Goal: Transaction & Acquisition: Purchase product/service

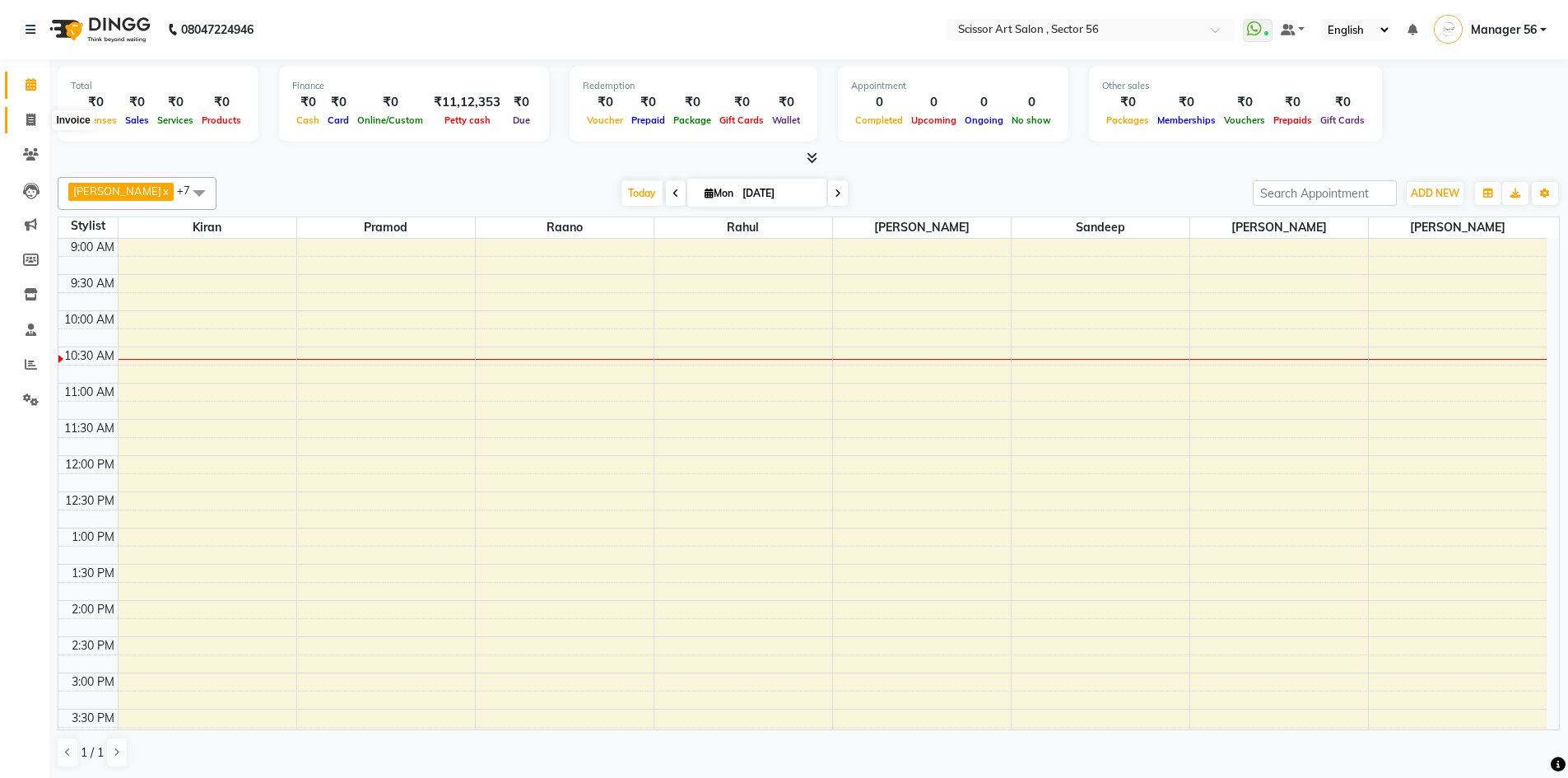
click at [28, 114] on icon at bounding box center [31, 119] width 9 height 12
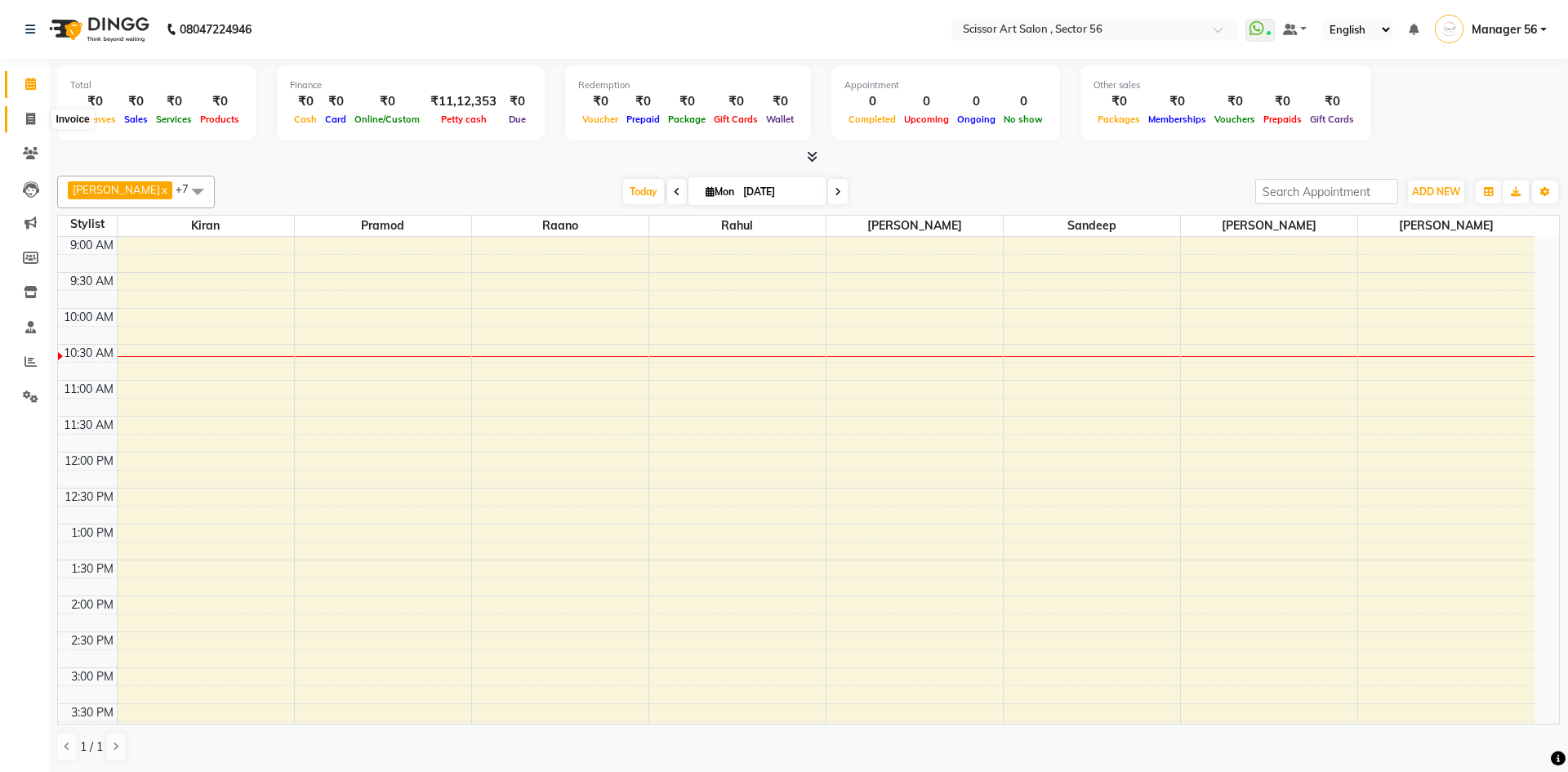
select select "service"
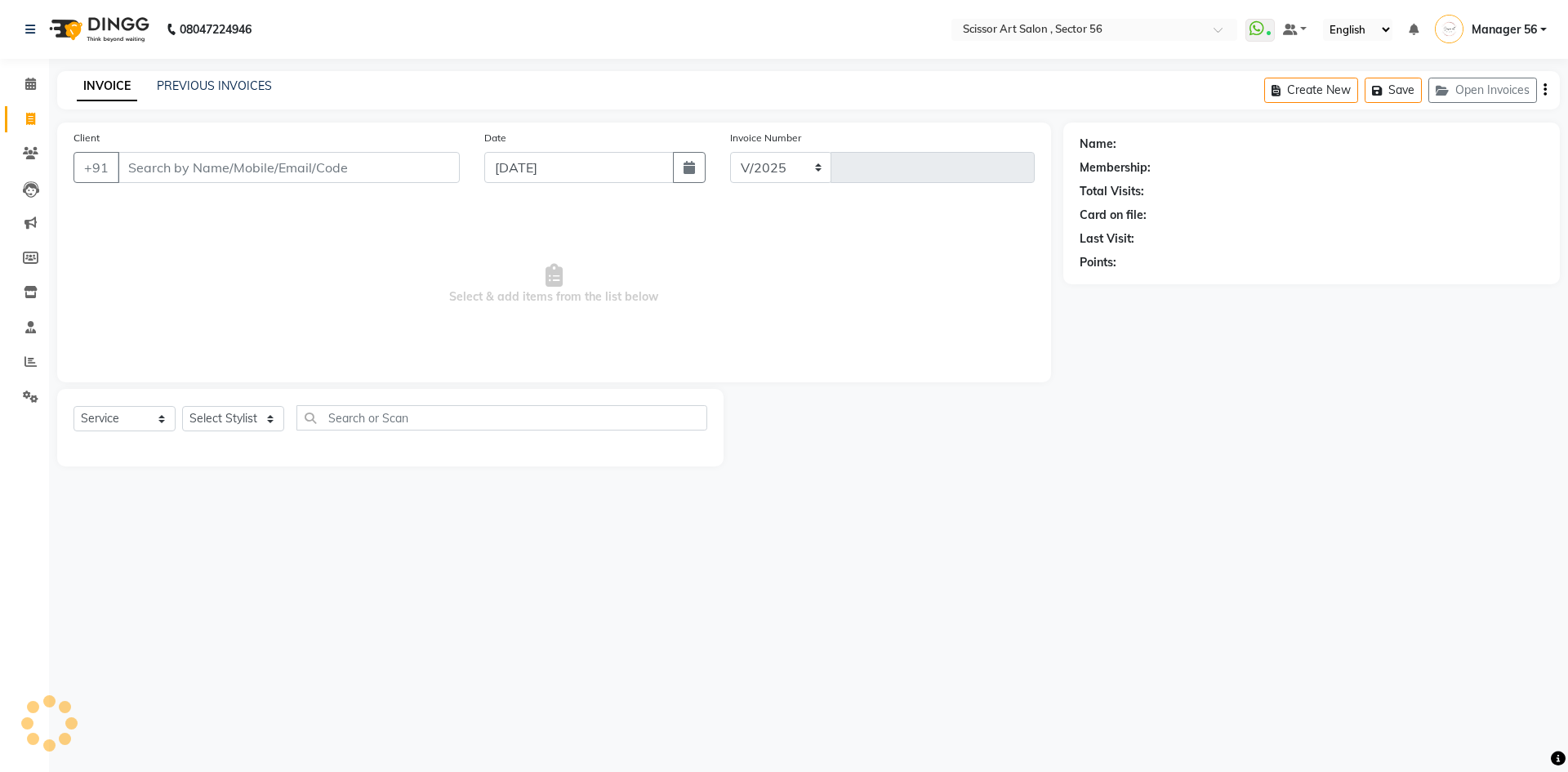
select select "6185"
type input "1327"
click at [203, 84] on link "PREVIOUS INVOICES" at bounding box center [214, 86] width 115 height 15
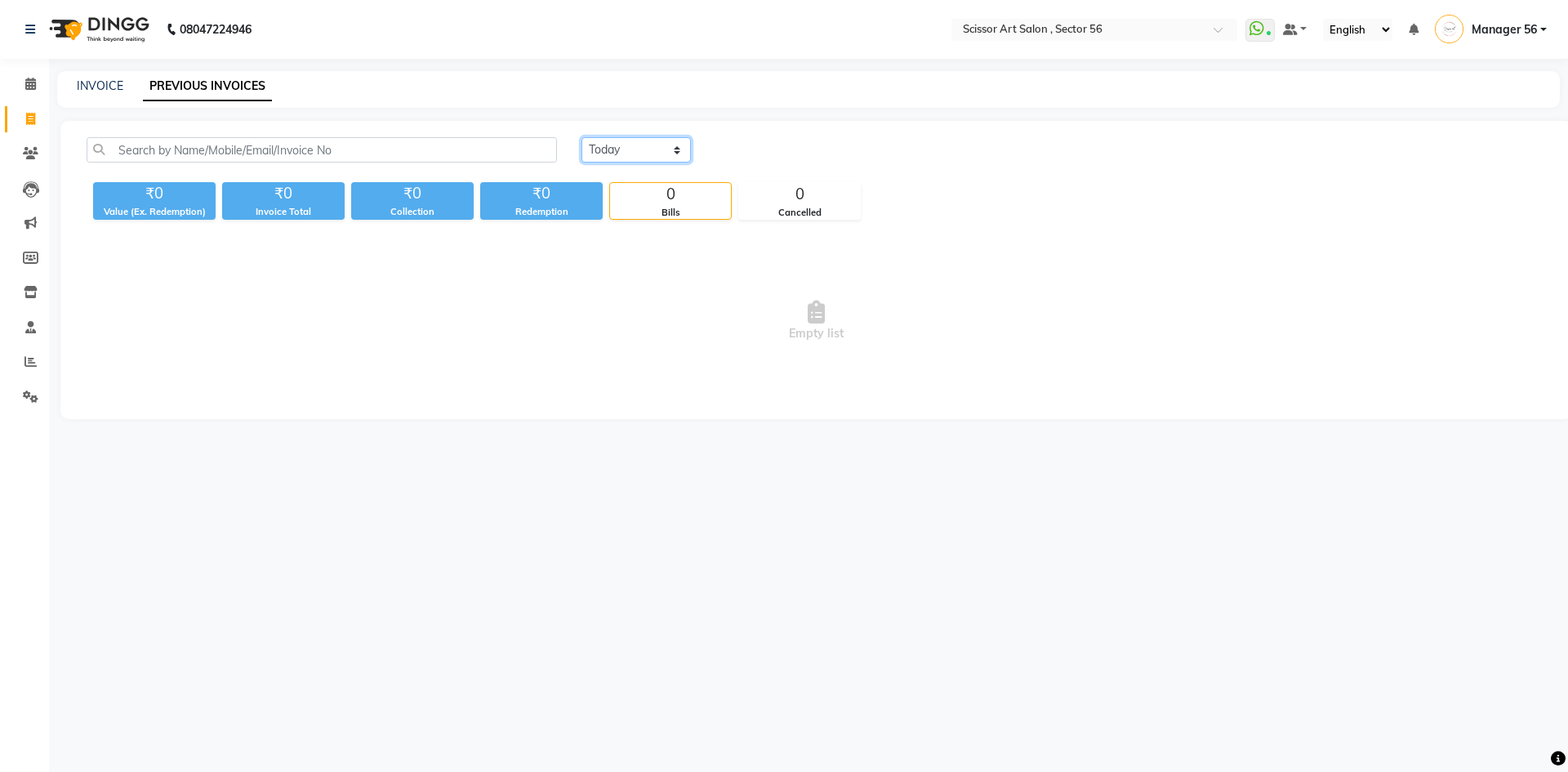
click at [612, 156] on select "[DATE] [DATE] Custom Range" at bounding box center [636, 149] width 110 height 25
select select "[DATE]"
click at [581, 137] on select "[DATE] [DATE] Custom Range" at bounding box center [636, 149] width 110 height 25
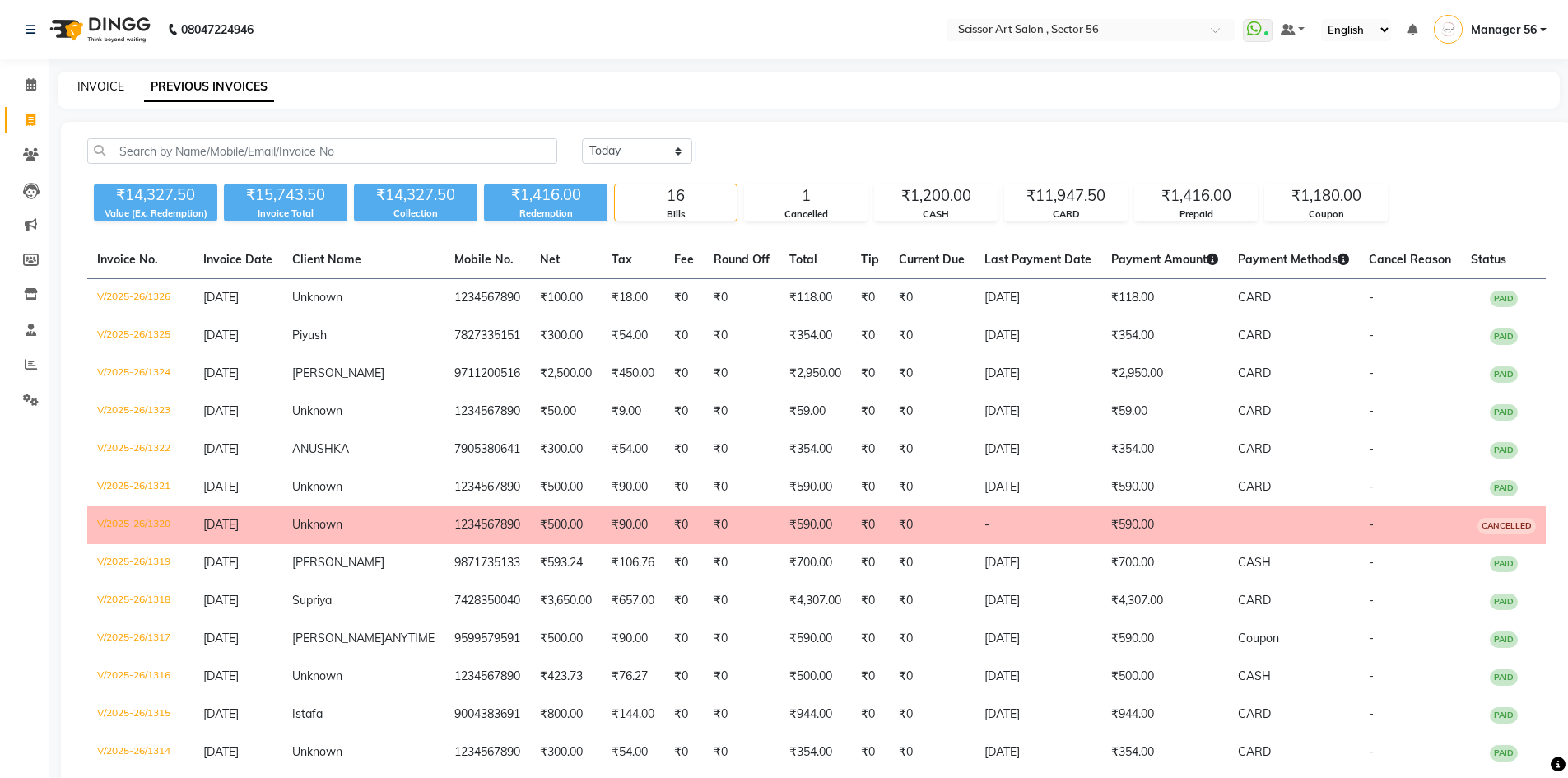
click at [100, 81] on link "INVOICE" at bounding box center [101, 87] width 47 height 15
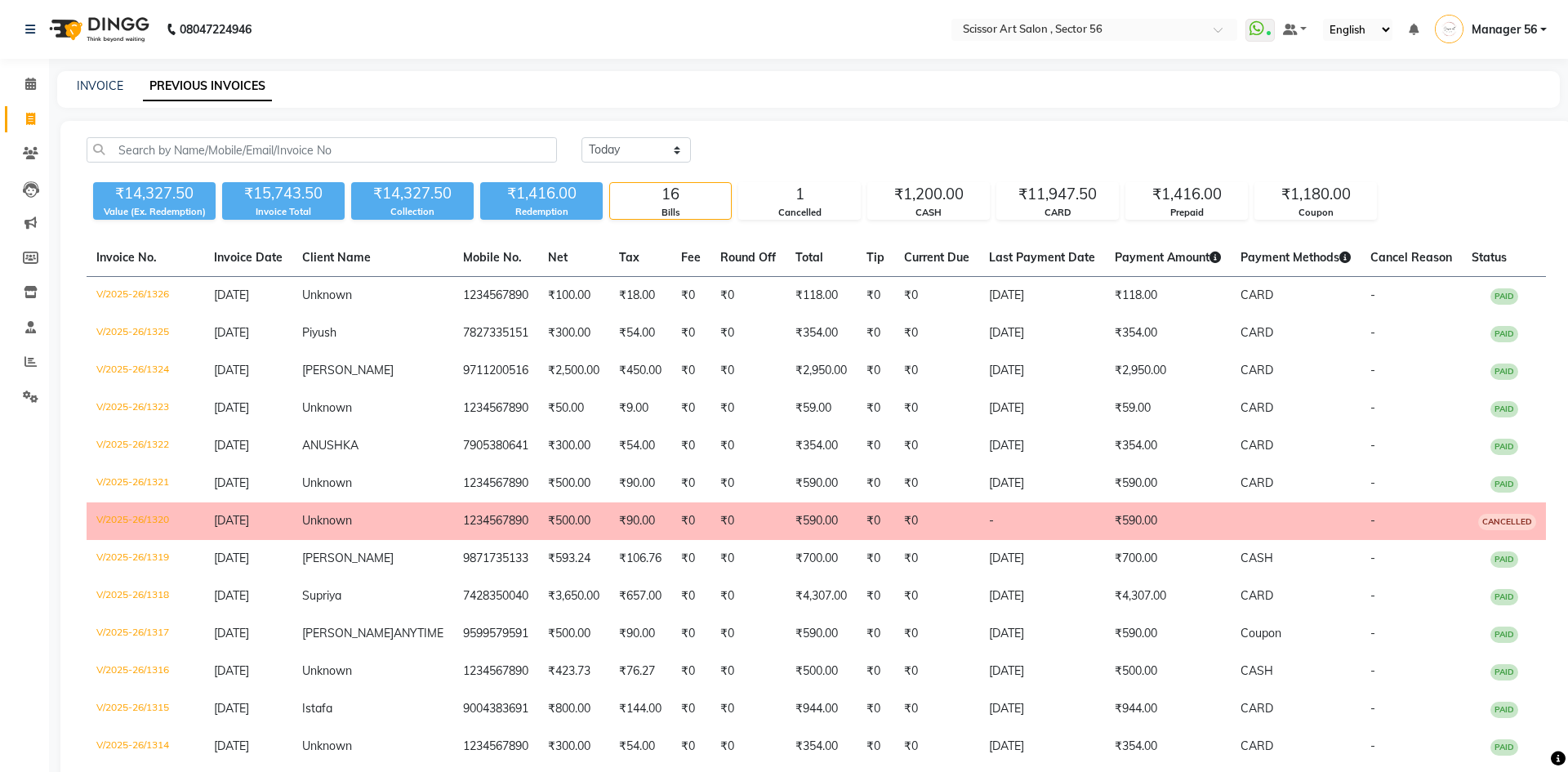
select select "service"
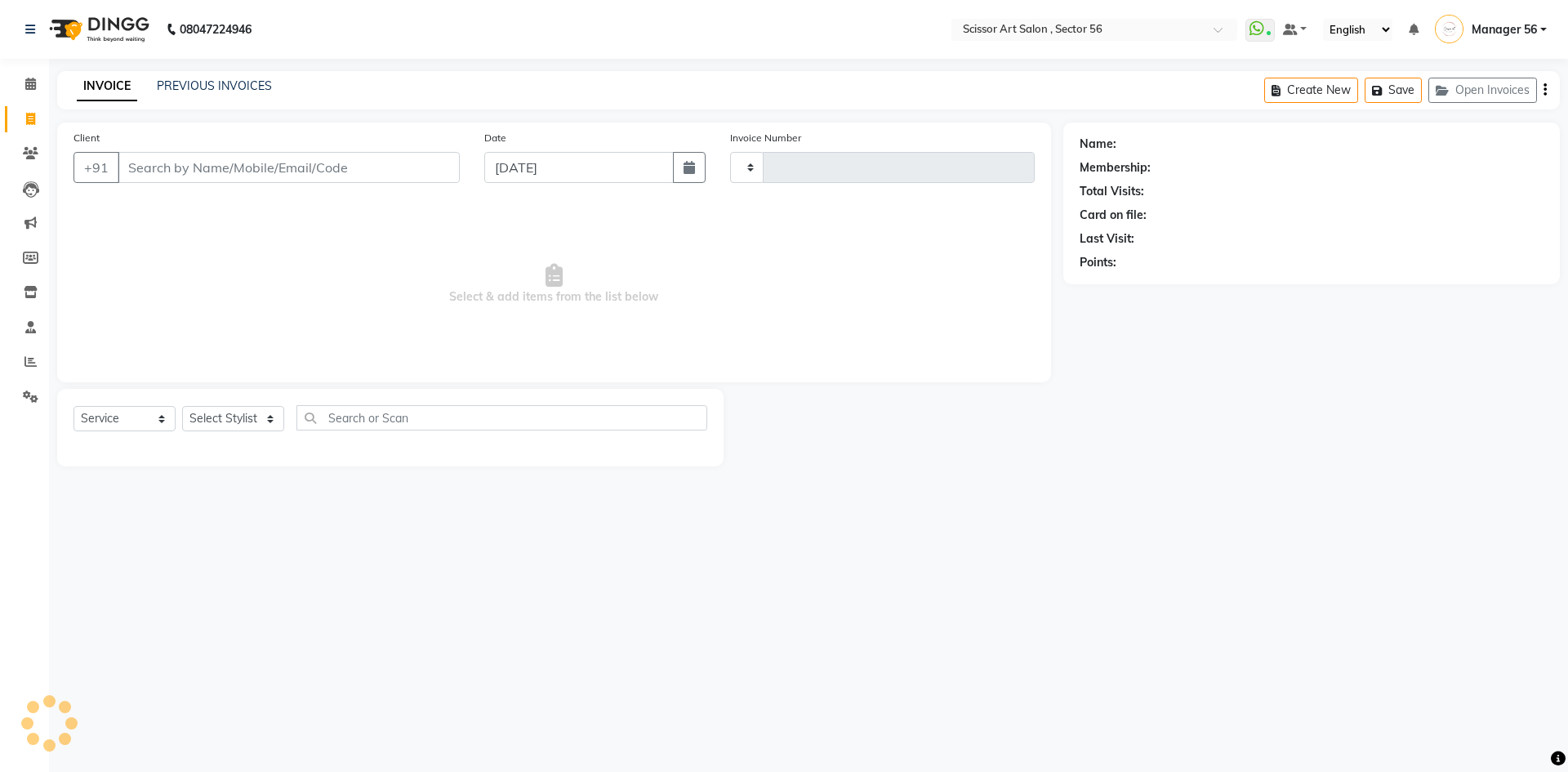
type input "1327"
select select "6185"
click at [26, 356] on icon at bounding box center [30, 361] width 12 height 12
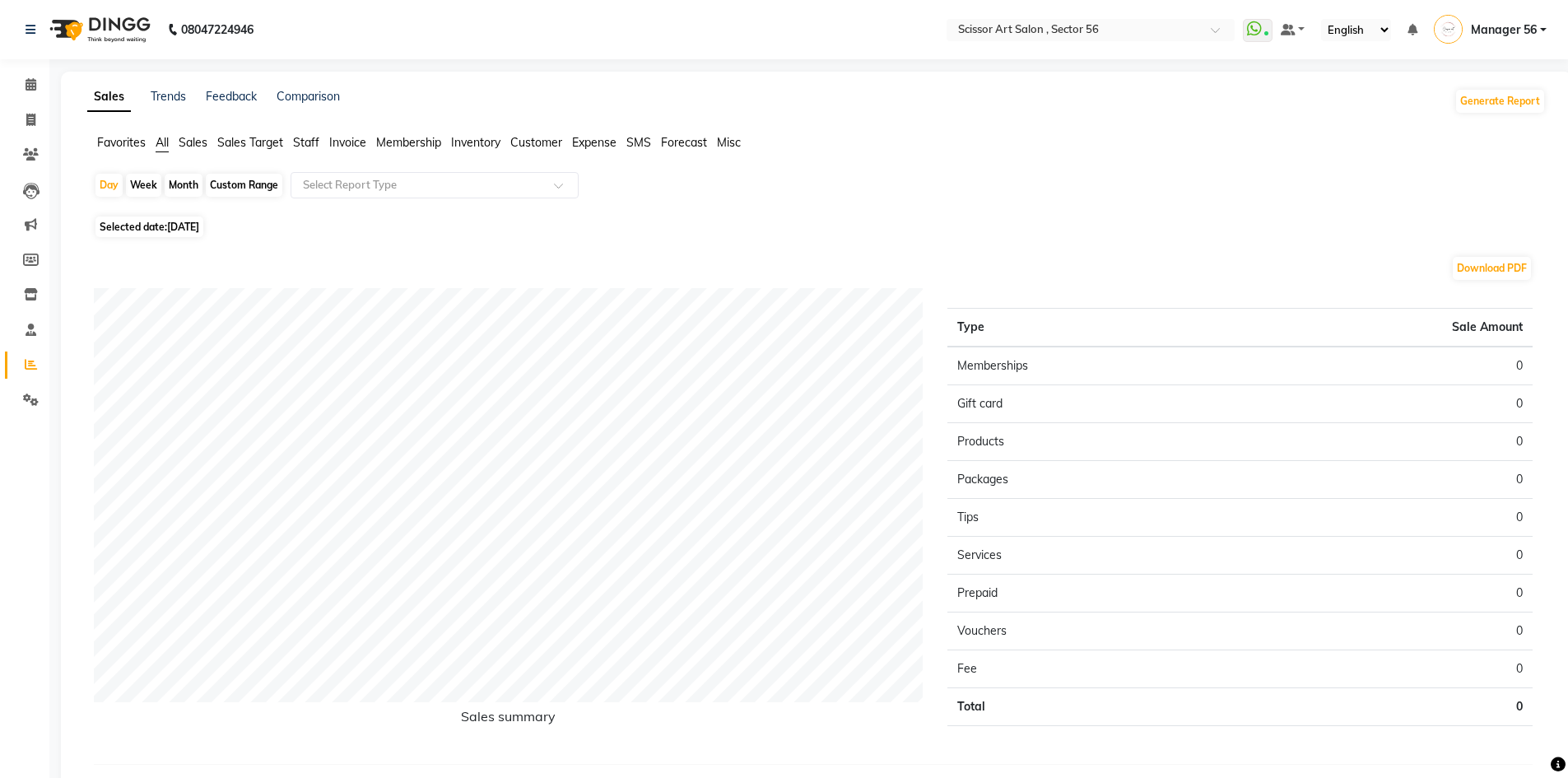
click at [187, 188] on div "Month" at bounding box center [183, 185] width 38 height 23
select select "9"
select select "2025"
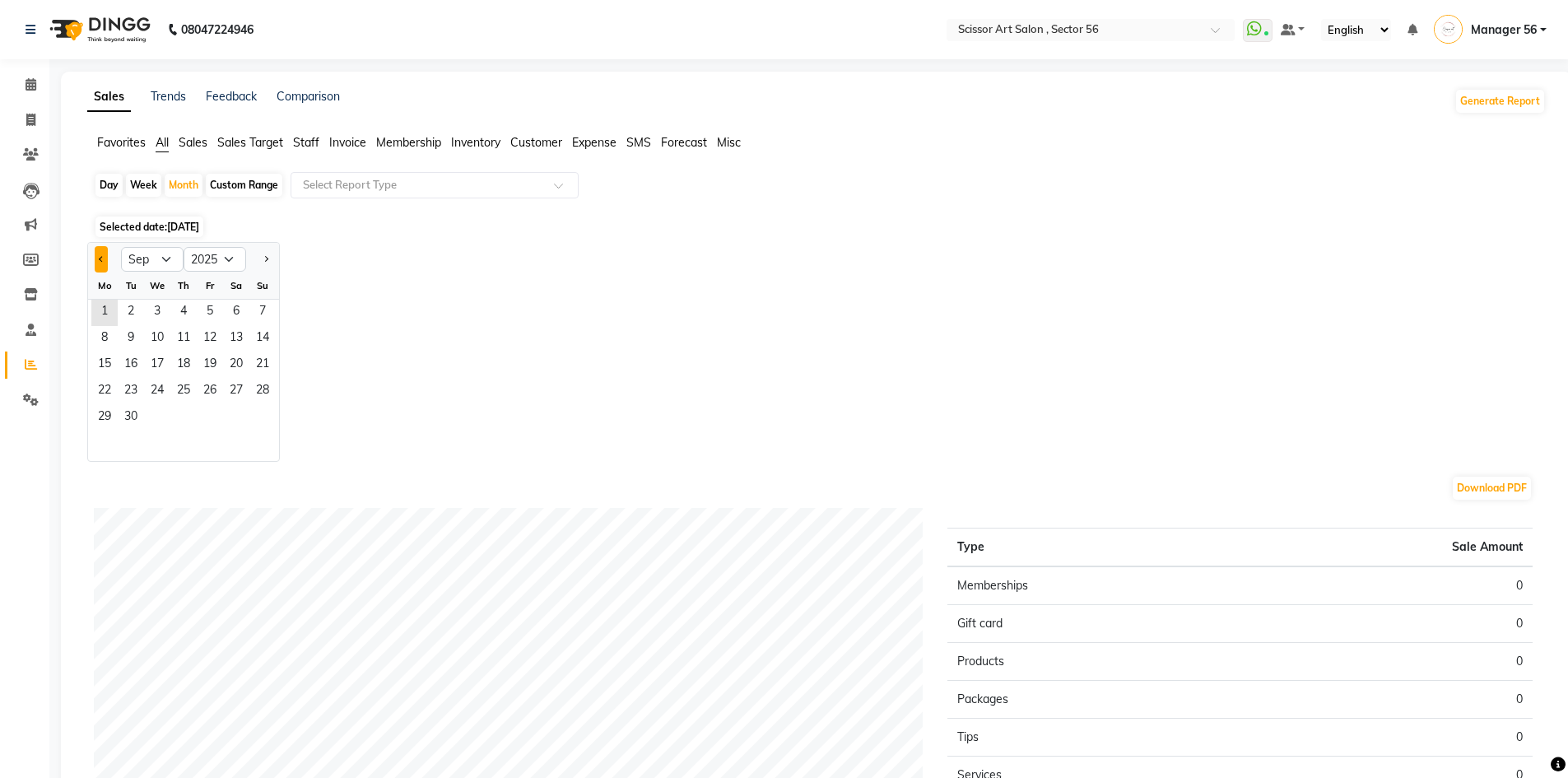
click at [105, 255] on button "Previous month" at bounding box center [101, 259] width 13 height 26
select select "8"
click at [213, 305] on span "1" at bounding box center [210, 313] width 26 height 26
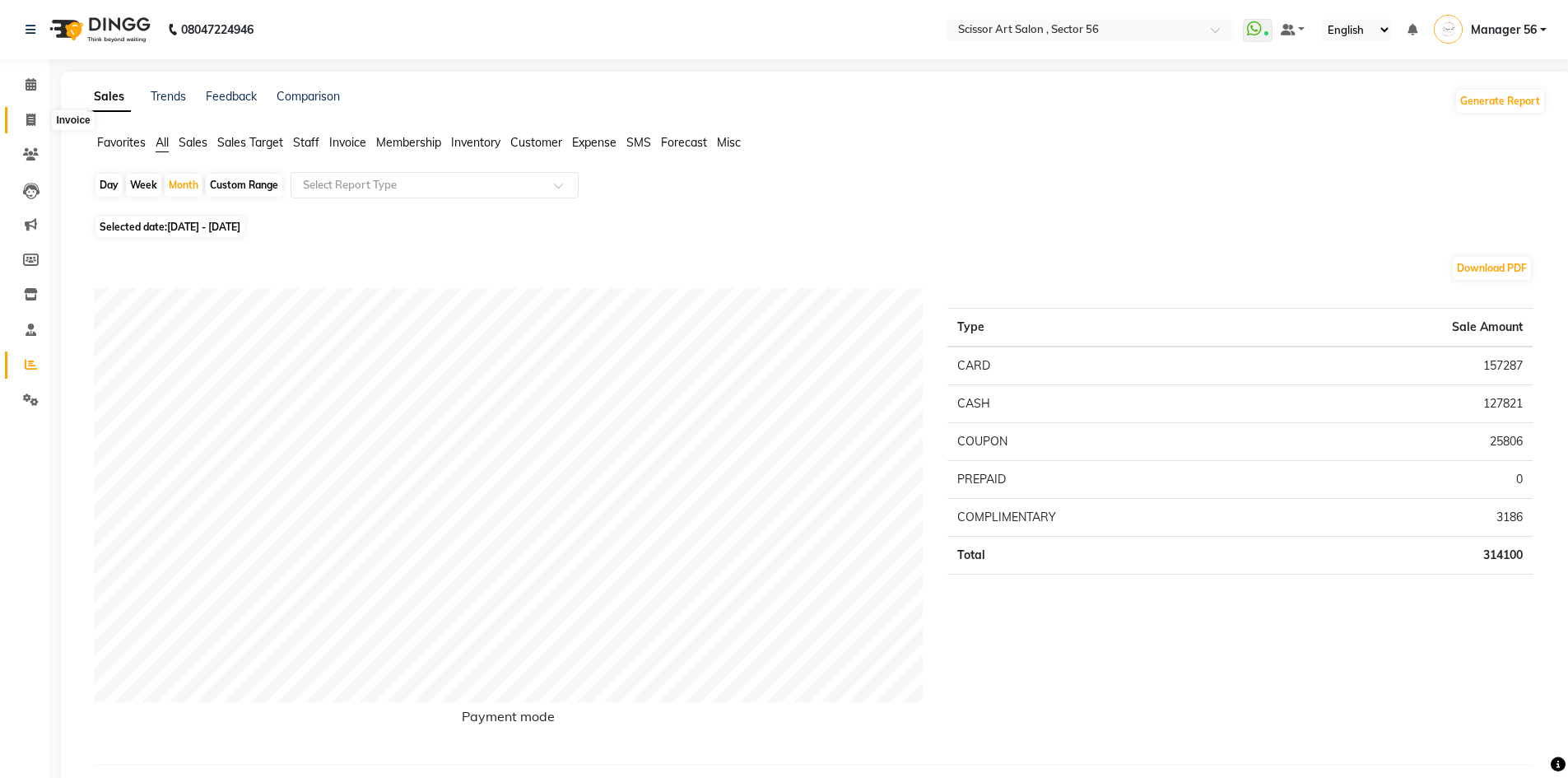
click at [28, 118] on icon at bounding box center [31, 119] width 9 height 12
select select "service"
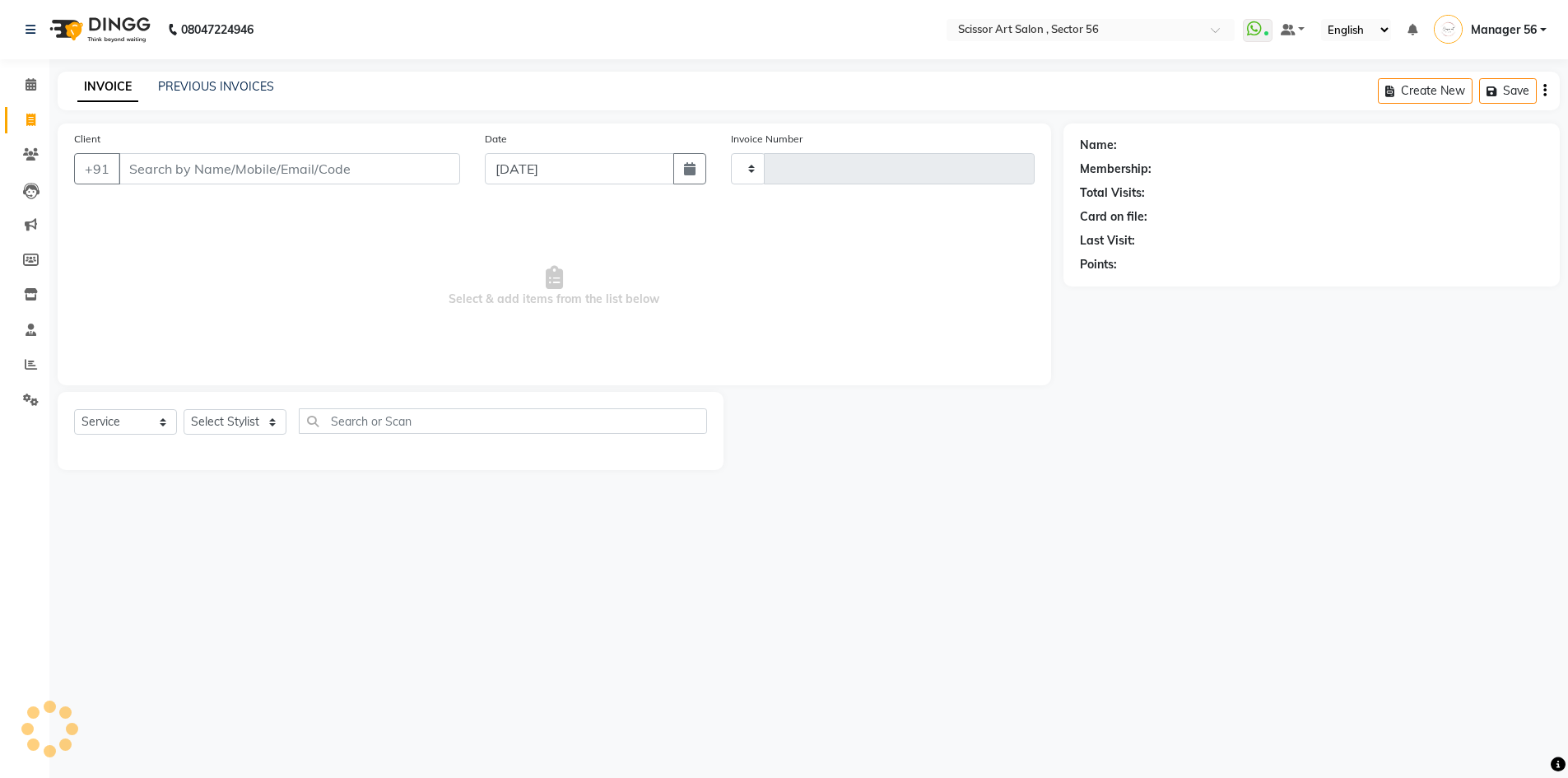
type input "1327"
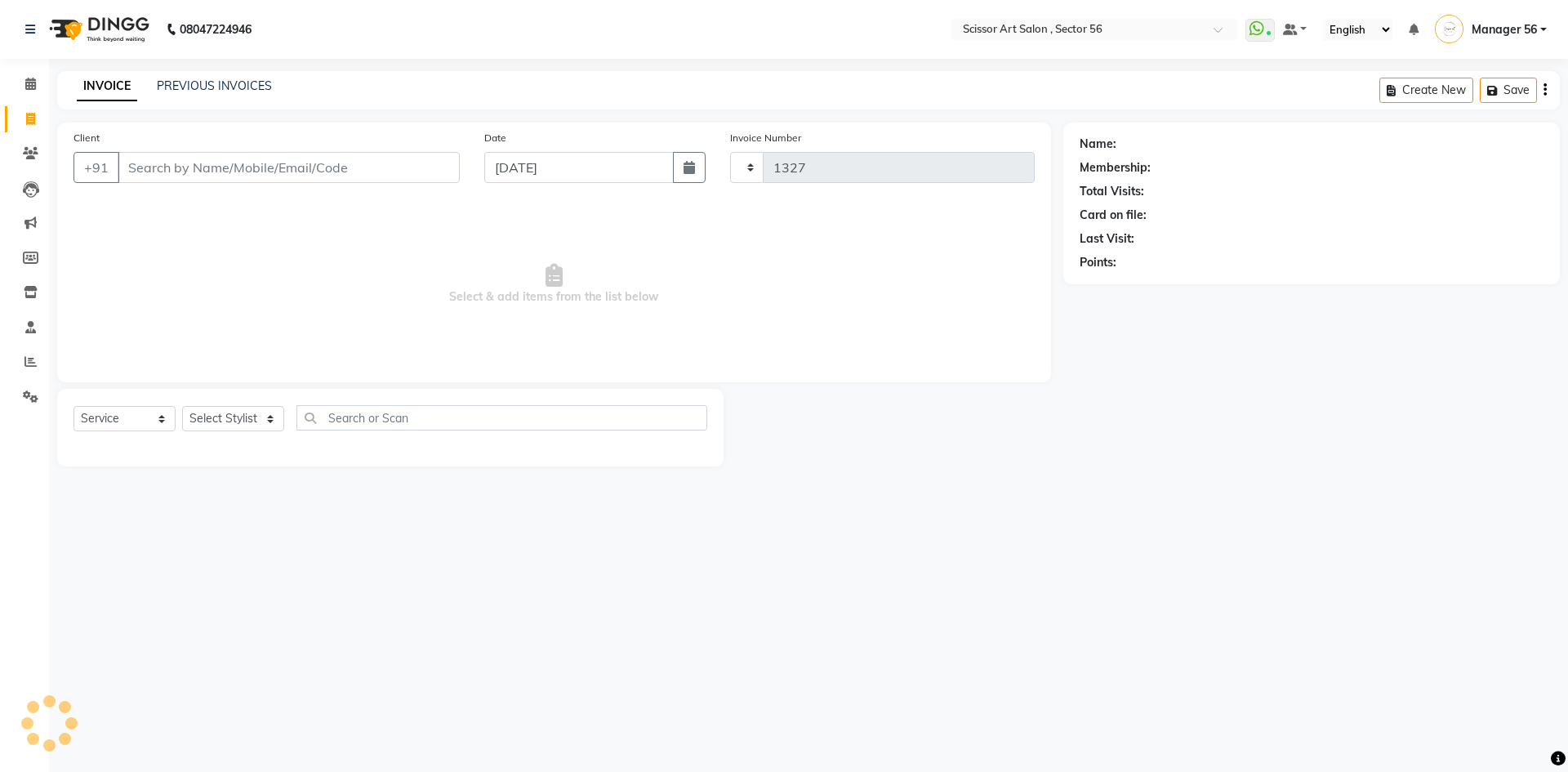
select select "6185"
click at [27, 360] on icon at bounding box center [30, 361] width 12 height 12
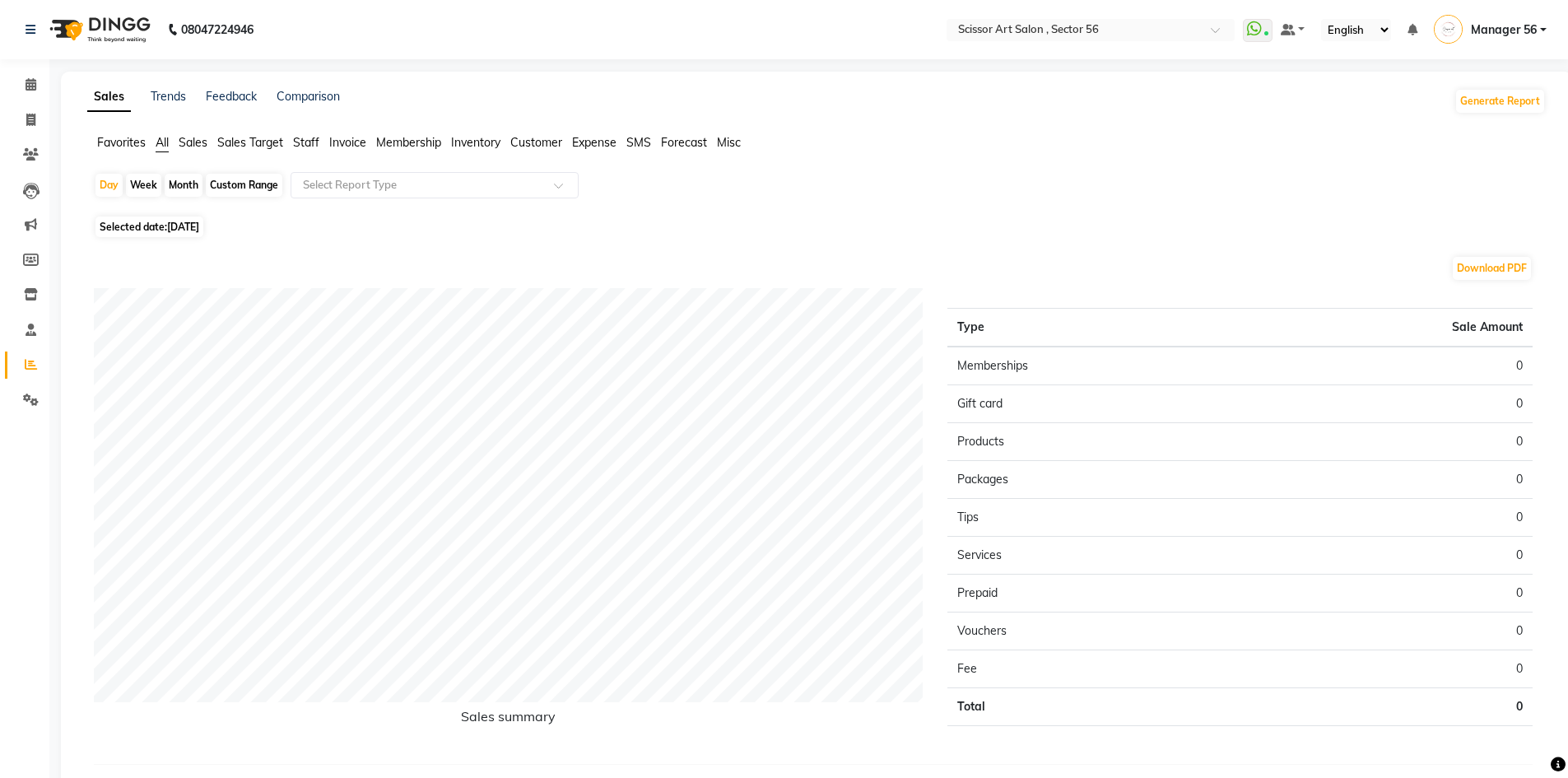
click at [186, 186] on div "Month" at bounding box center [183, 185] width 38 height 23
select select "9"
select select "2025"
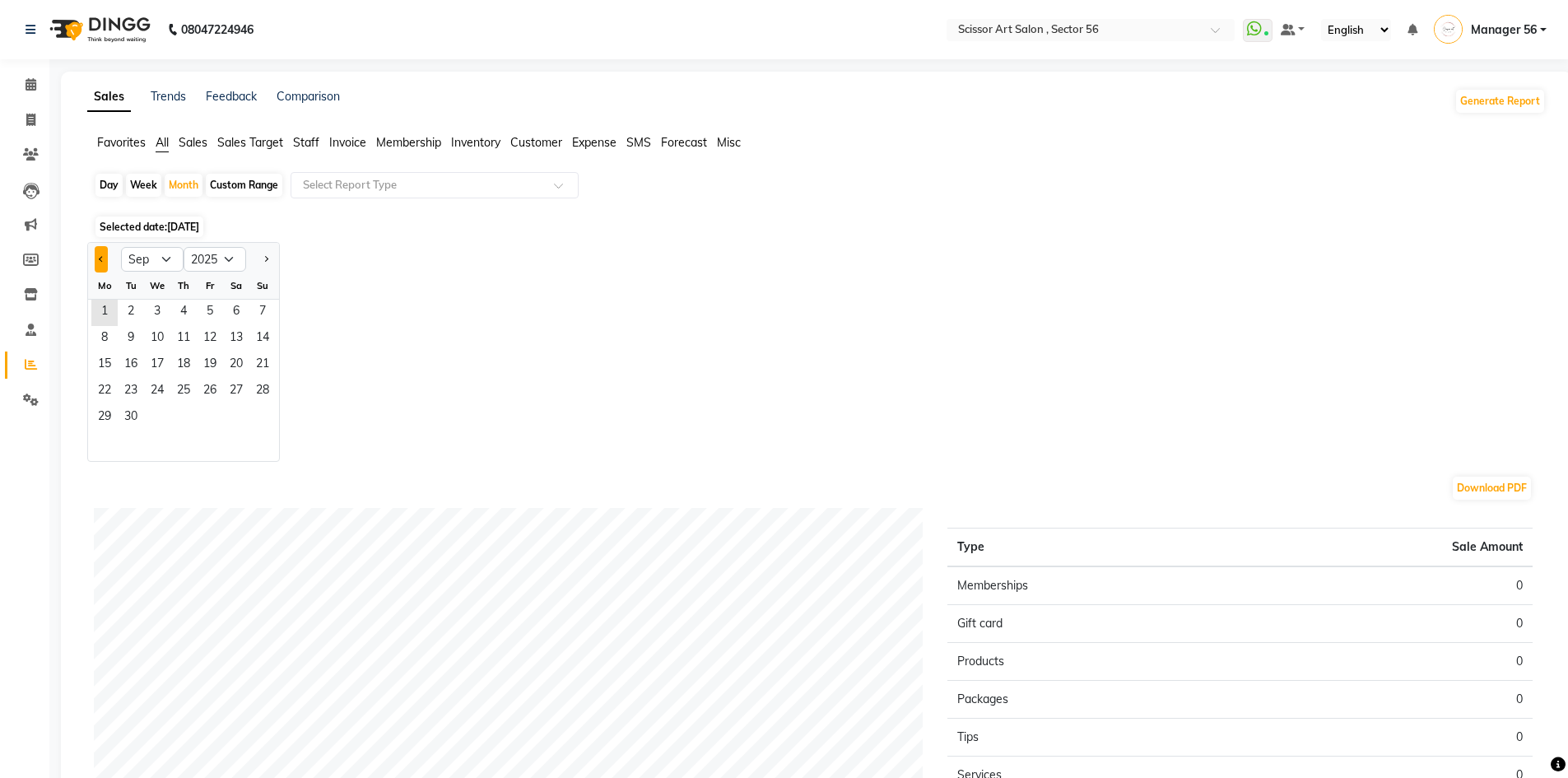
click at [98, 262] on button "Previous month" at bounding box center [101, 259] width 13 height 26
select select "8"
click at [205, 311] on span "1" at bounding box center [210, 313] width 26 height 26
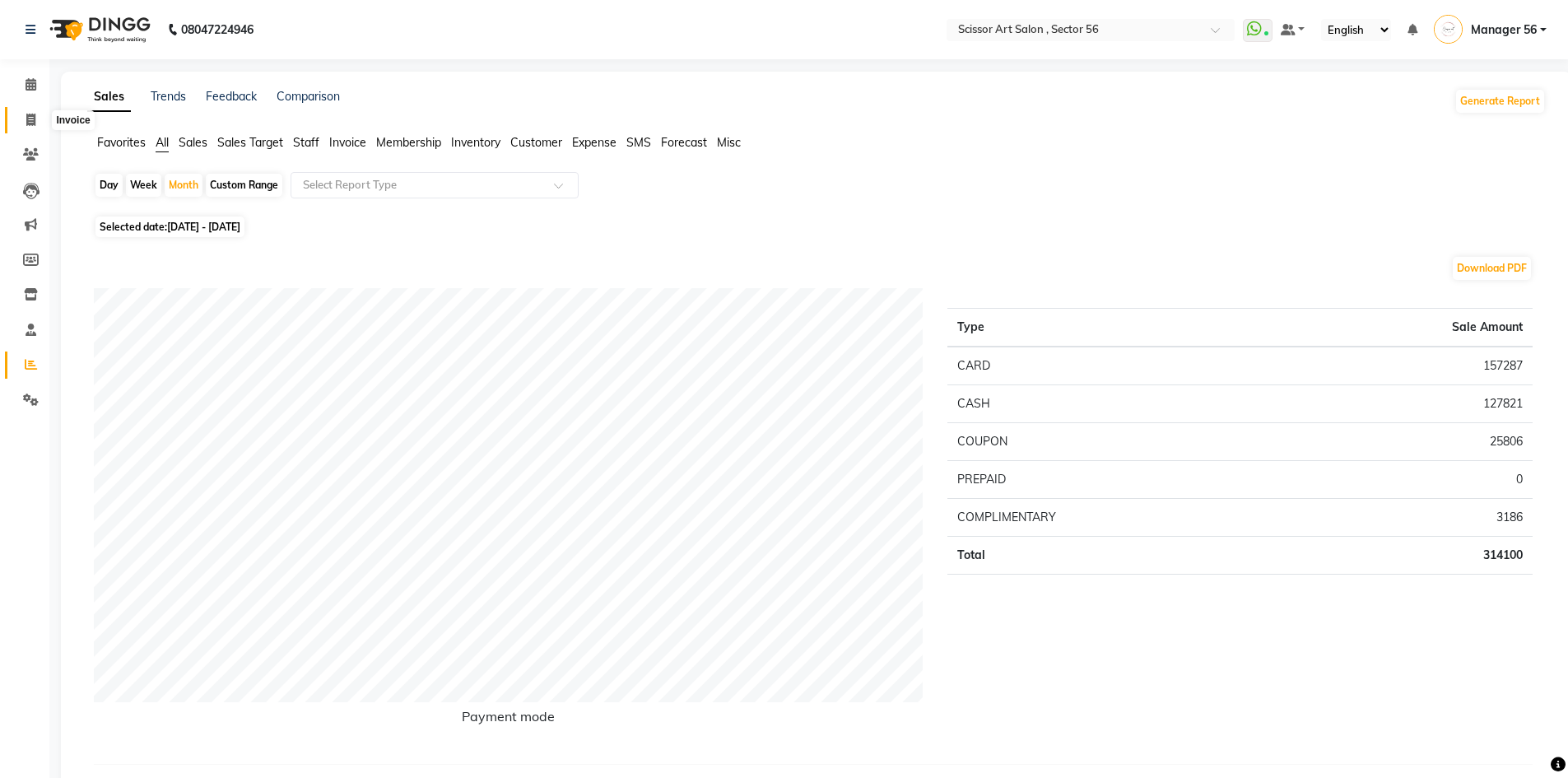
click at [30, 125] on icon at bounding box center [31, 119] width 9 height 12
select select "service"
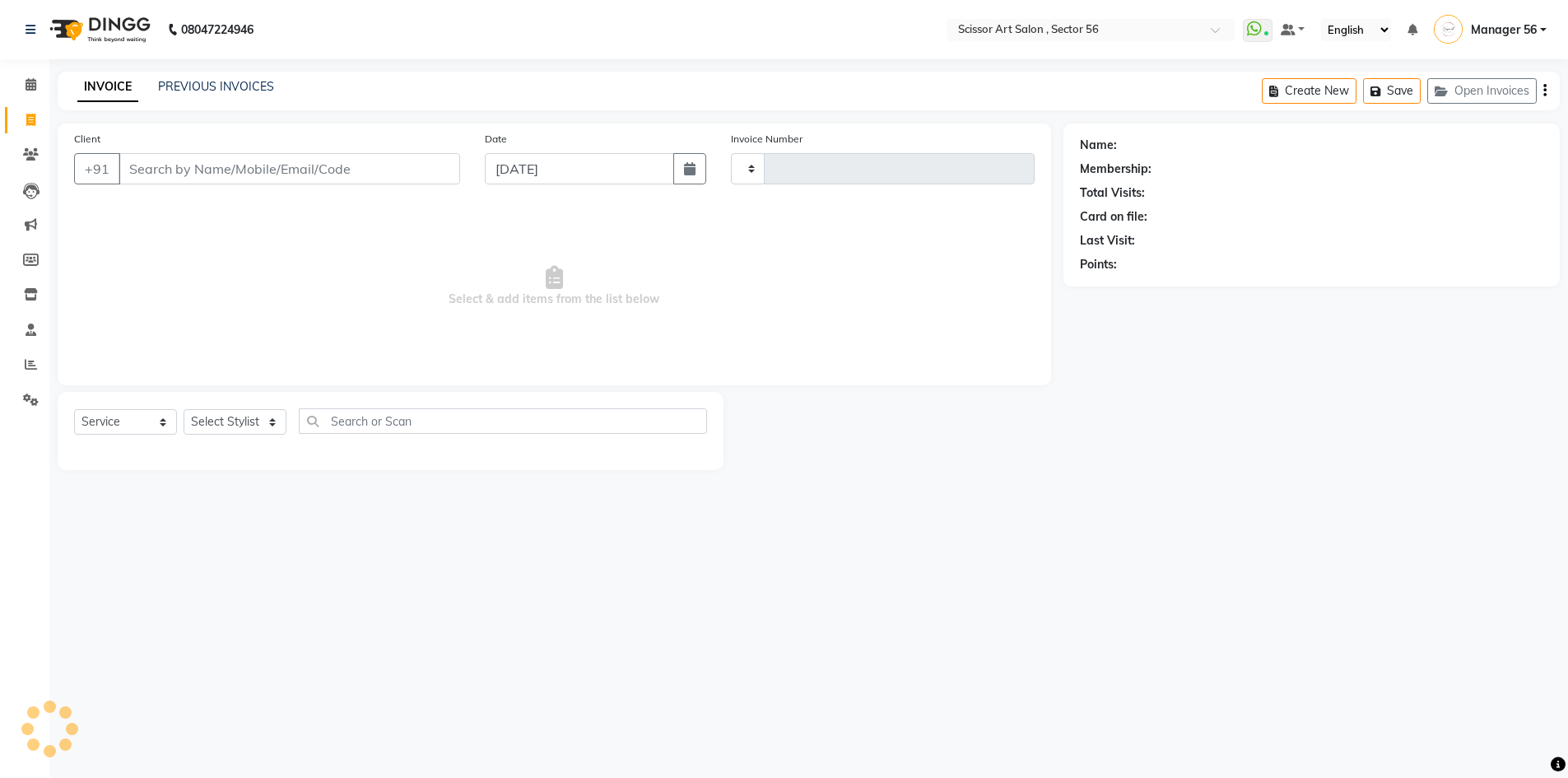
type input "1327"
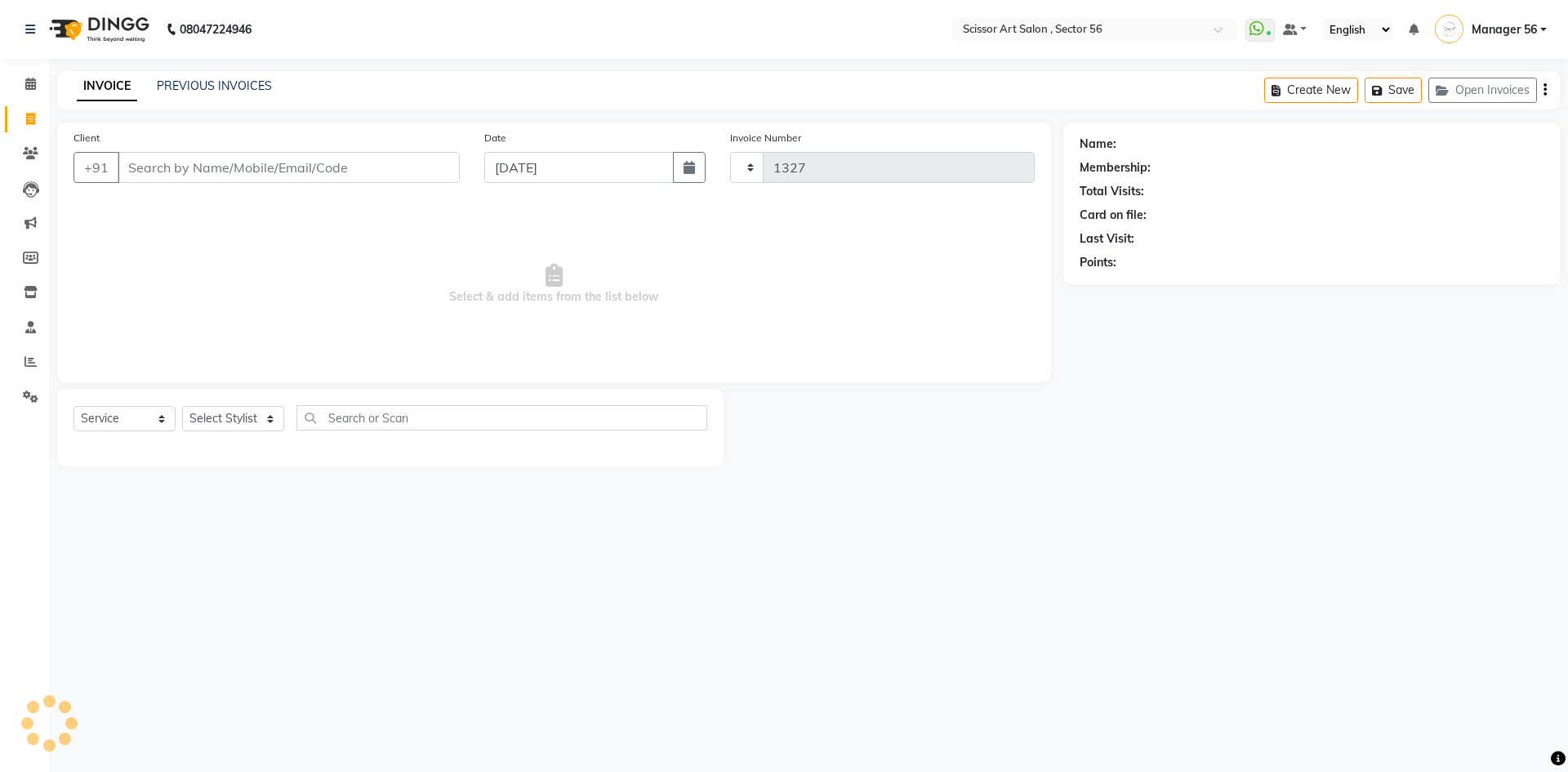
select select "6185"
click at [192, 98] on div "INVOICE PREVIOUS INVOICES Create New Save Open Invoices" at bounding box center [808, 90] width 1502 height 38
click at [207, 82] on link "PREVIOUS INVOICES" at bounding box center [214, 86] width 115 height 15
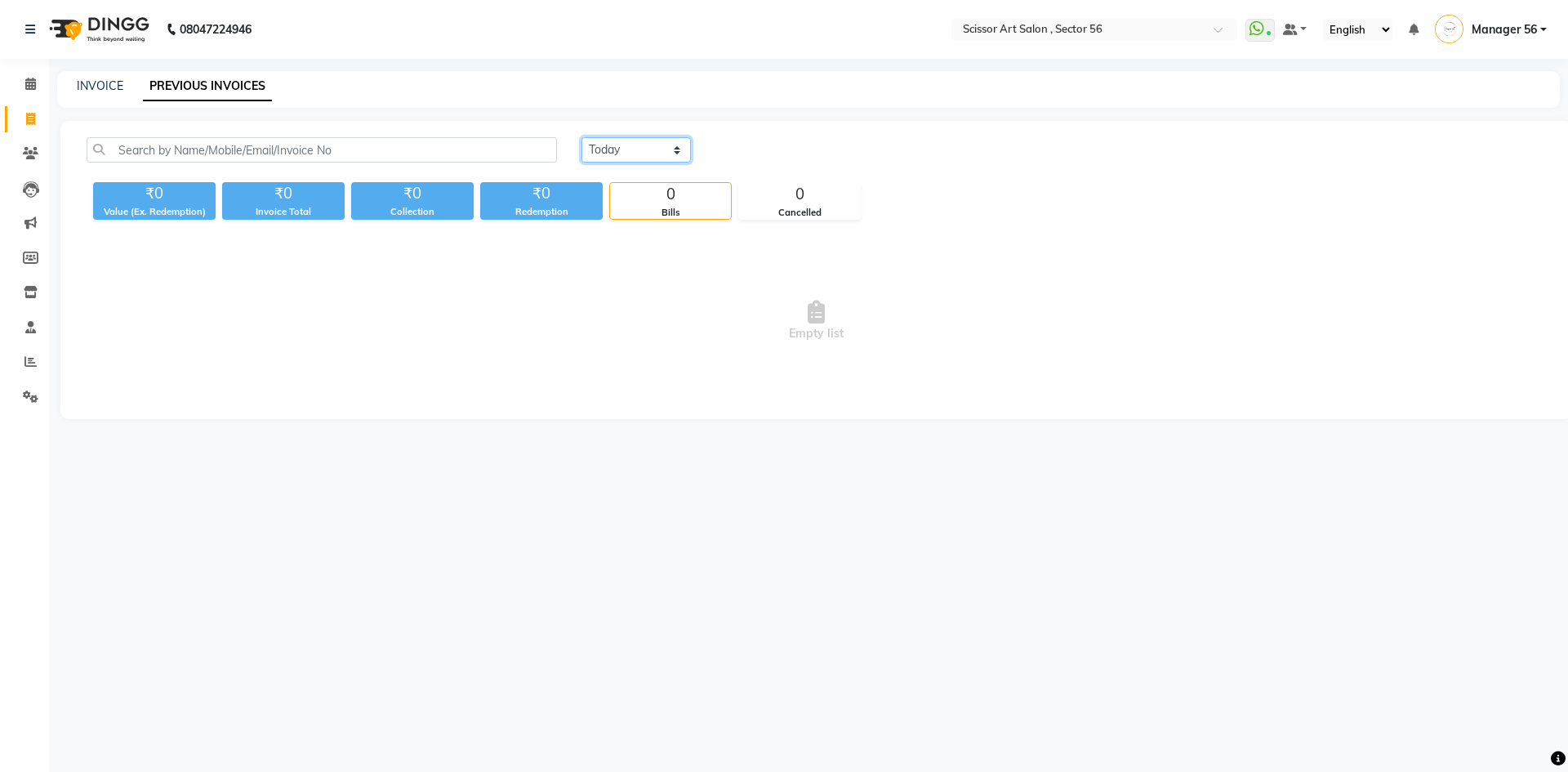
click at [606, 150] on select "[DATE] [DATE] Custom Range" at bounding box center [636, 149] width 110 height 25
select select "[DATE]"
click at [581, 137] on select "[DATE] [DATE] Custom Range" at bounding box center [636, 149] width 110 height 25
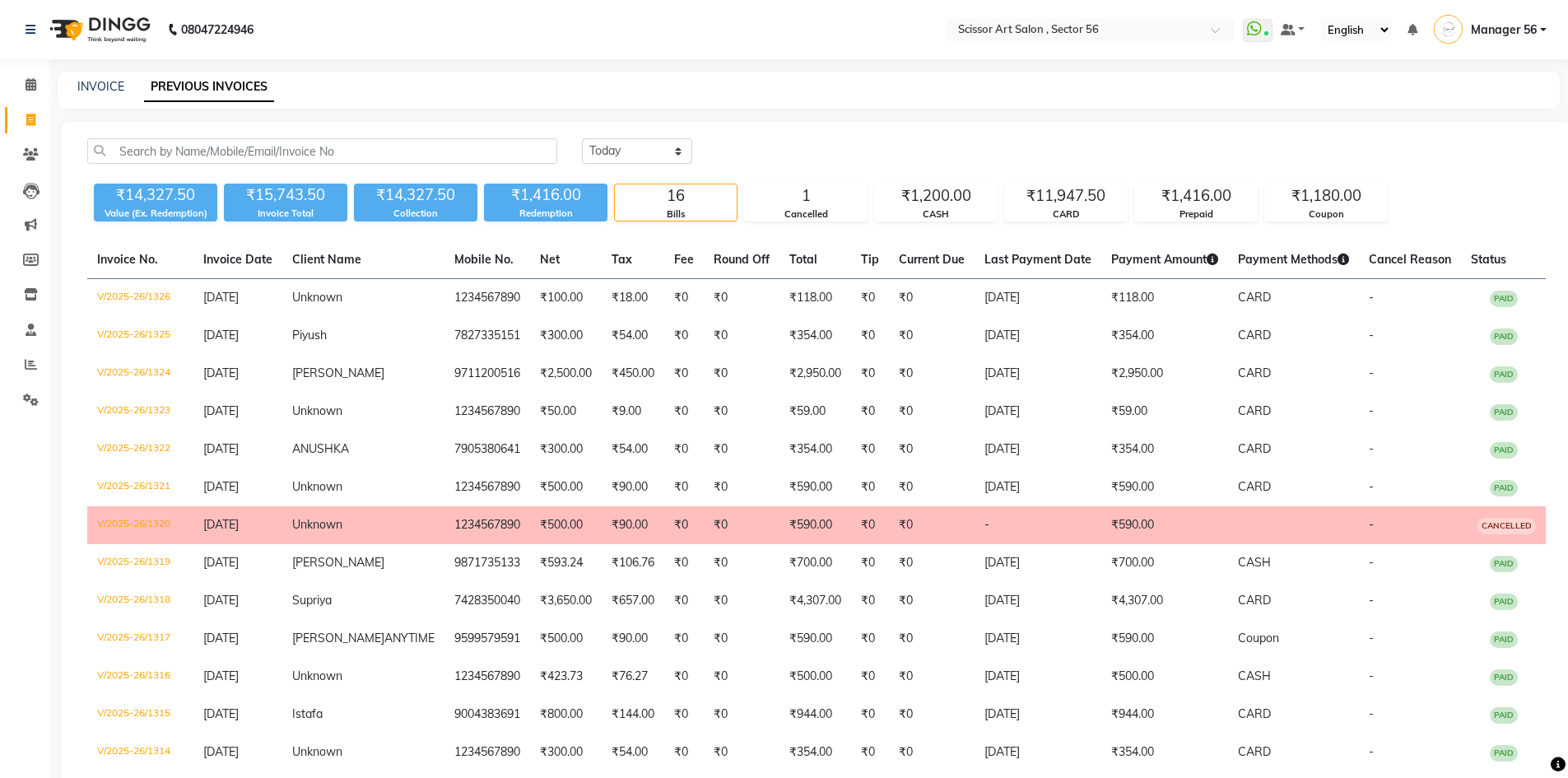
click at [91, 78] on div "INVOICE PREVIOUS INVOICES" at bounding box center [809, 90] width 1503 height 37
click at [98, 84] on link "INVOICE" at bounding box center [101, 87] width 47 height 15
select select "service"
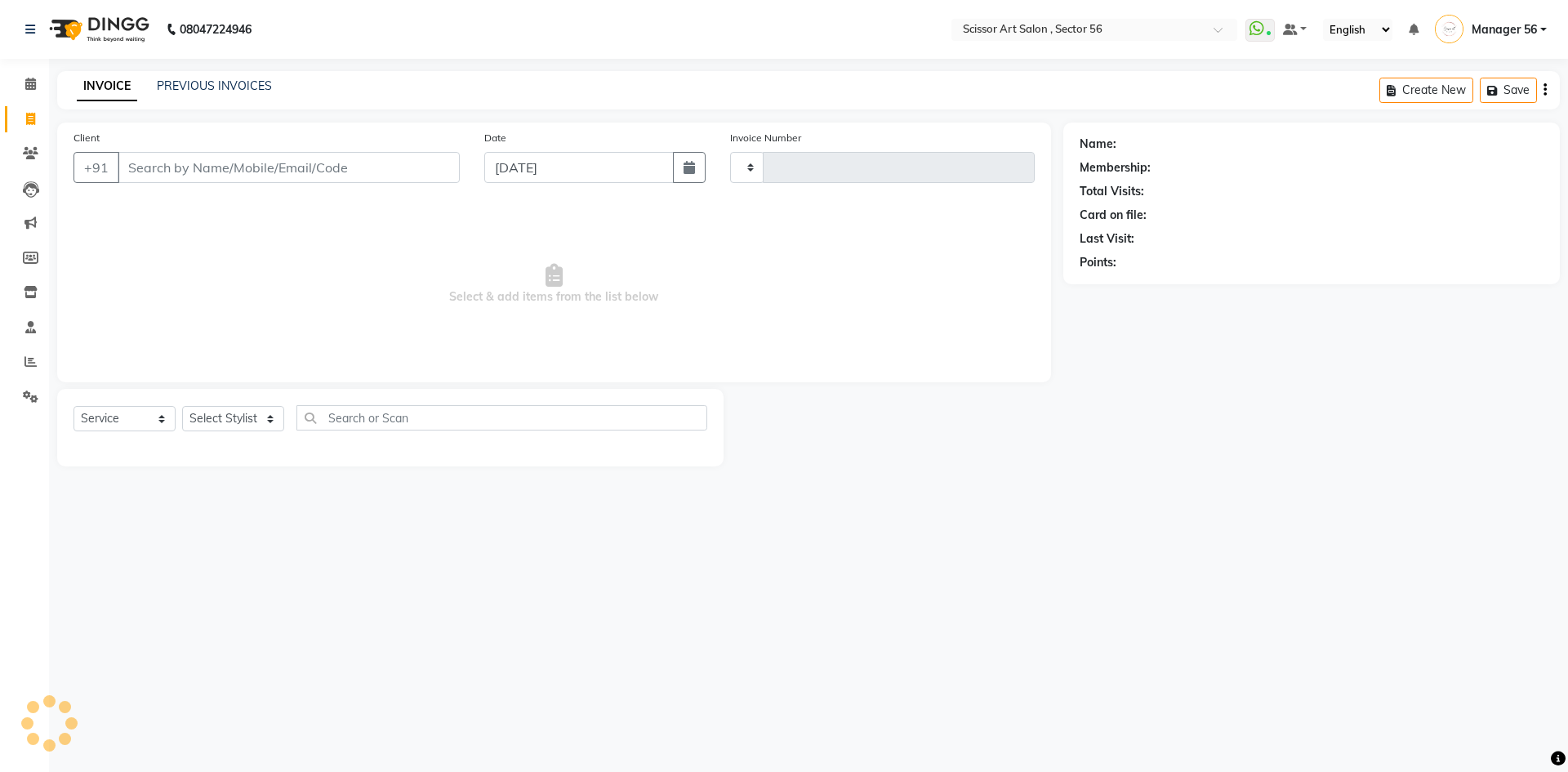
type input "1327"
select select "6185"
click at [33, 356] on icon at bounding box center [30, 361] width 12 height 12
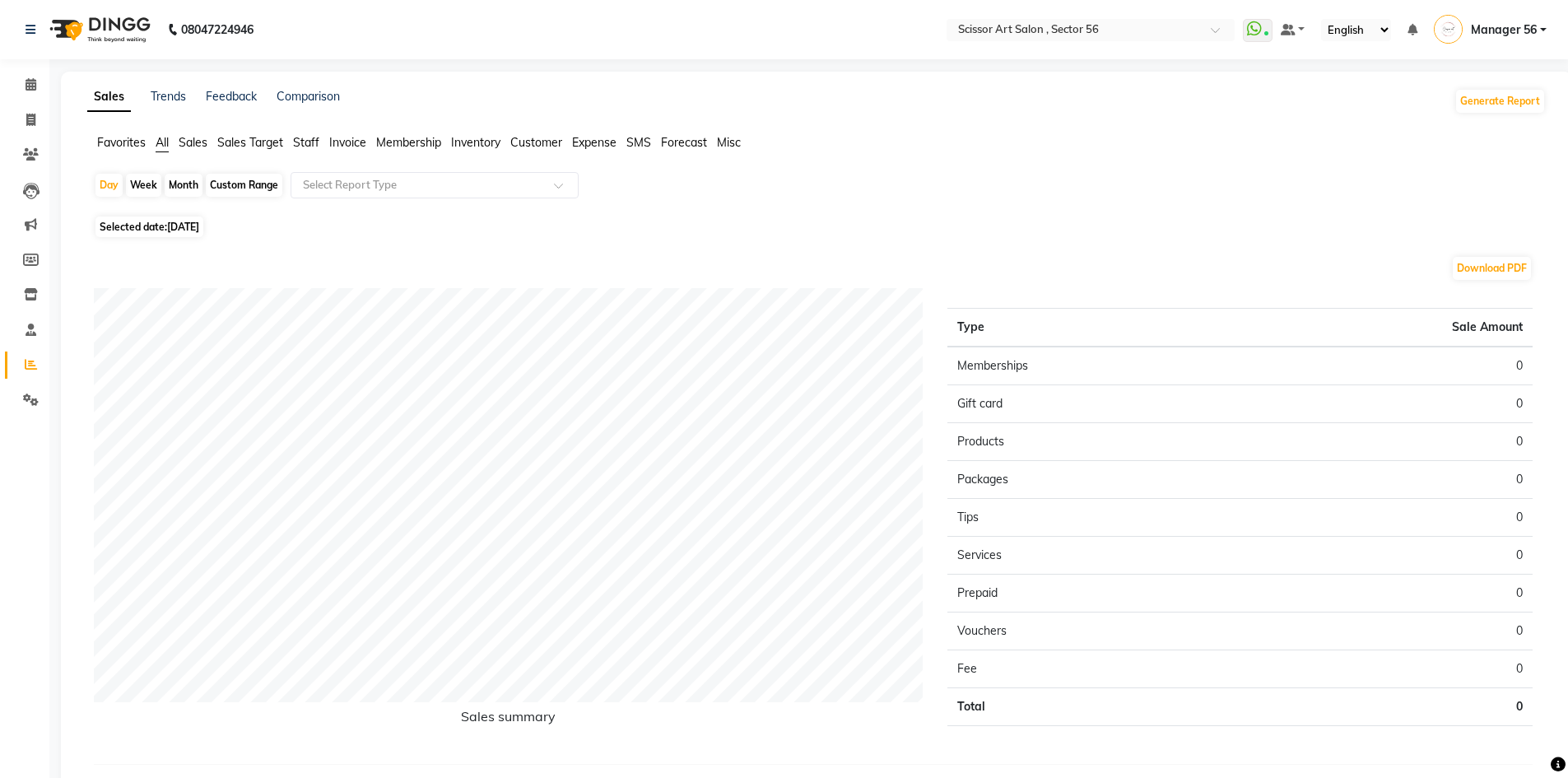
click at [192, 183] on div "Month" at bounding box center [183, 185] width 38 height 23
select select "9"
select select "2025"
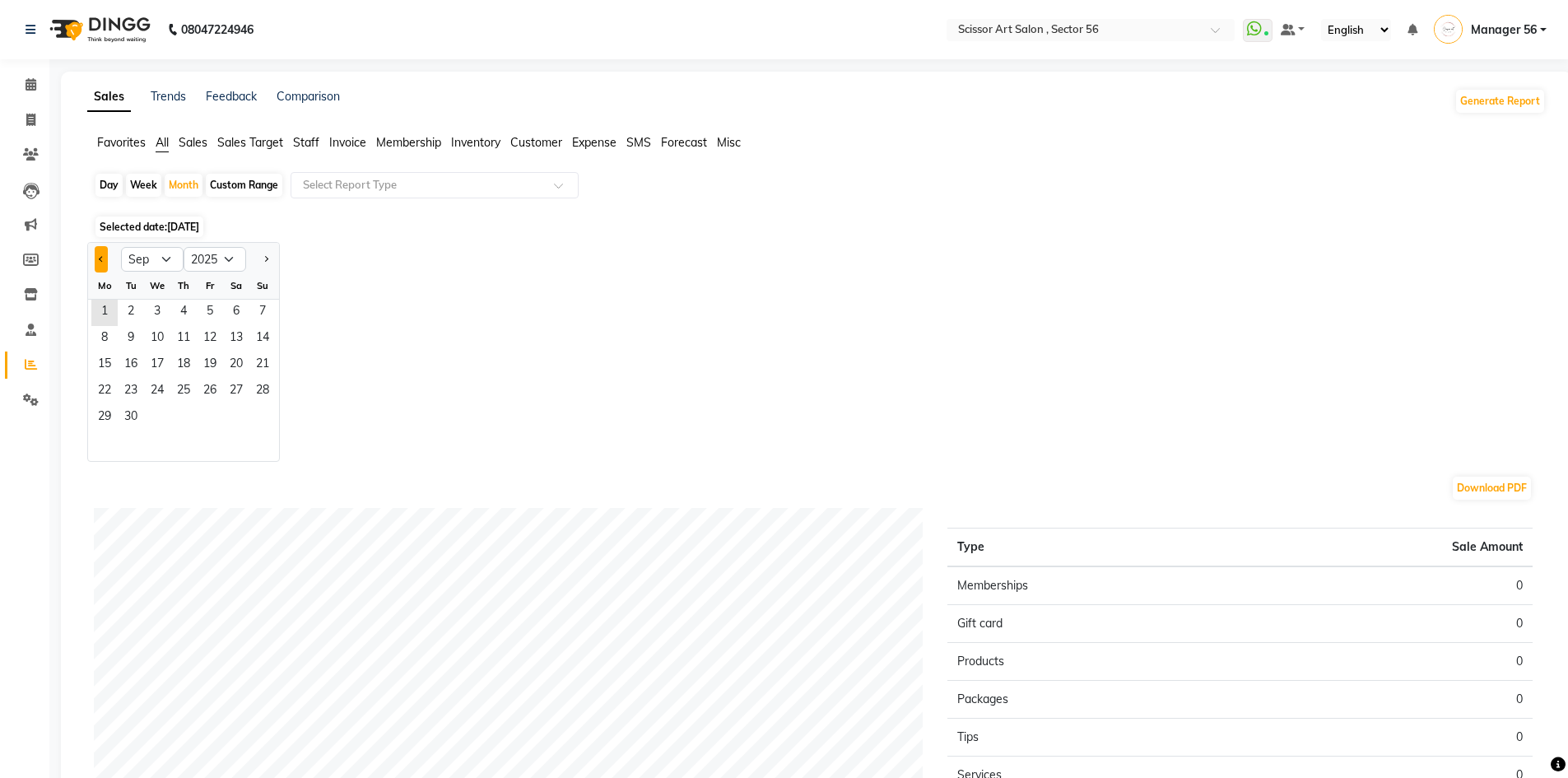
click at [103, 258] on span "Previous month" at bounding box center [101, 258] width 6 height 6
select select "8"
click at [207, 309] on span "1" at bounding box center [210, 313] width 26 height 26
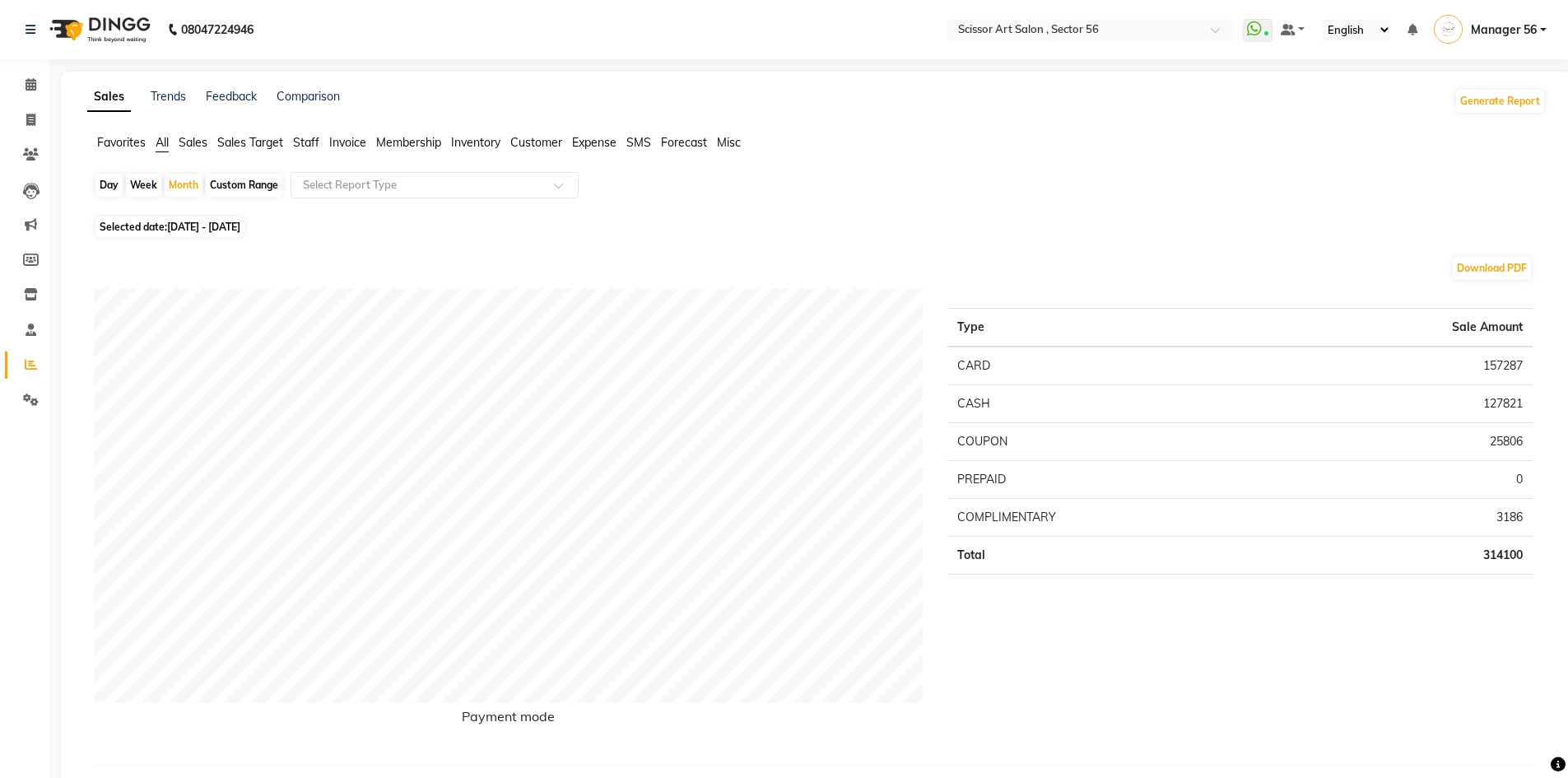
click at [193, 141] on span "Sales" at bounding box center [193, 143] width 28 height 15
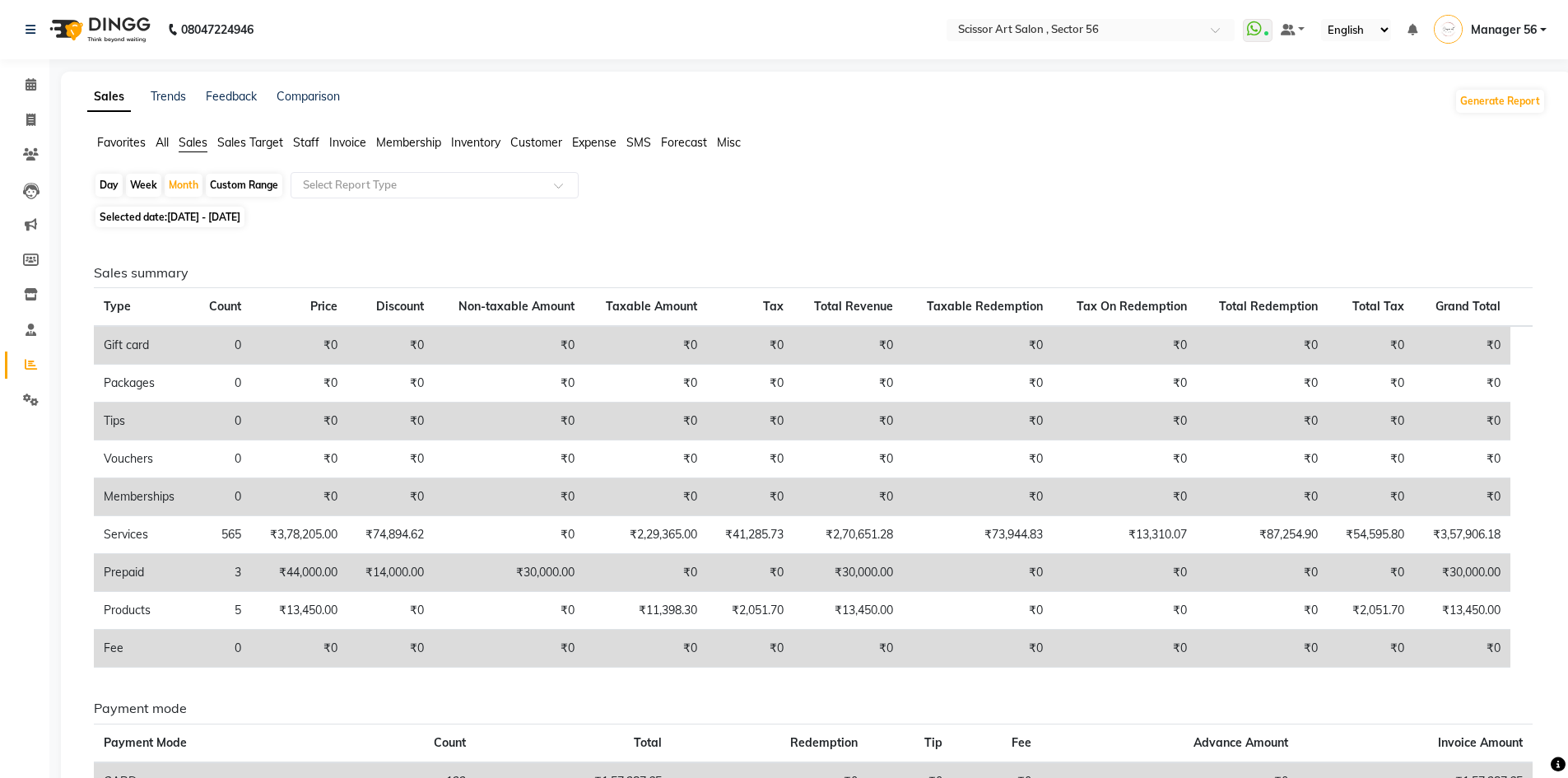
click at [248, 184] on div "Custom Range" at bounding box center [244, 185] width 77 height 23
select select "8"
select select "2025"
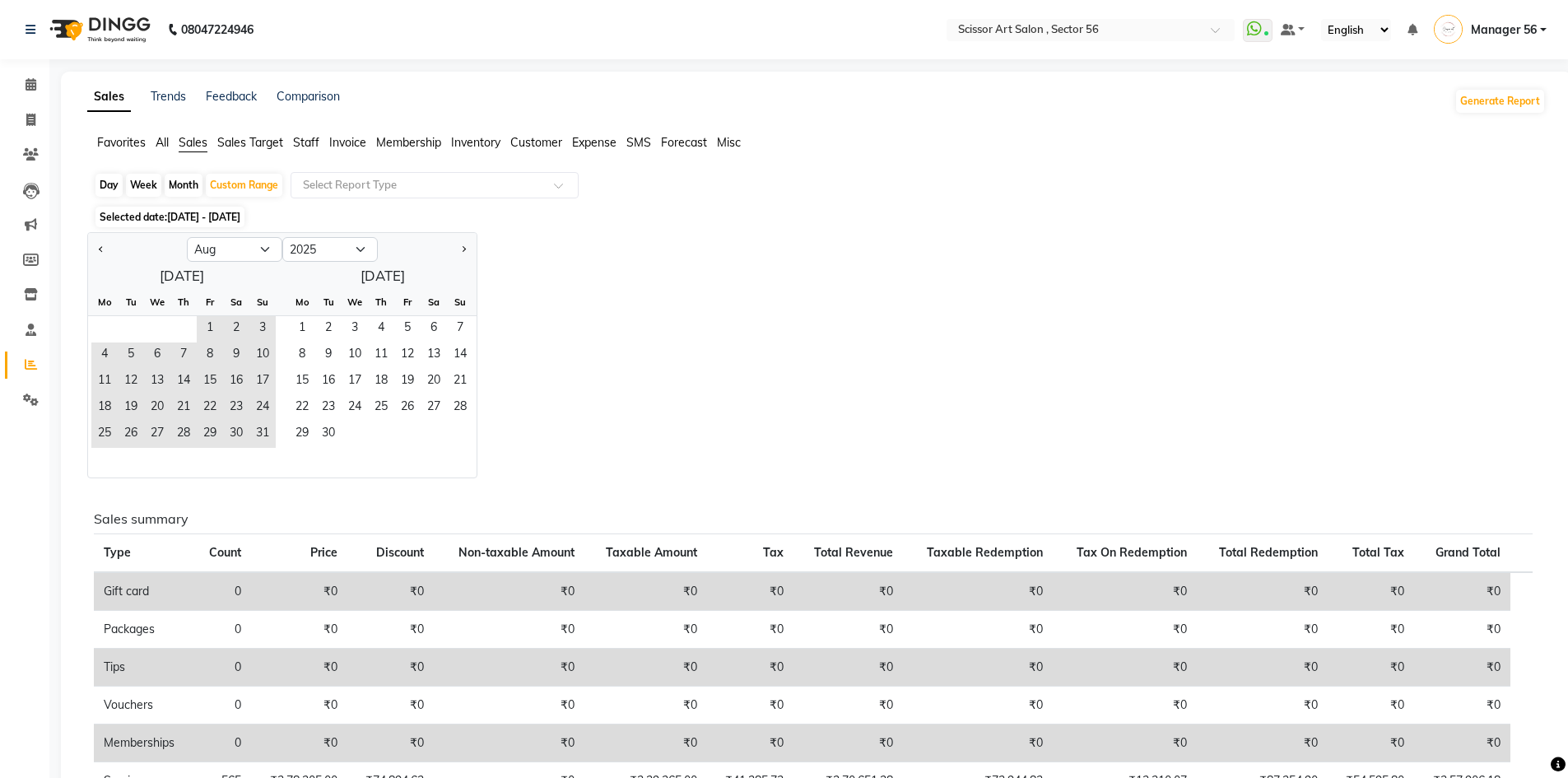
click at [253, 138] on span "Sales Target" at bounding box center [251, 143] width 66 height 15
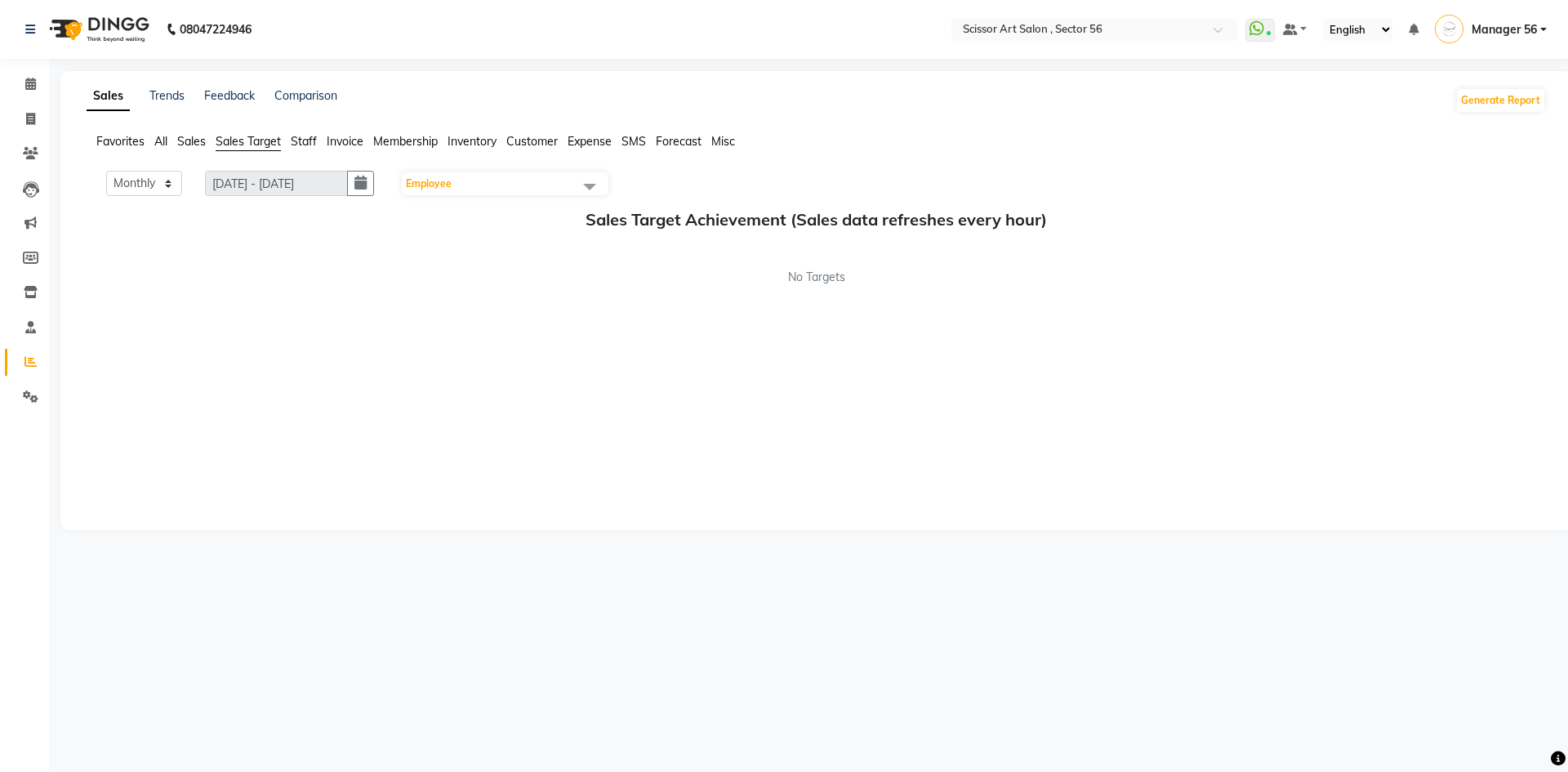
click at [186, 138] on span "Sales" at bounding box center [191, 142] width 28 height 15
select select "8"
select select "2025"
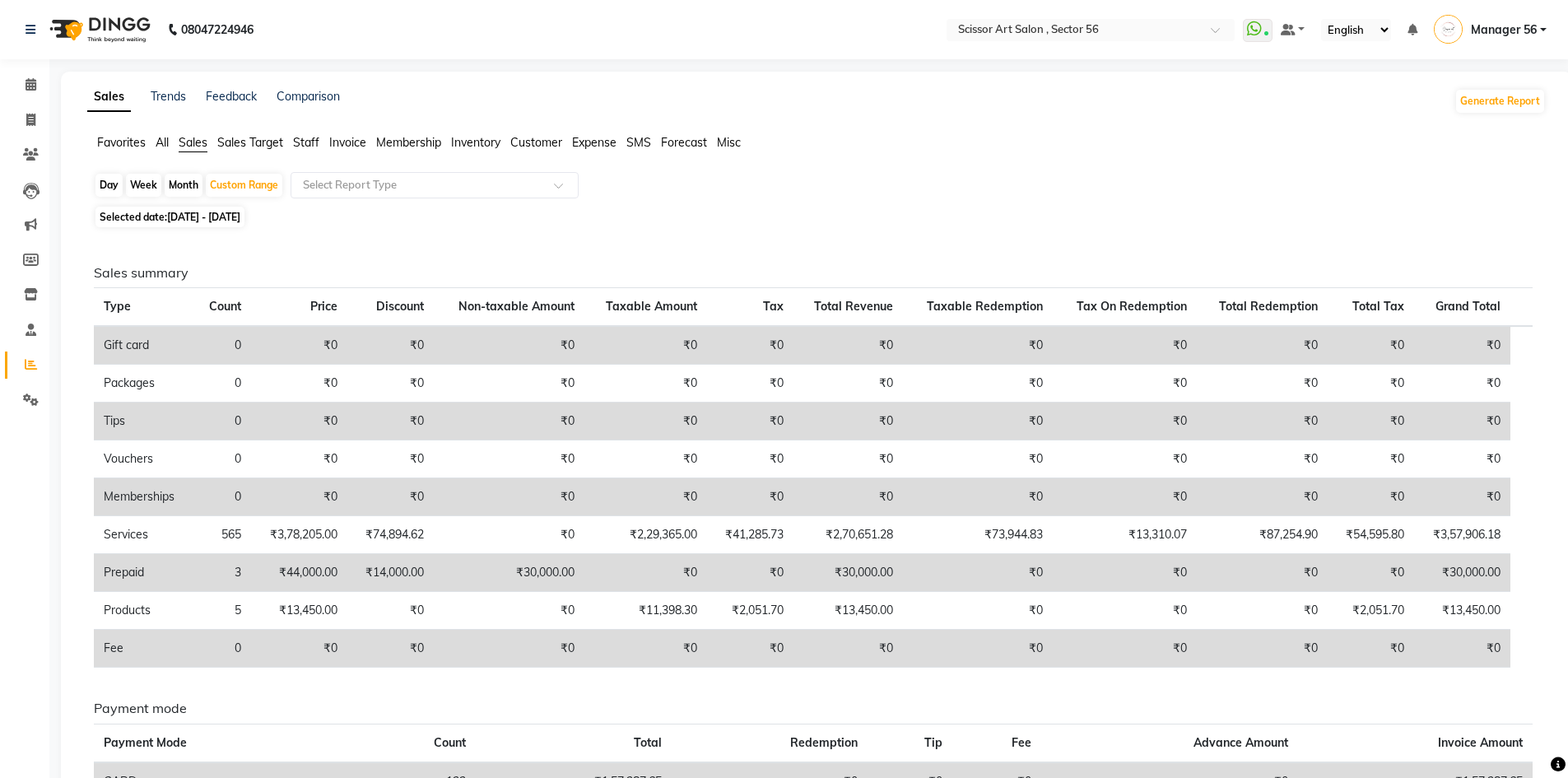
click at [176, 178] on div "Month" at bounding box center [183, 185] width 38 height 23
select select "8"
select select "2025"
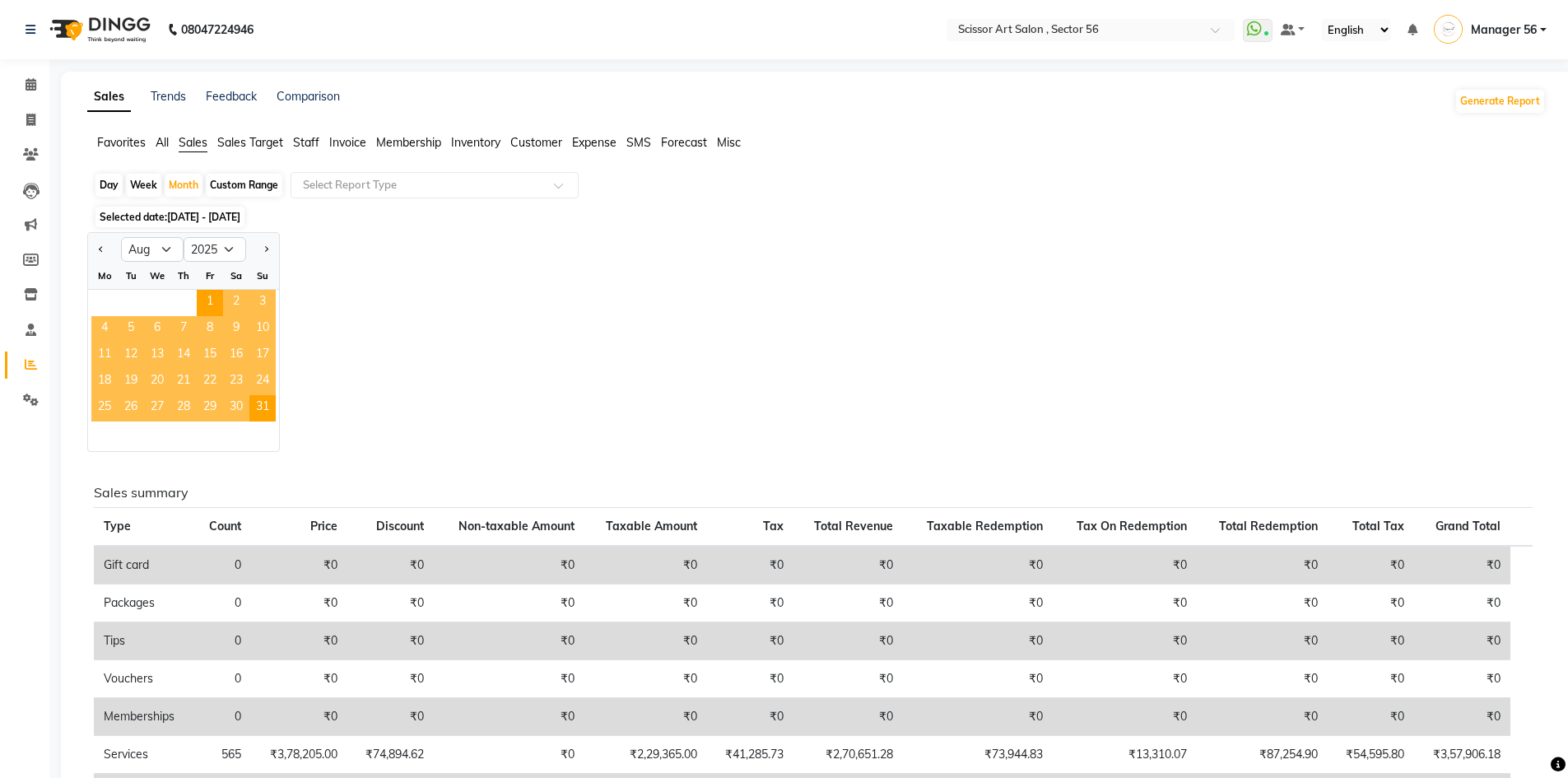
click at [238, 177] on div "Custom Range" at bounding box center [244, 185] width 77 height 23
select select "8"
select select "2025"
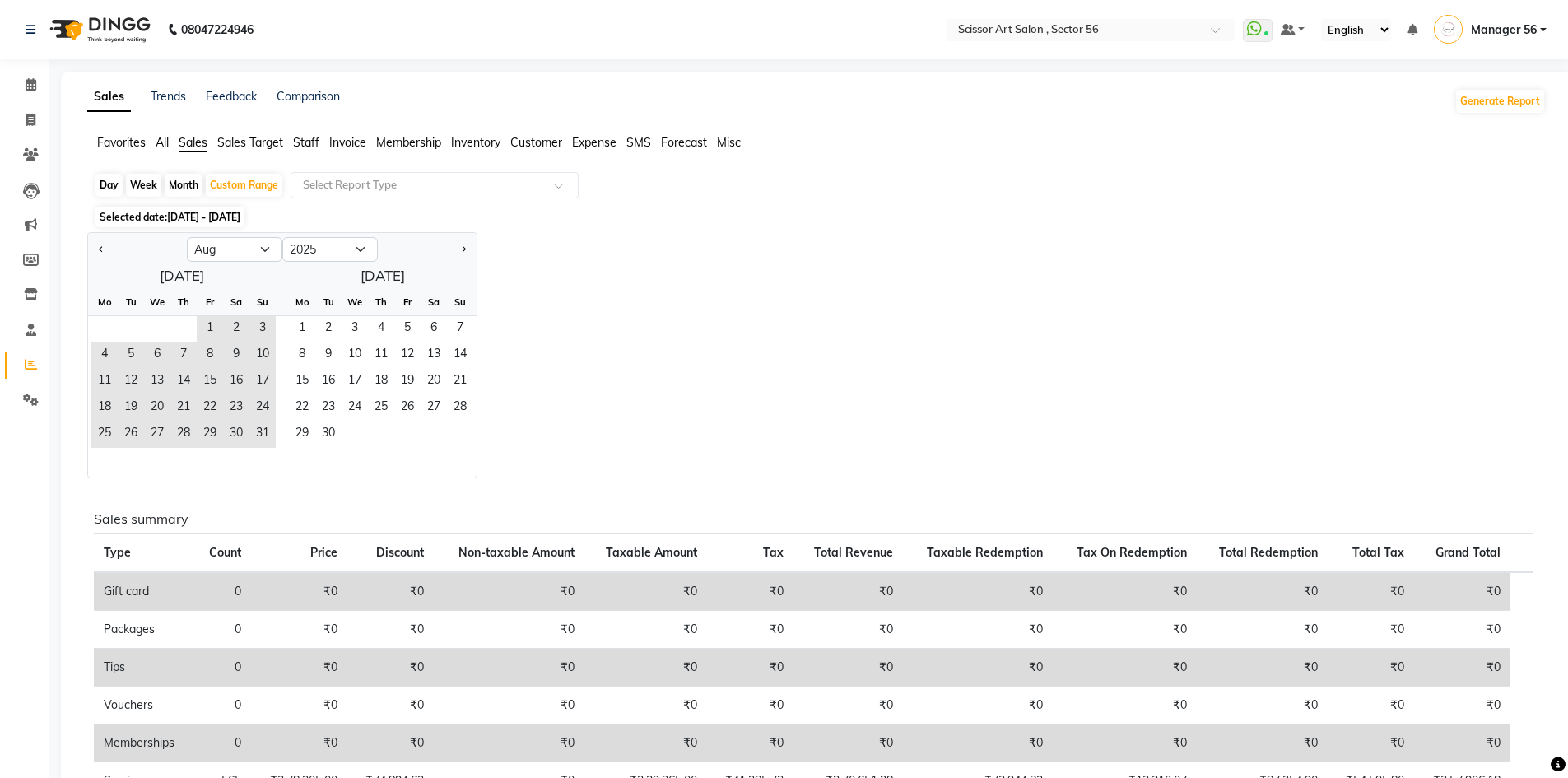
click at [192, 182] on div "Month" at bounding box center [183, 185] width 38 height 23
select select "8"
select select "2025"
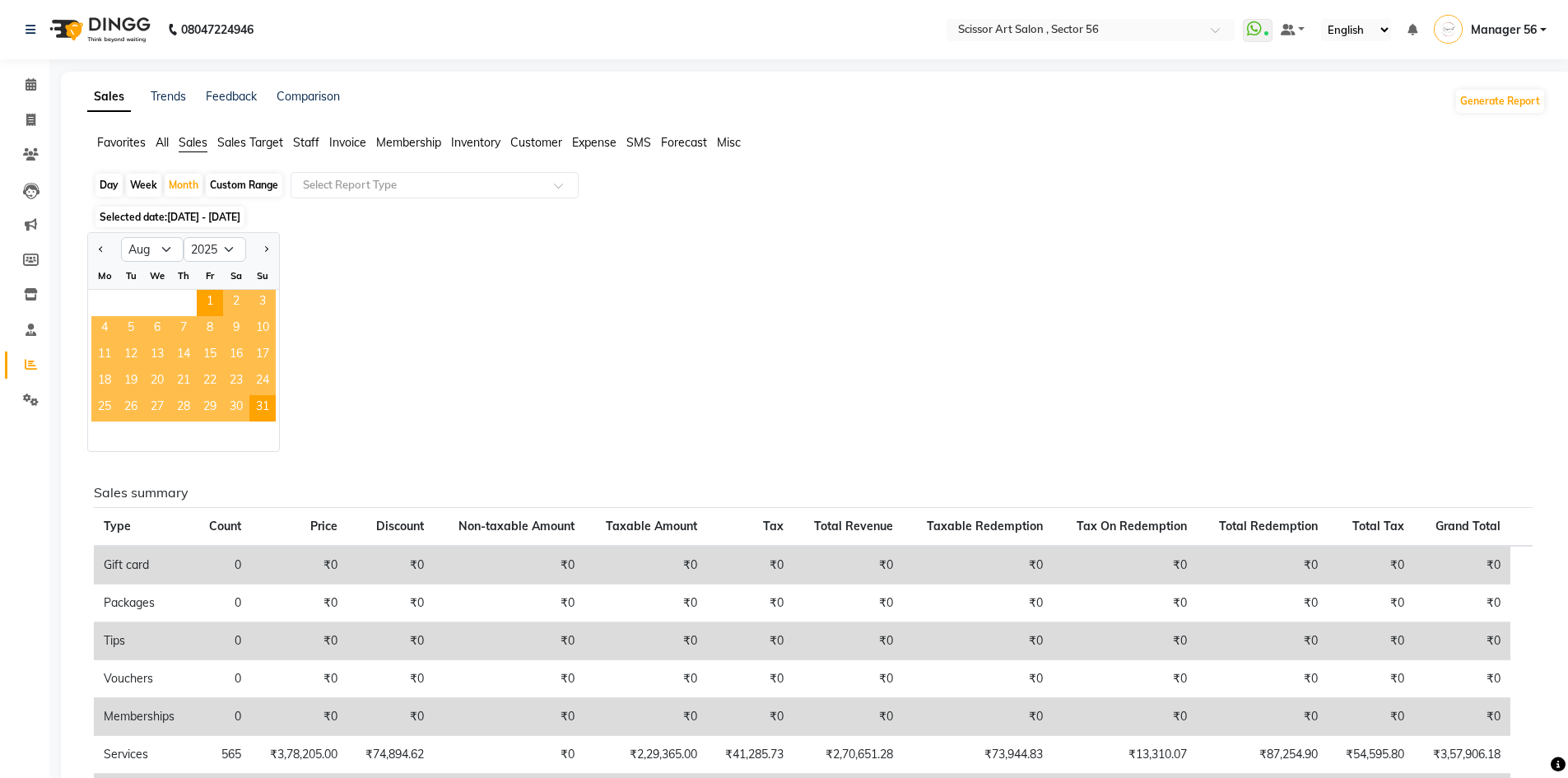
click at [159, 140] on span "All" at bounding box center [163, 143] width 13 height 15
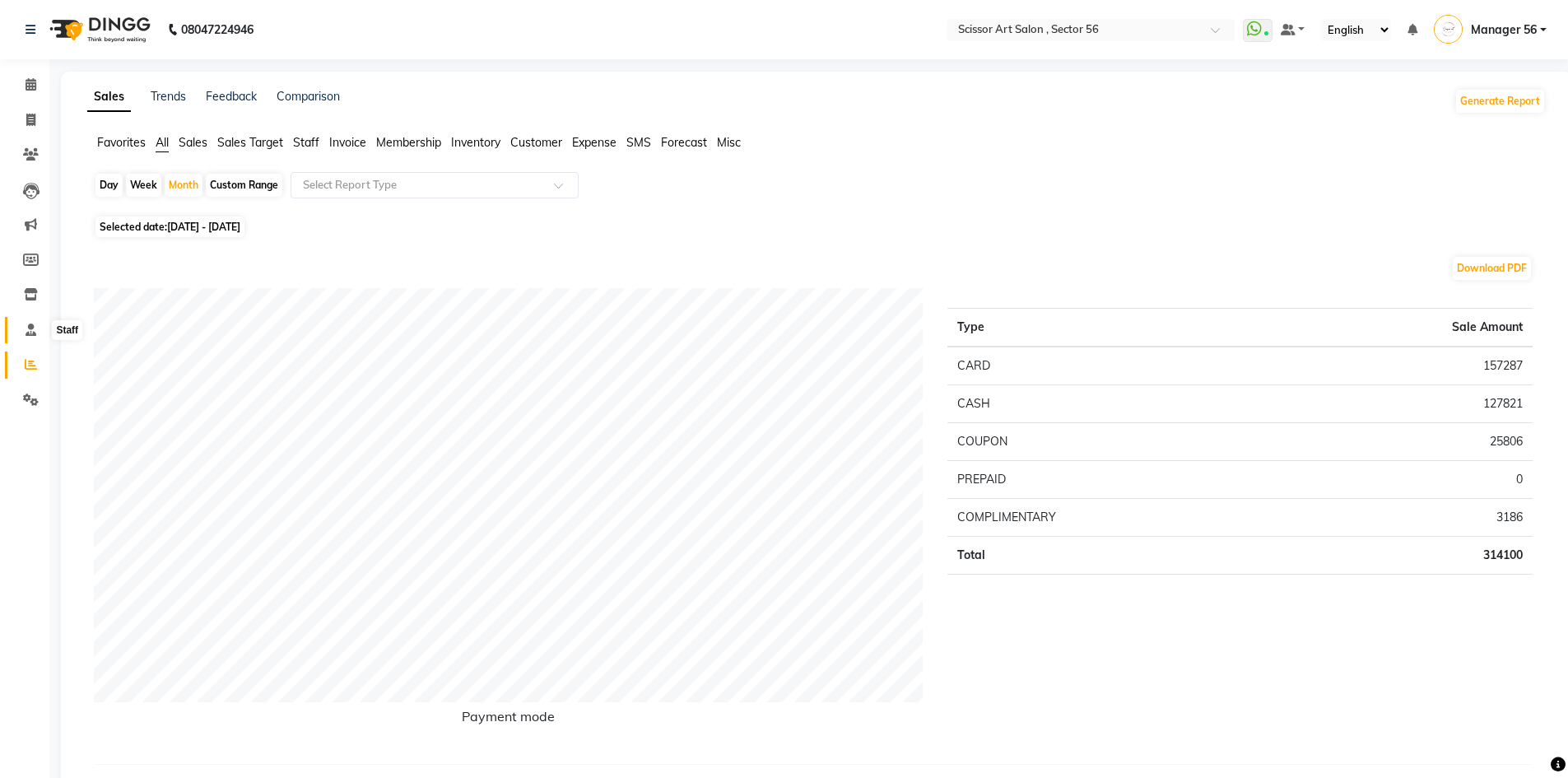
click at [34, 326] on icon at bounding box center [30, 329] width 10 height 12
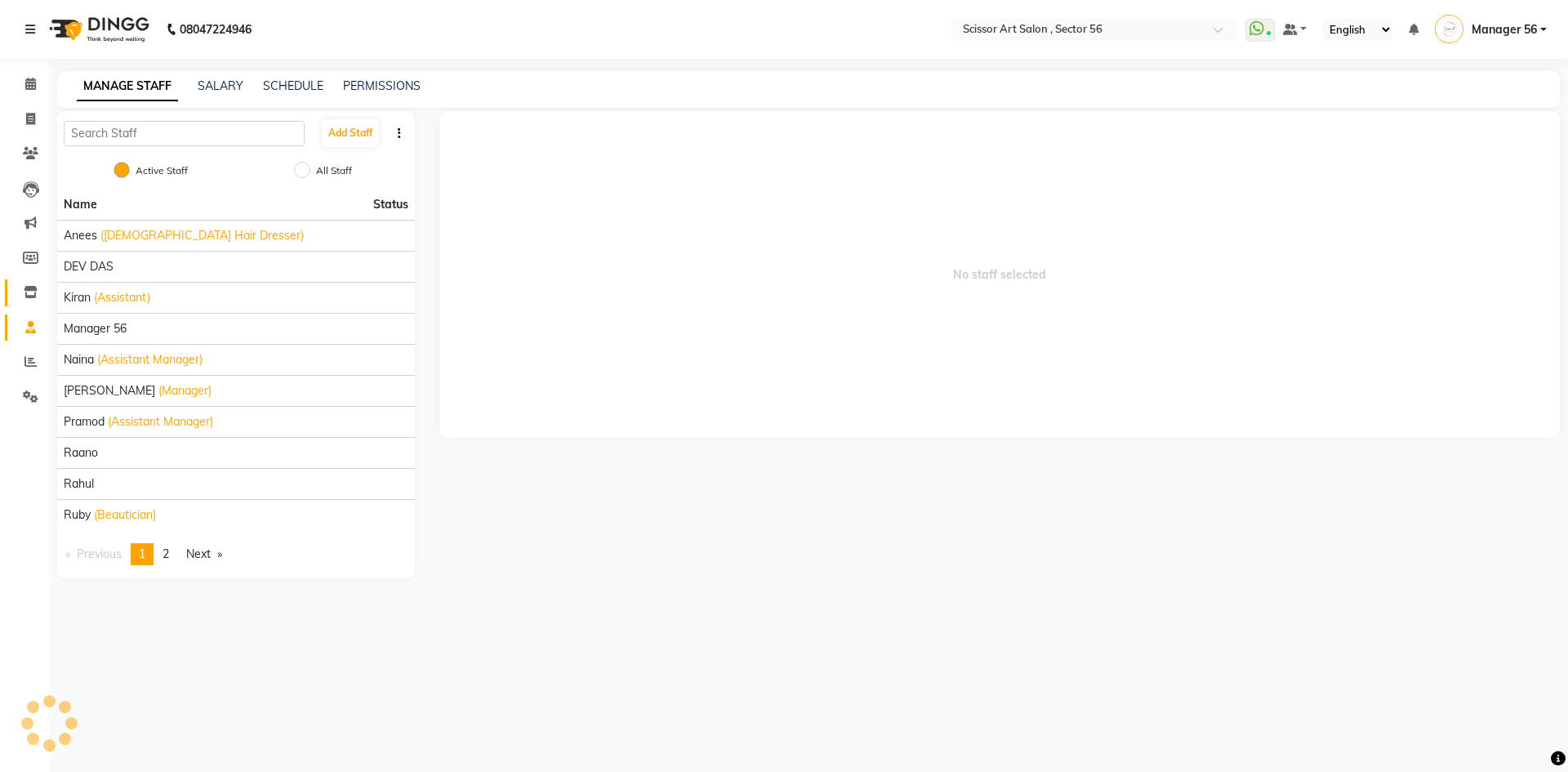
click at [32, 289] on icon at bounding box center [30, 292] width 14 height 12
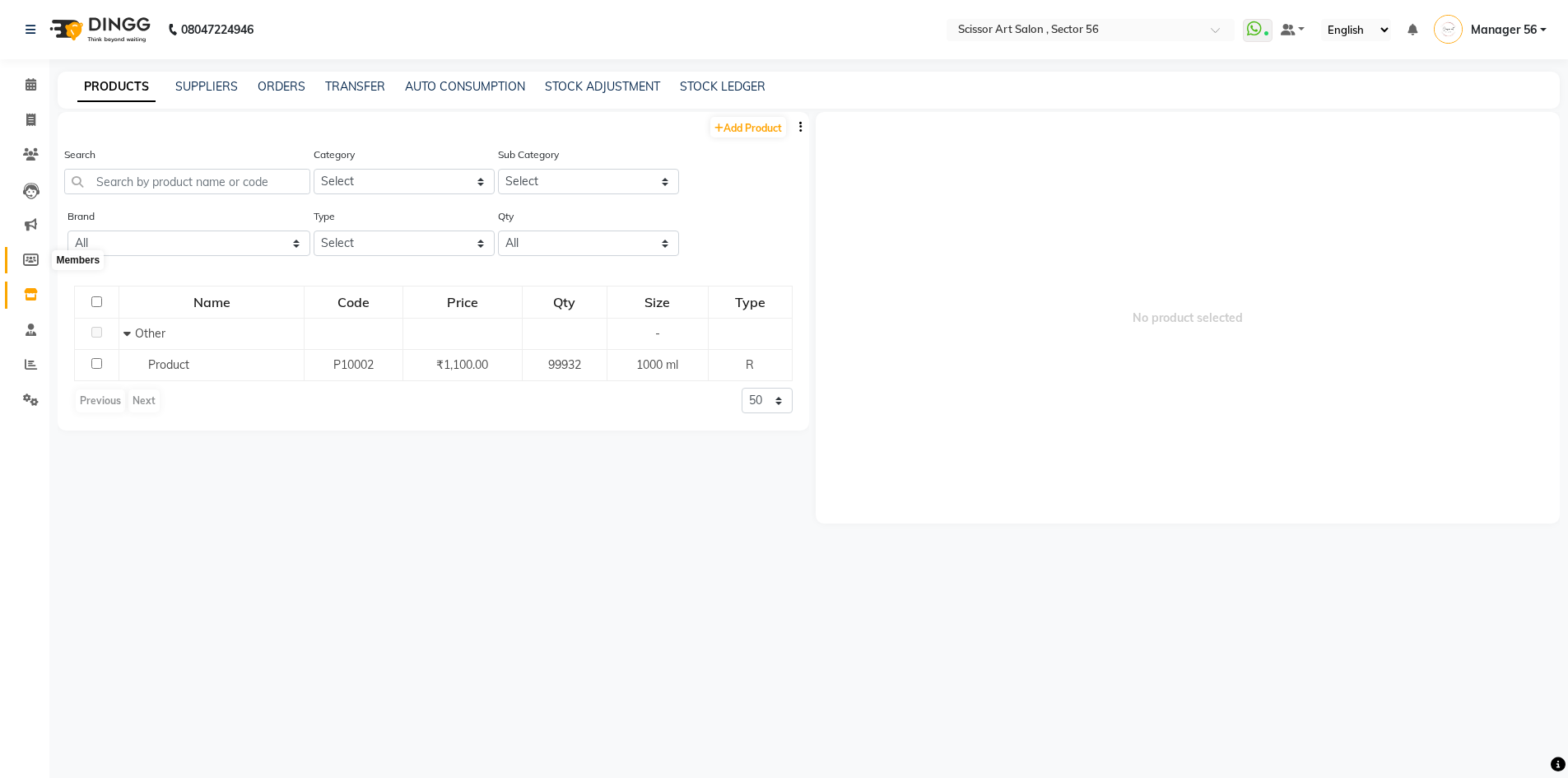
click at [35, 263] on icon at bounding box center [30, 259] width 16 height 12
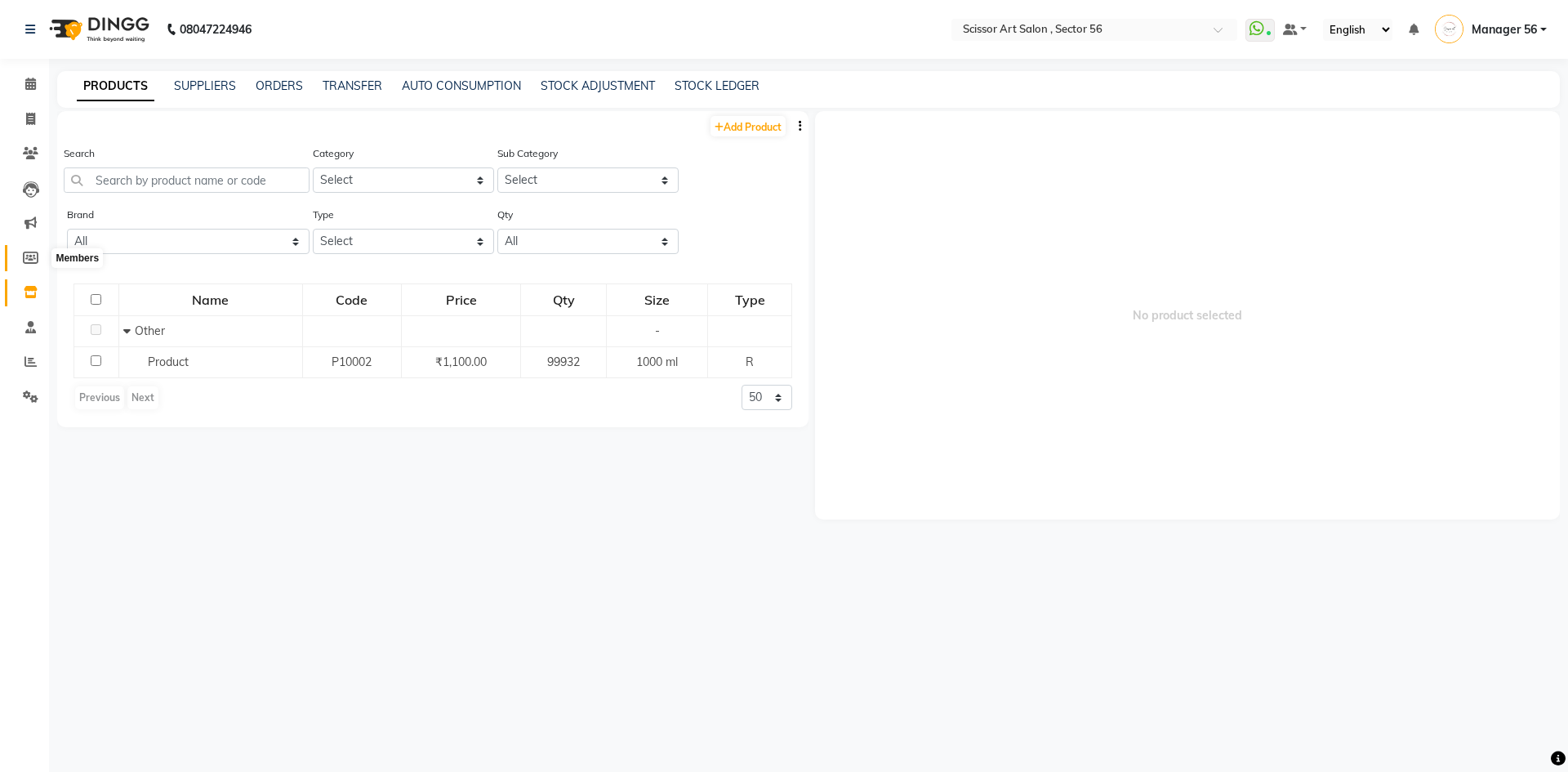
select select
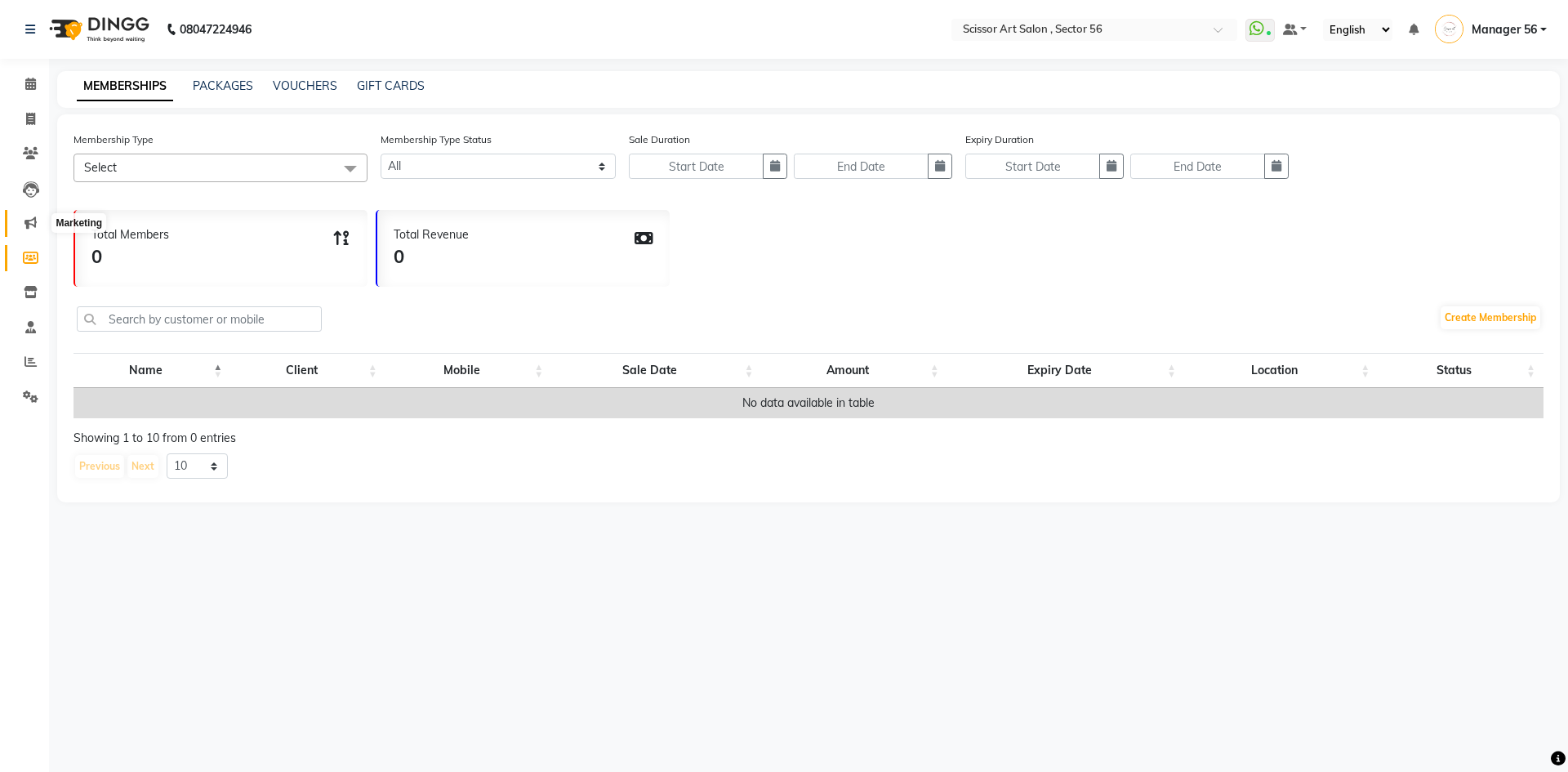
click at [26, 218] on icon at bounding box center [30, 222] width 12 height 12
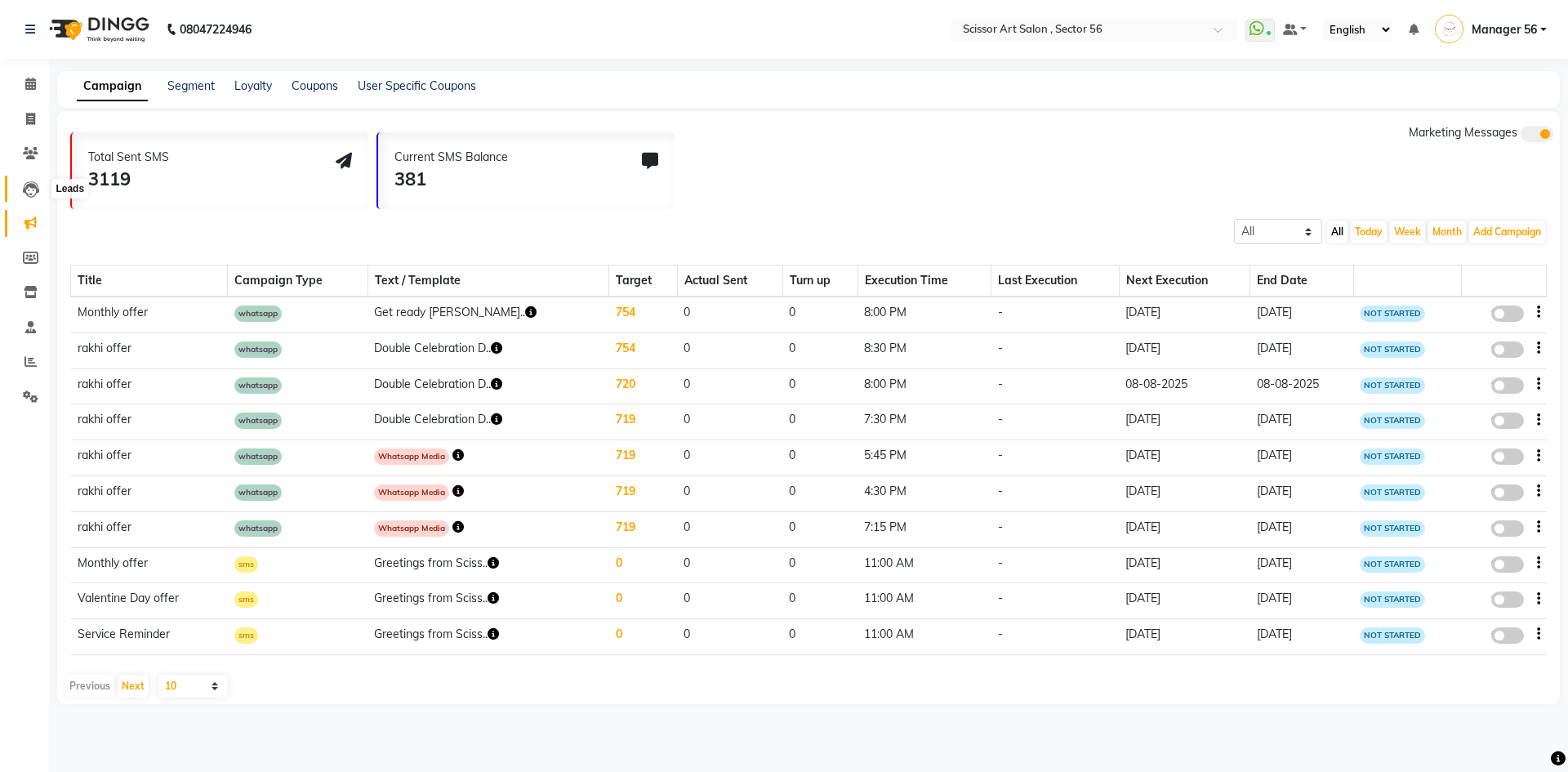
click at [33, 191] on icon at bounding box center [30, 189] width 16 height 16
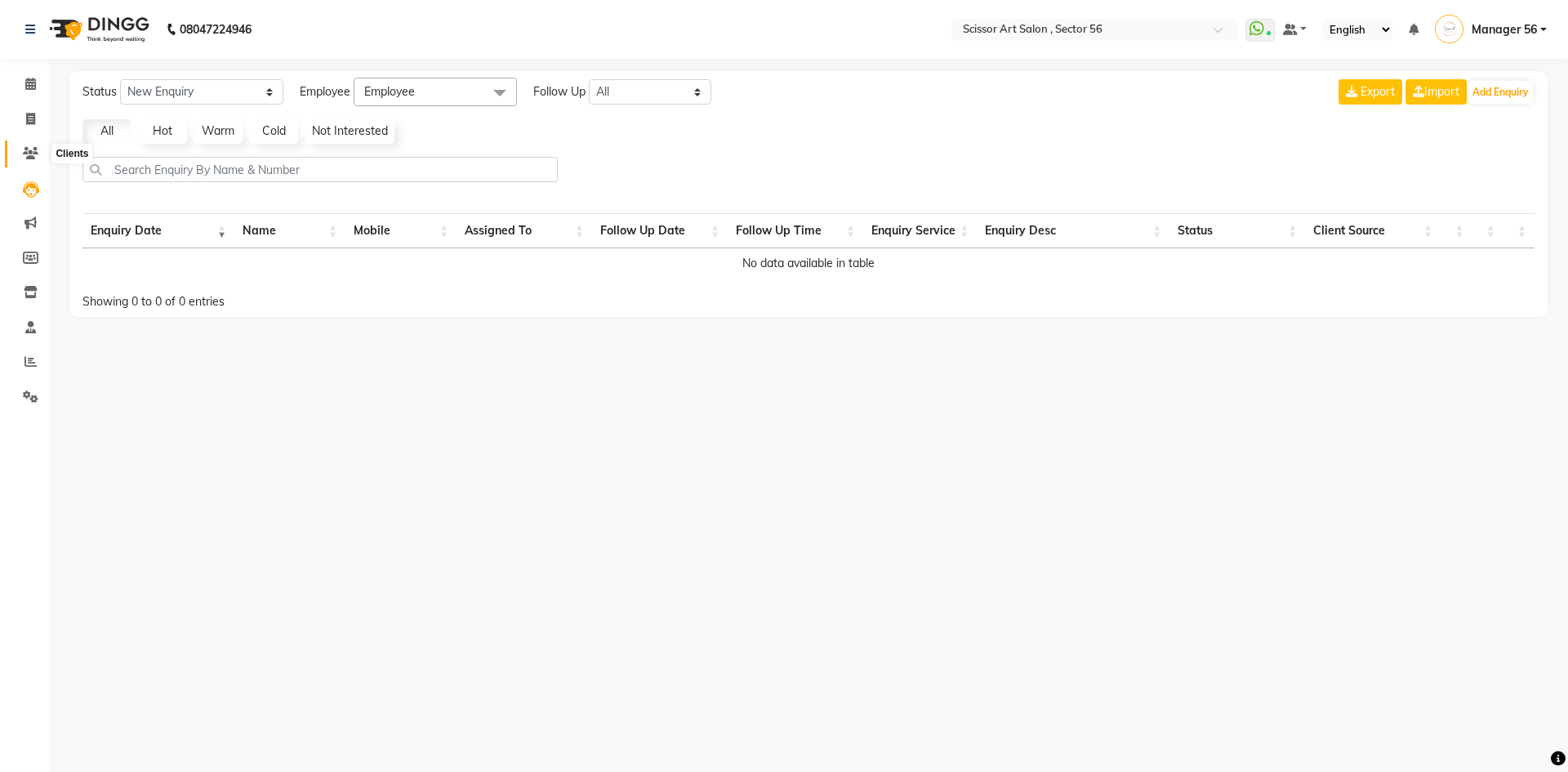
click at [38, 152] on span at bounding box center [30, 154] width 28 height 19
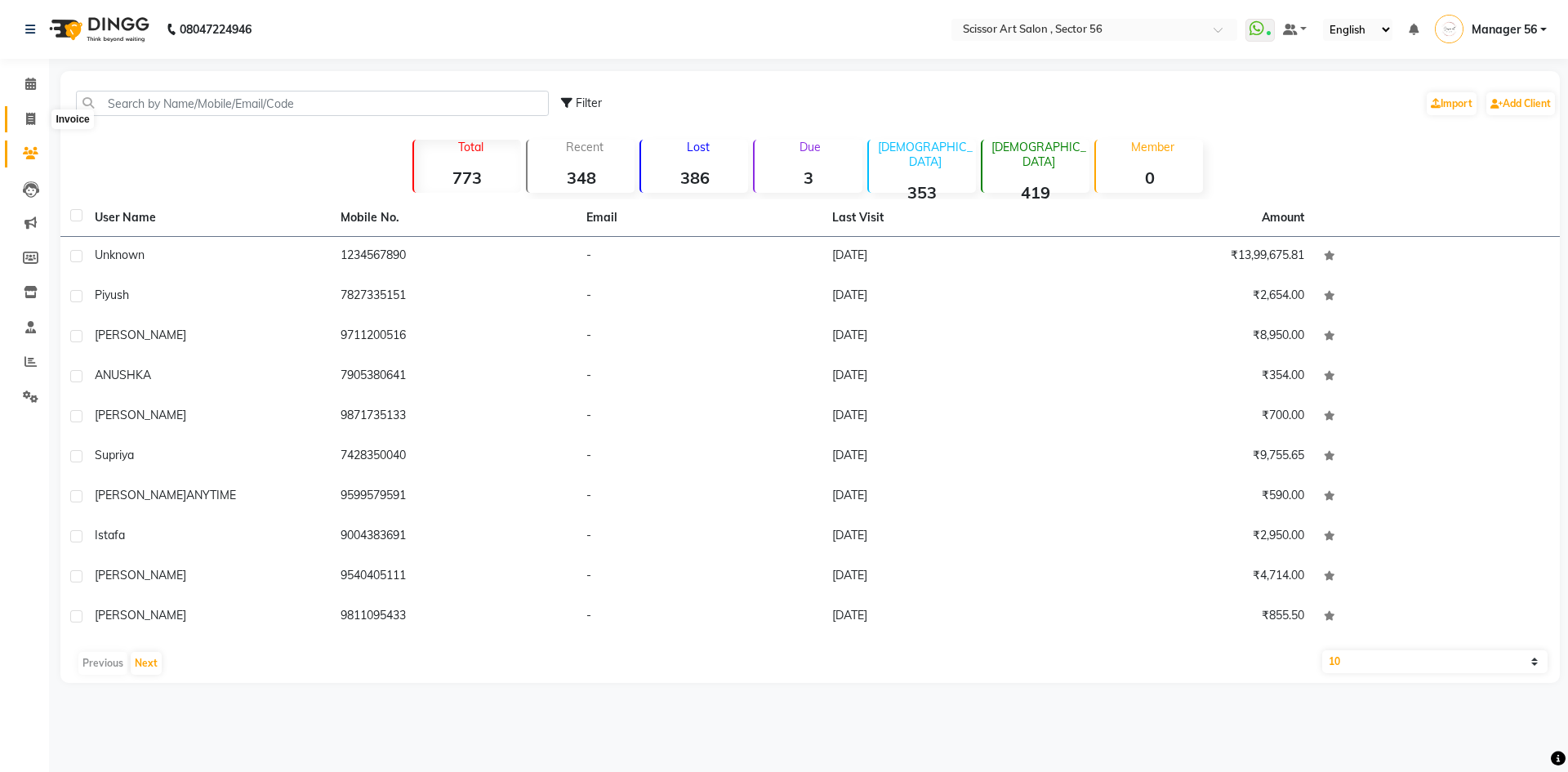
click at [29, 122] on icon at bounding box center [31, 118] width 9 height 12
select select "6185"
select select "service"
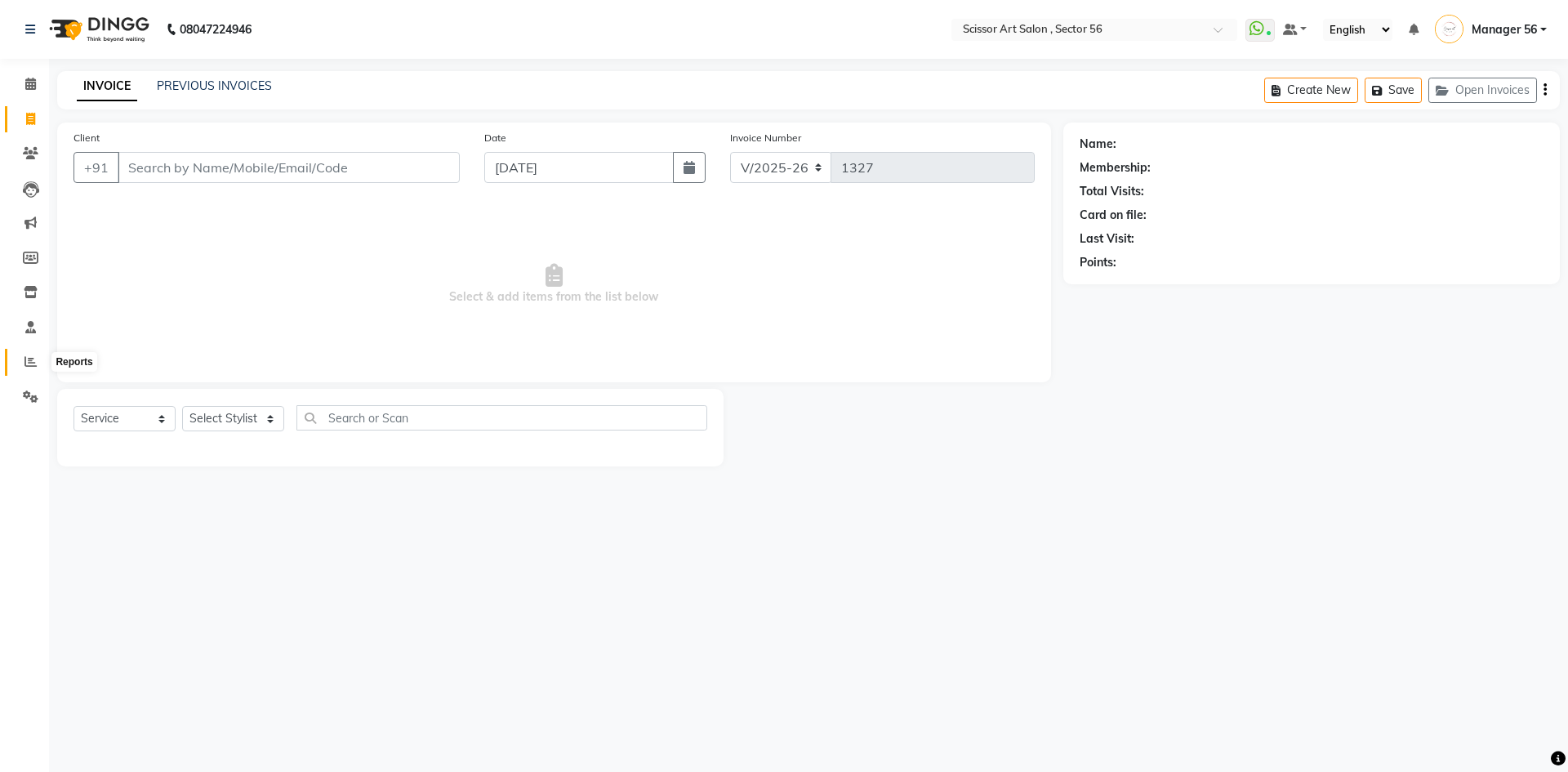
click at [35, 354] on span at bounding box center [30, 362] width 28 height 19
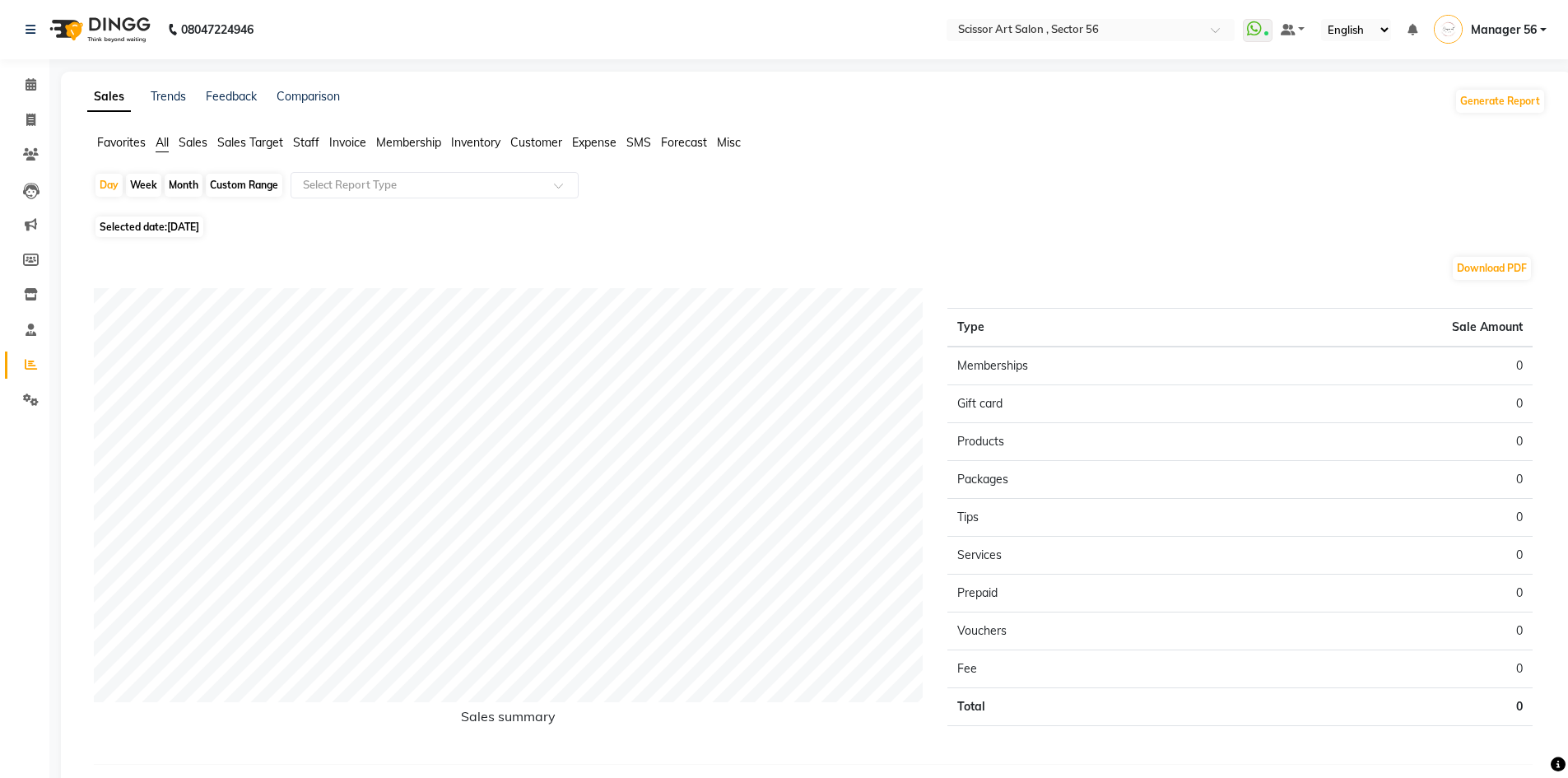
click at [179, 185] on div "Month" at bounding box center [183, 185] width 38 height 23
select select "9"
select select "2025"
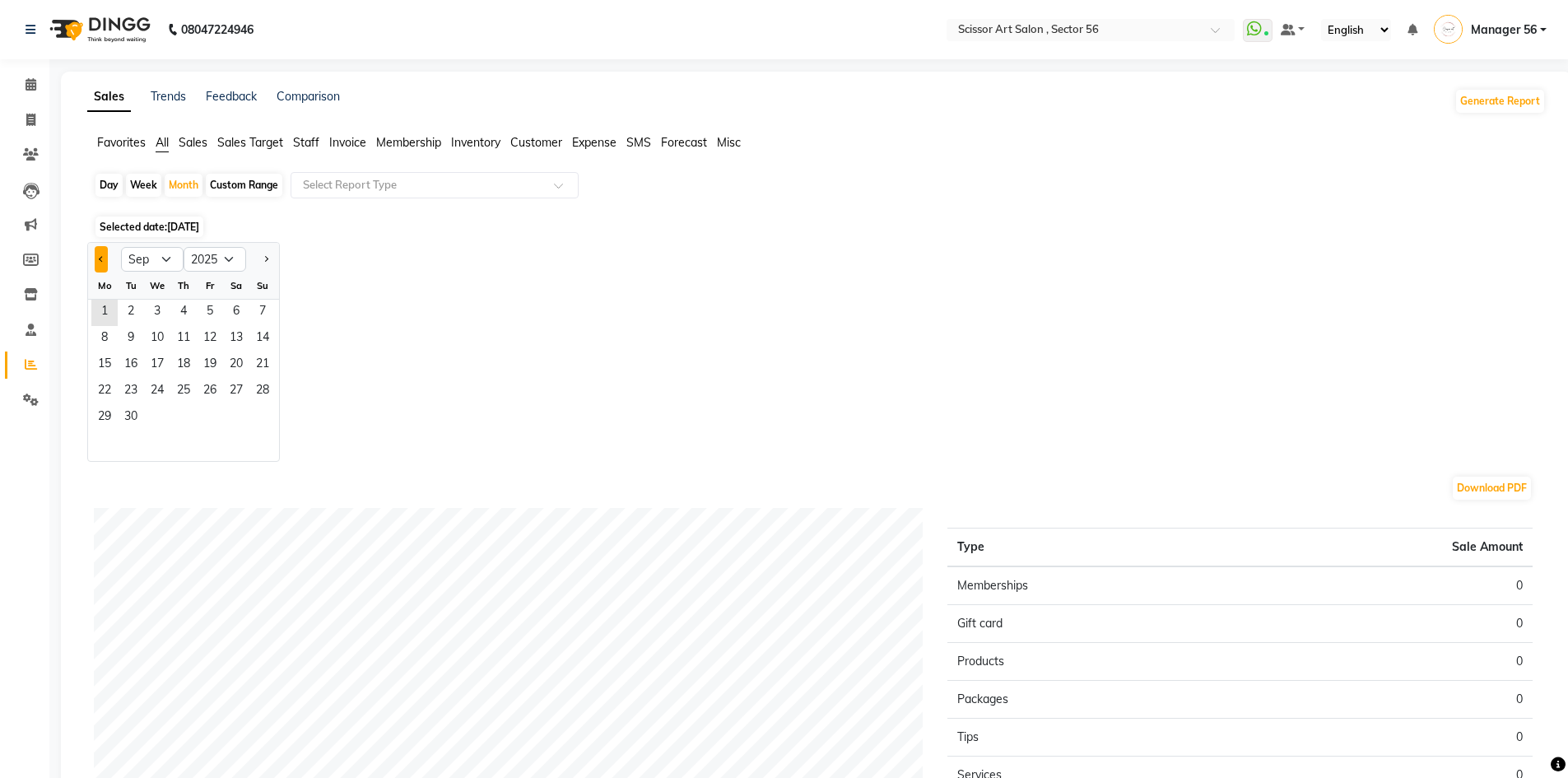
click at [103, 259] on span "Previous month" at bounding box center [101, 258] width 6 height 6
select select "8"
click at [205, 317] on span "1" at bounding box center [210, 313] width 26 height 26
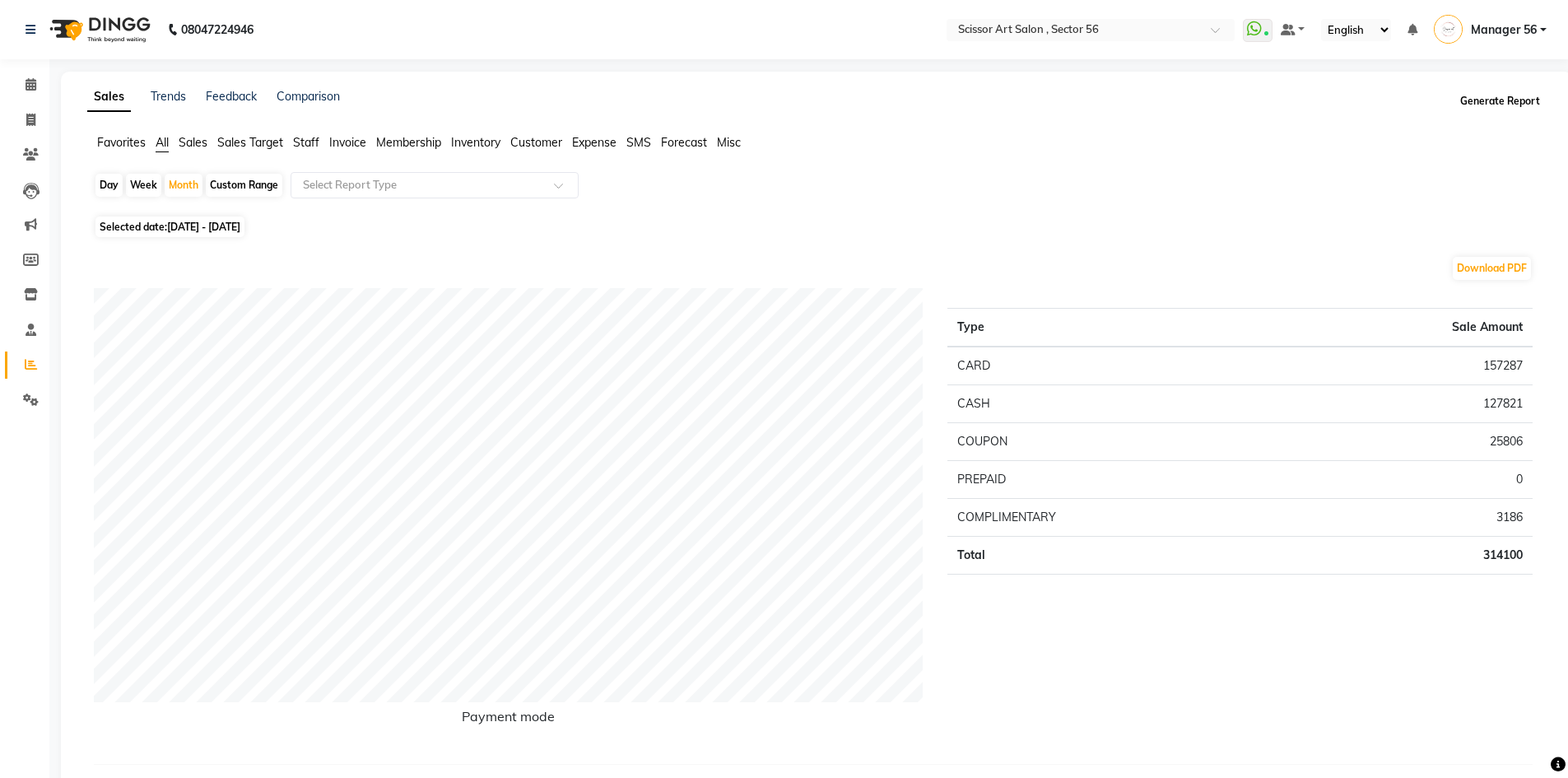
click at [1504, 103] on button "Generate Report" at bounding box center [1500, 101] width 88 height 23
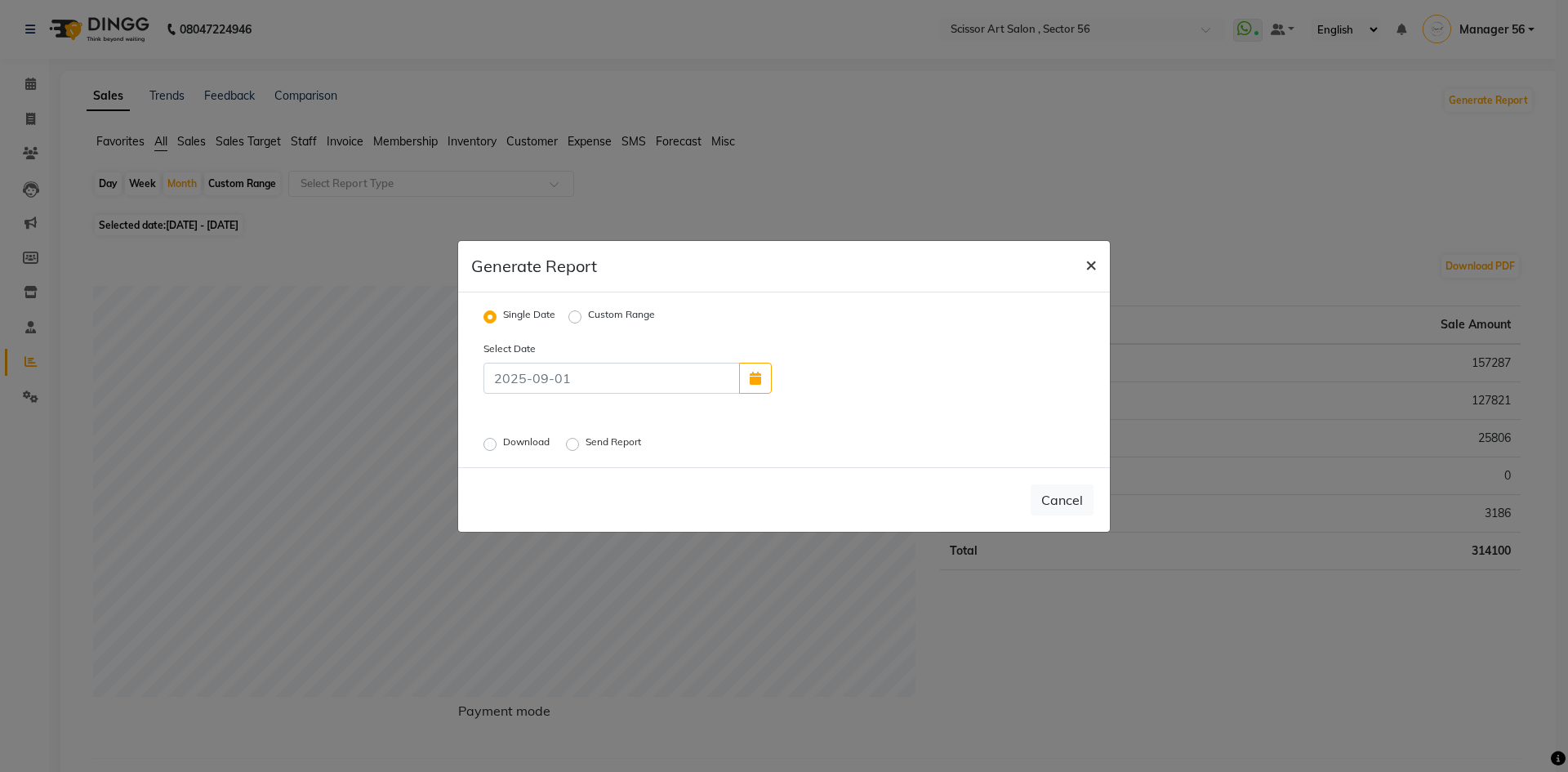
click at [1087, 263] on span "×" at bounding box center [1091, 264] width 11 height 24
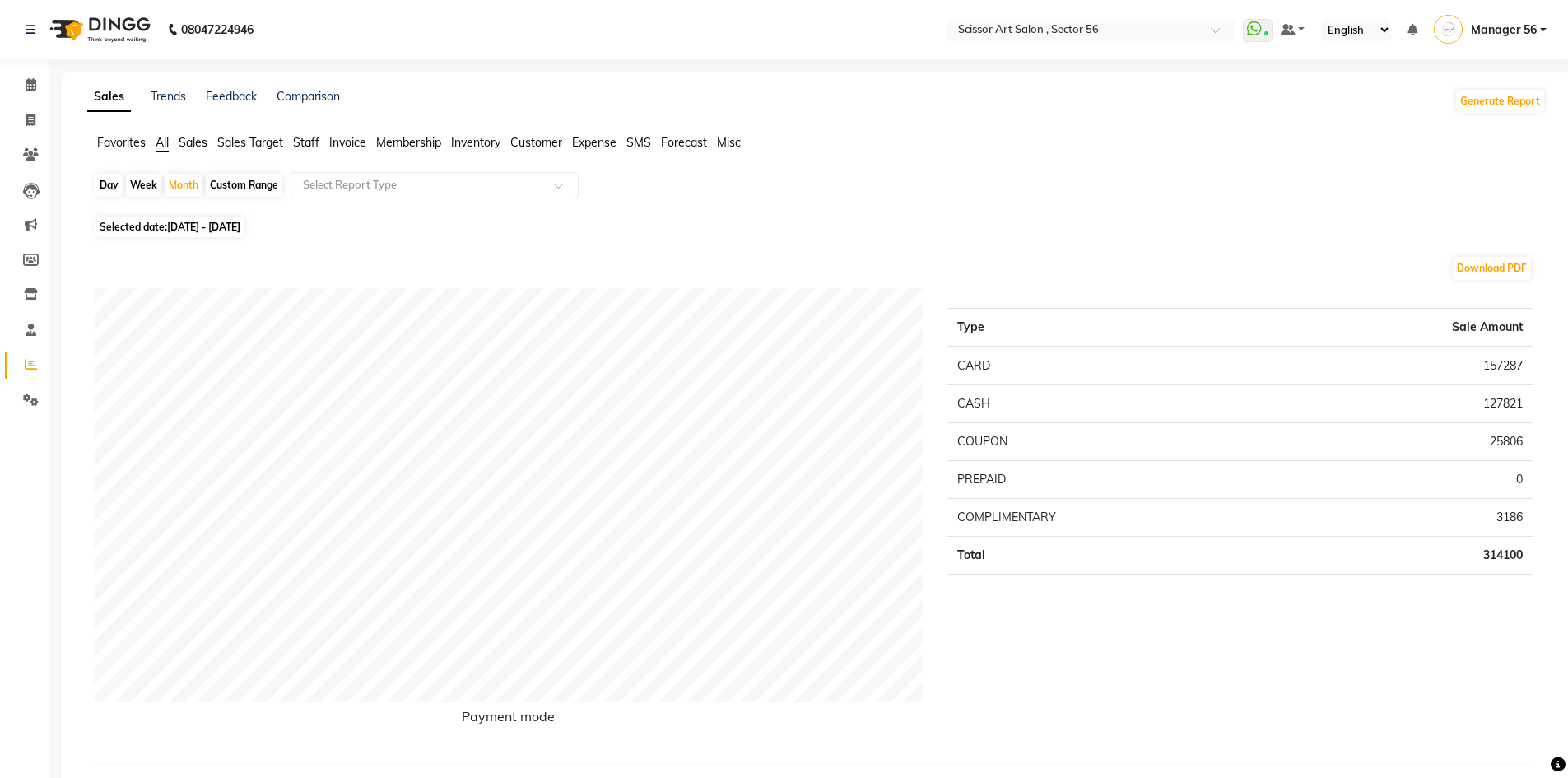
click at [238, 139] on span "Sales Target" at bounding box center [251, 143] width 66 height 15
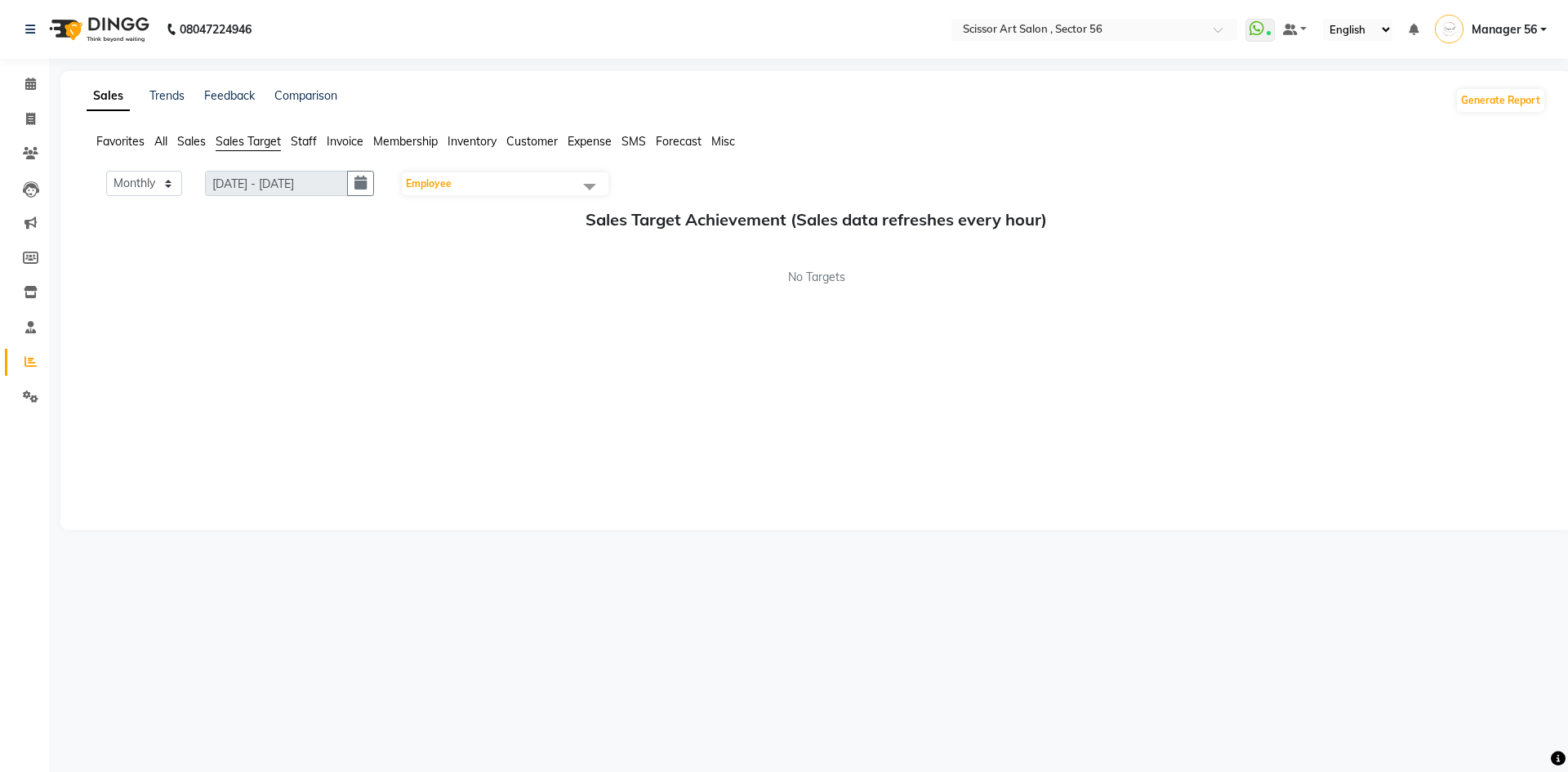
click at [197, 144] on span "Sales" at bounding box center [191, 142] width 28 height 15
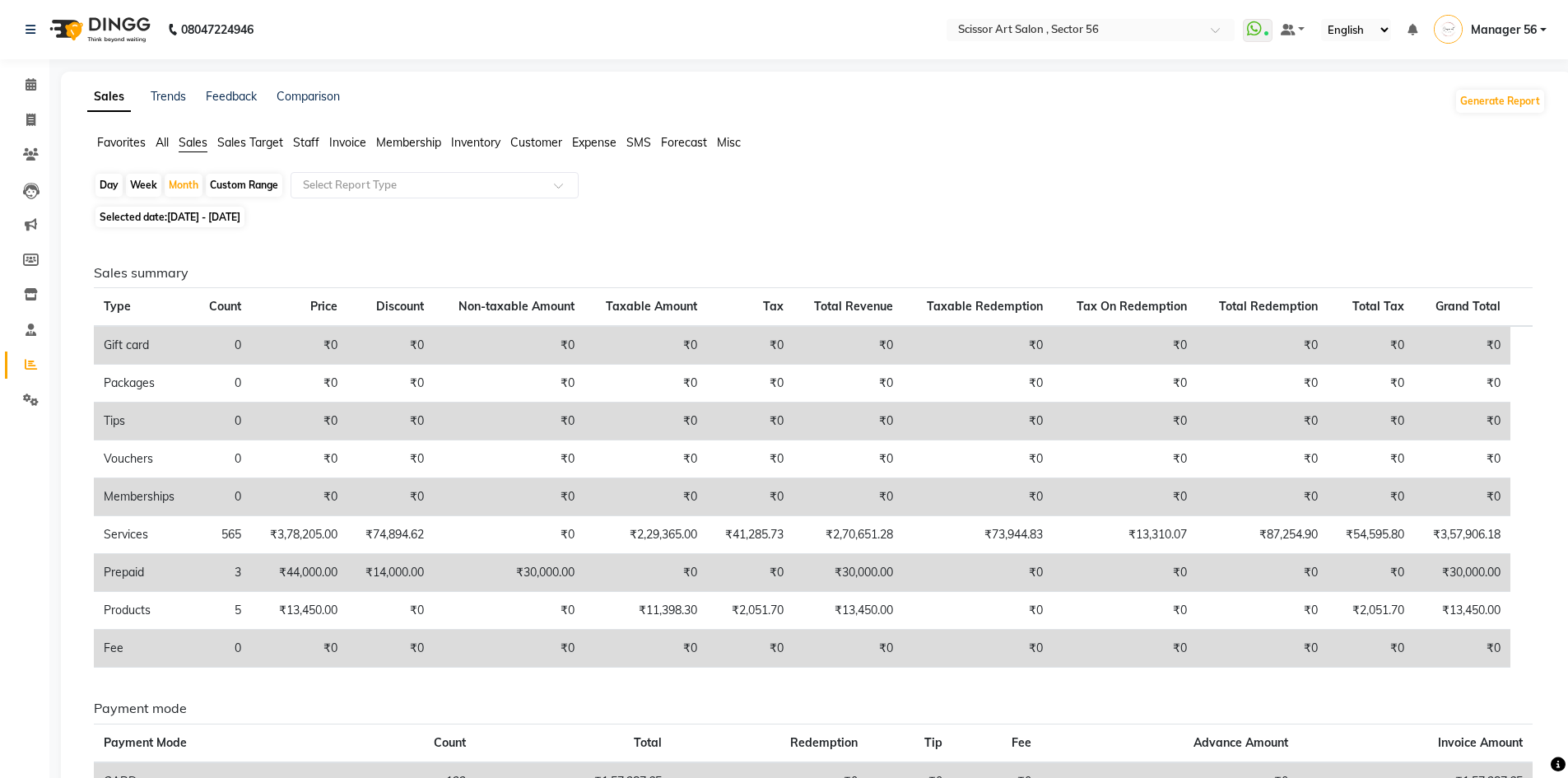
click at [308, 140] on span "Staff" at bounding box center [306, 143] width 26 height 15
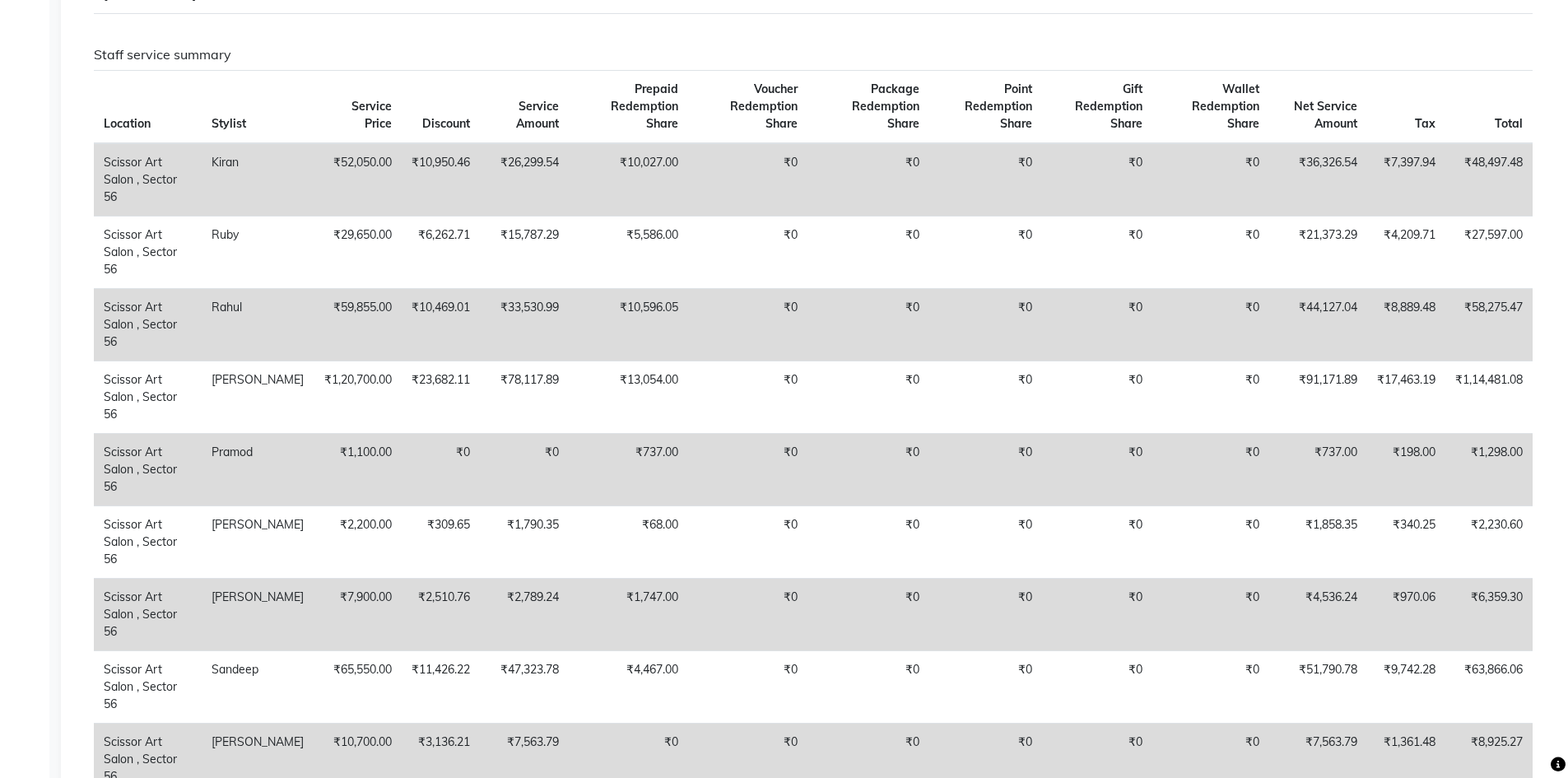
scroll to position [741, 0]
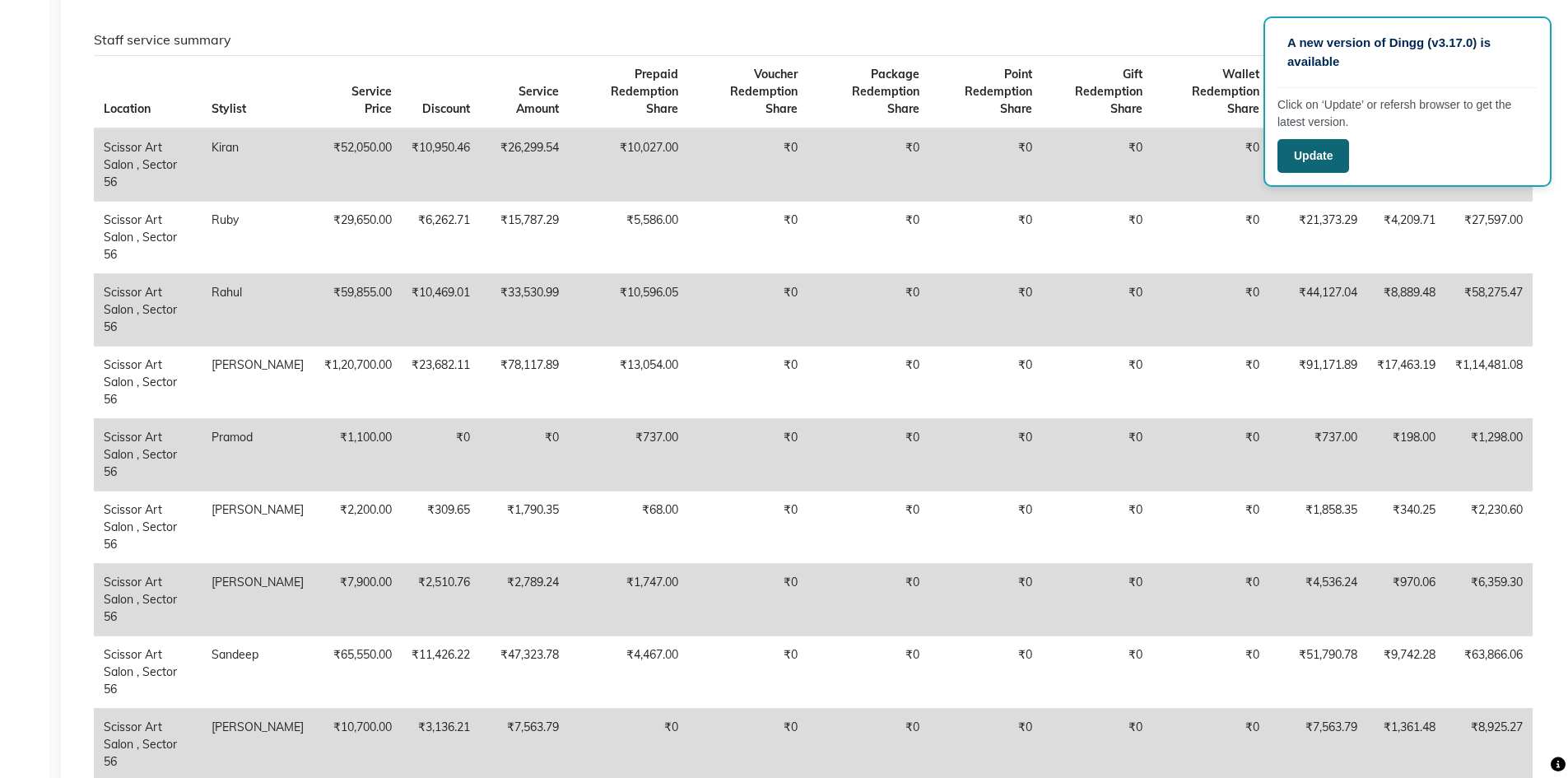
click at [1311, 149] on button "Update" at bounding box center [1314, 156] width 72 height 34
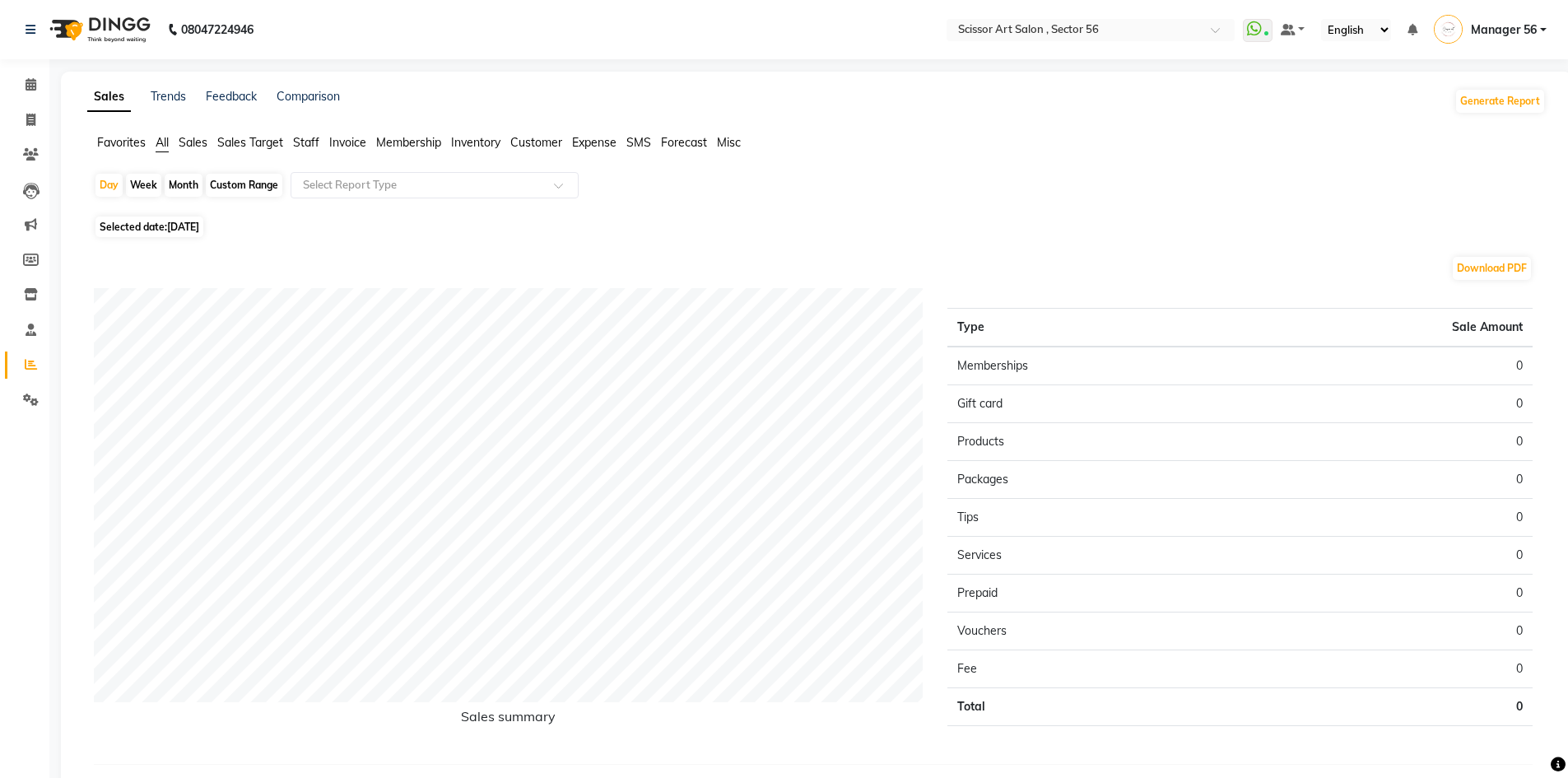
click at [188, 221] on span "[DATE]" at bounding box center [183, 226] width 32 height 12
select select "9"
select select "2025"
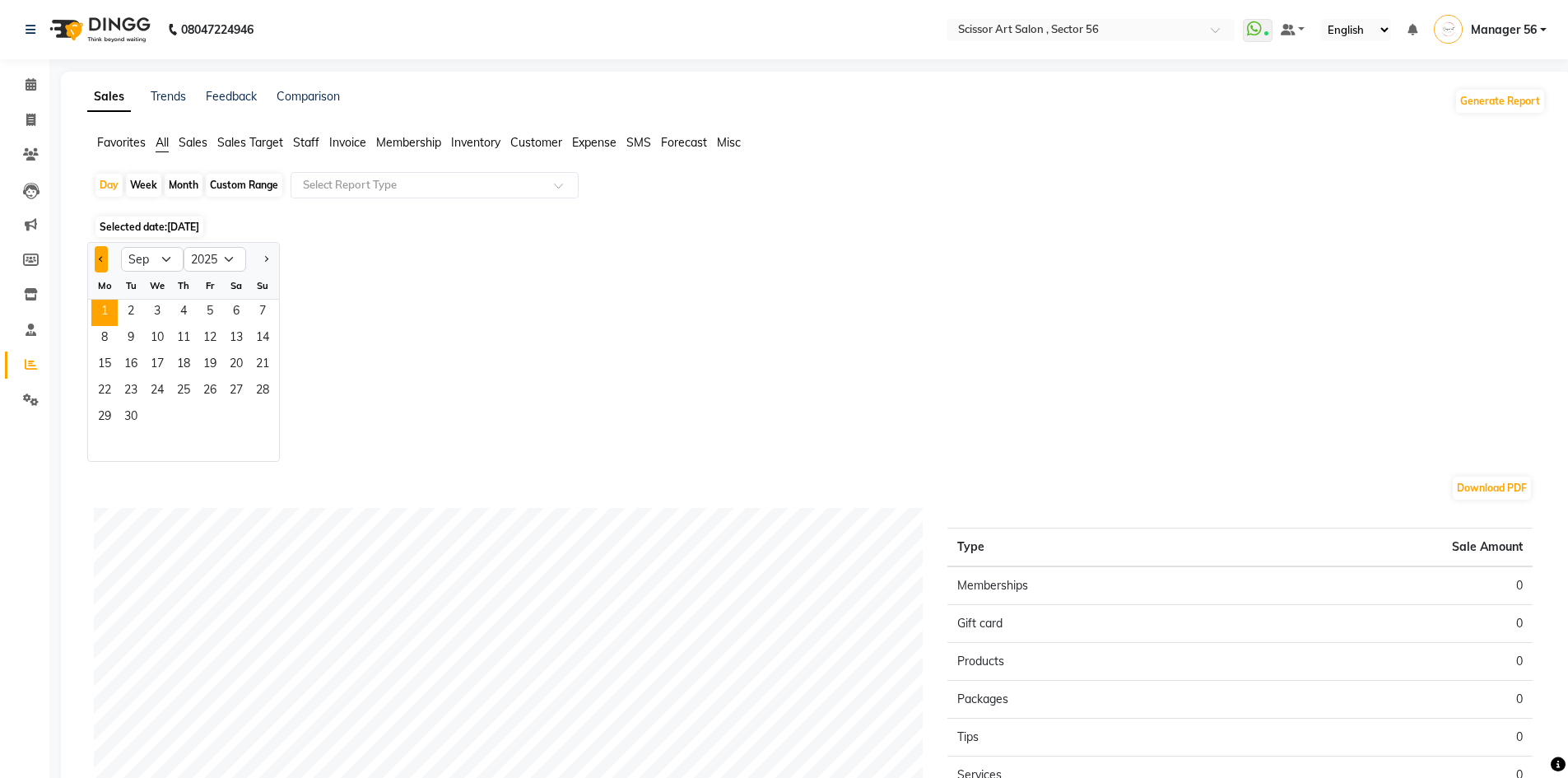
click at [103, 263] on button "Previous month" at bounding box center [101, 259] width 13 height 26
select select "8"
drag, startPoint x: 210, startPoint y: 298, endPoint x: 218, endPoint y: 317, distance: 20.6
click at [218, 317] on ngb-datepicker-month "Mo Tu We Th Fr Sa Su 1 2 3 4 5 6 7 8 9 10 11 12 13 14 15 16 17 18 19 20 21 22 2…" at bounding box center [183, 366] width 191 height 188
click at [211, 311] on span "1" at bounding box center [210, 313] width 26 height 26
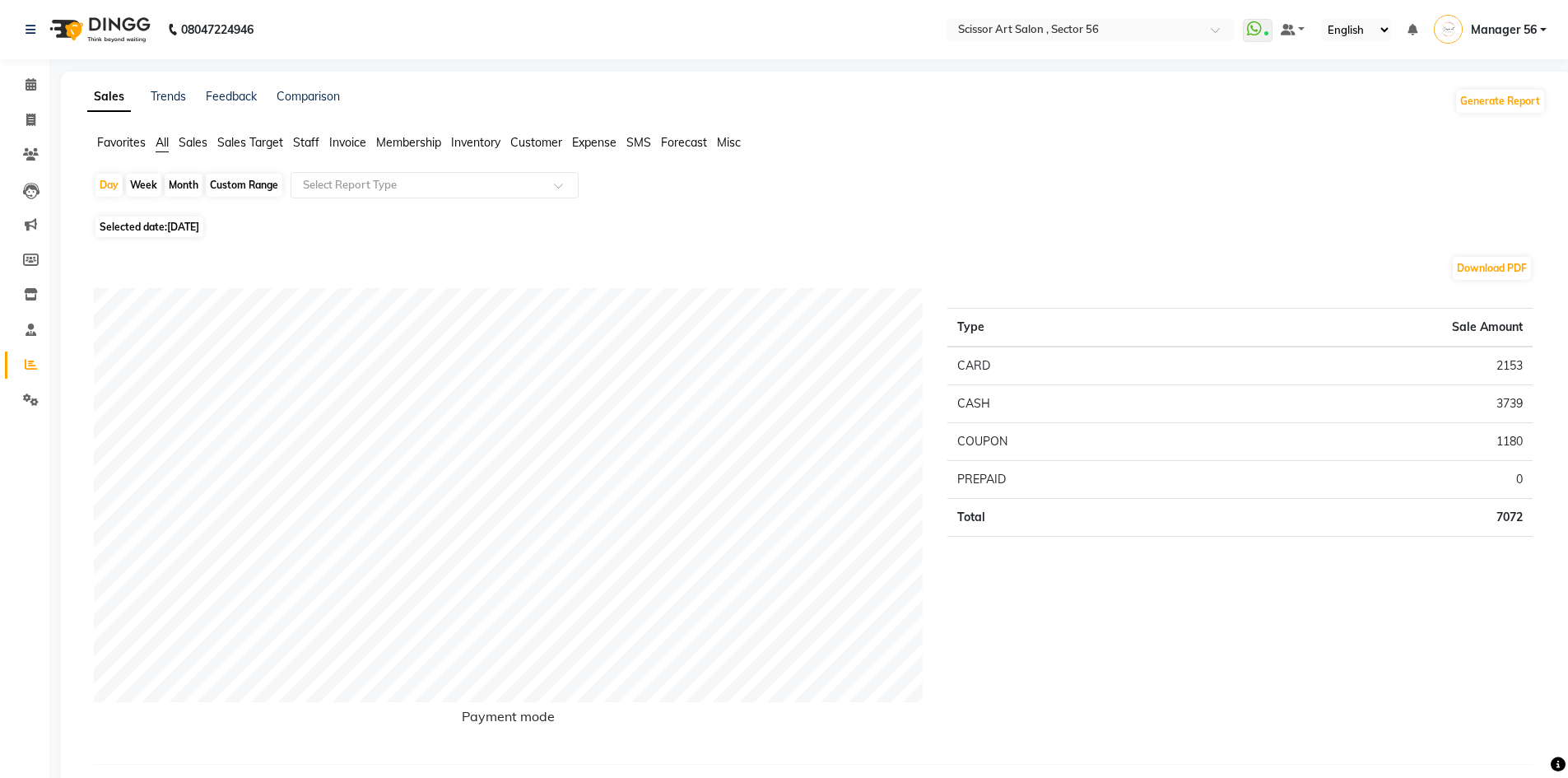
click at [200, 222] on span "[DATE]" at bounding box center [183, 226] width 32 height 12
select select "8"
select select "2025"
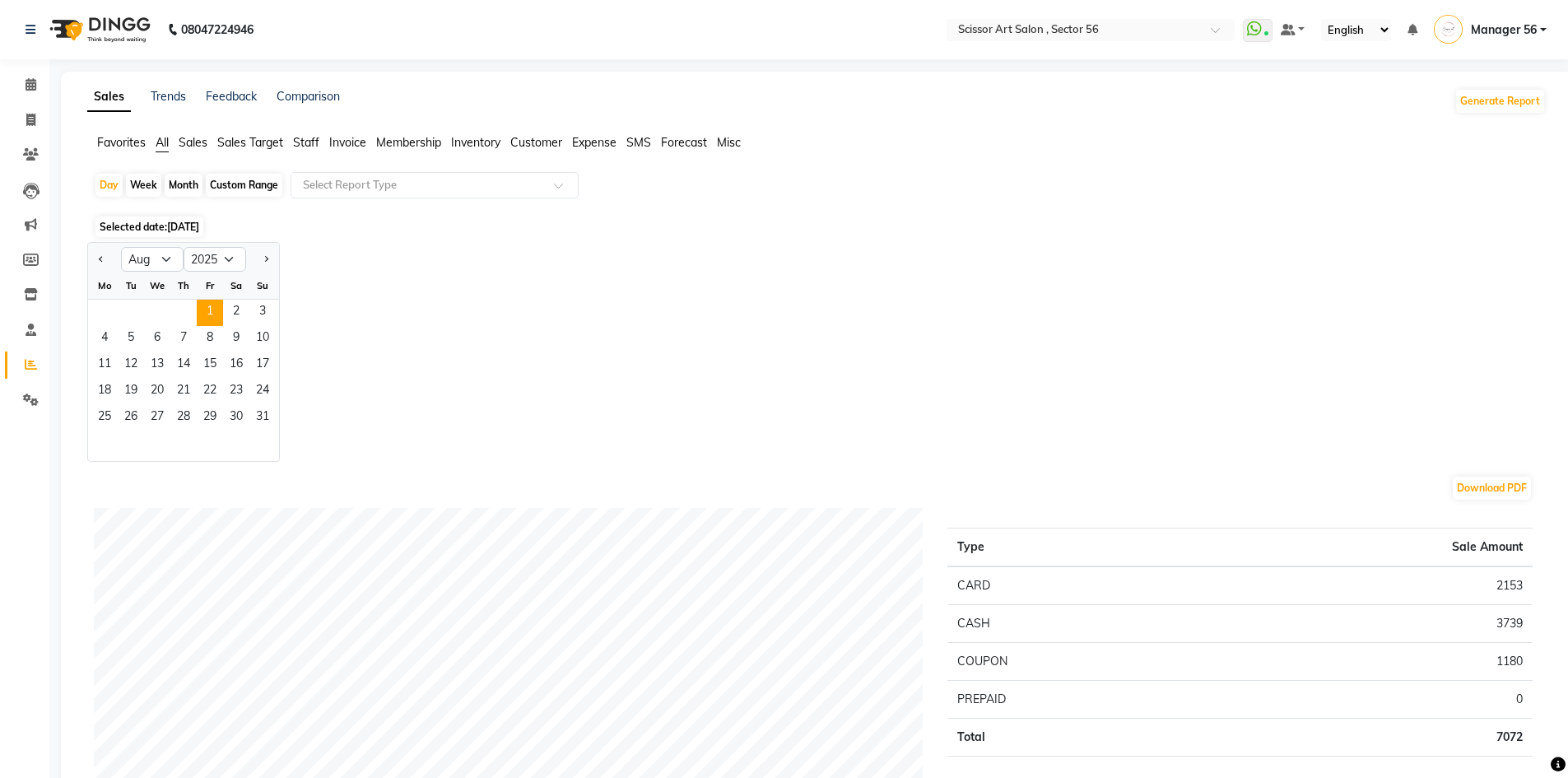
click at [185, 179] on div "Month" at bounding box center [183, 185] width 38 height 23
select select "8"
select select "2025"
click at [303, 140] on span "Staff" at bounding box center [306, 143] width 26 height 15
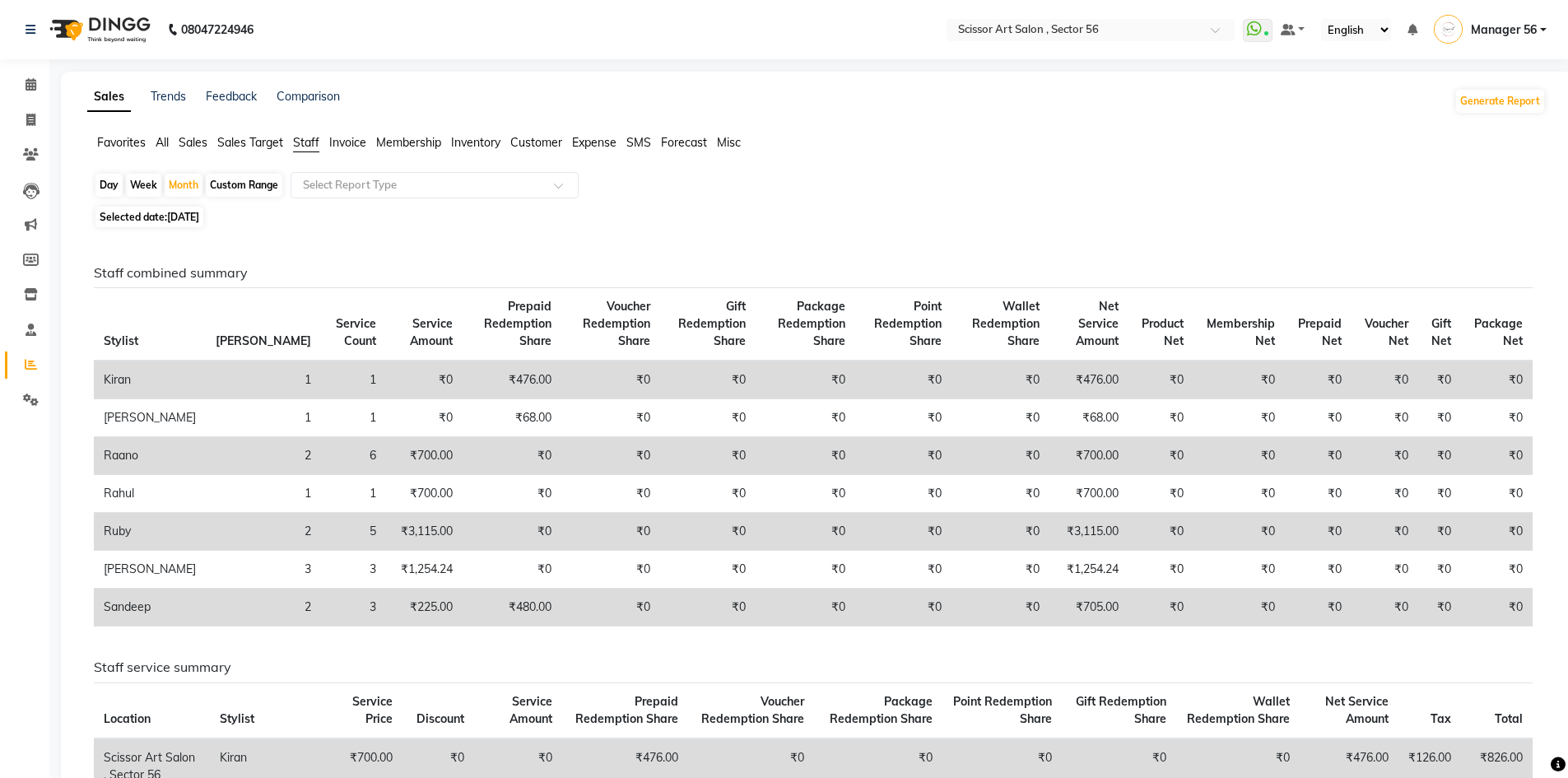
click at [190, 218] on span "[DATE]" at bounding box center [183, 216] width 32 height 12
select select "8"
select select "2025"
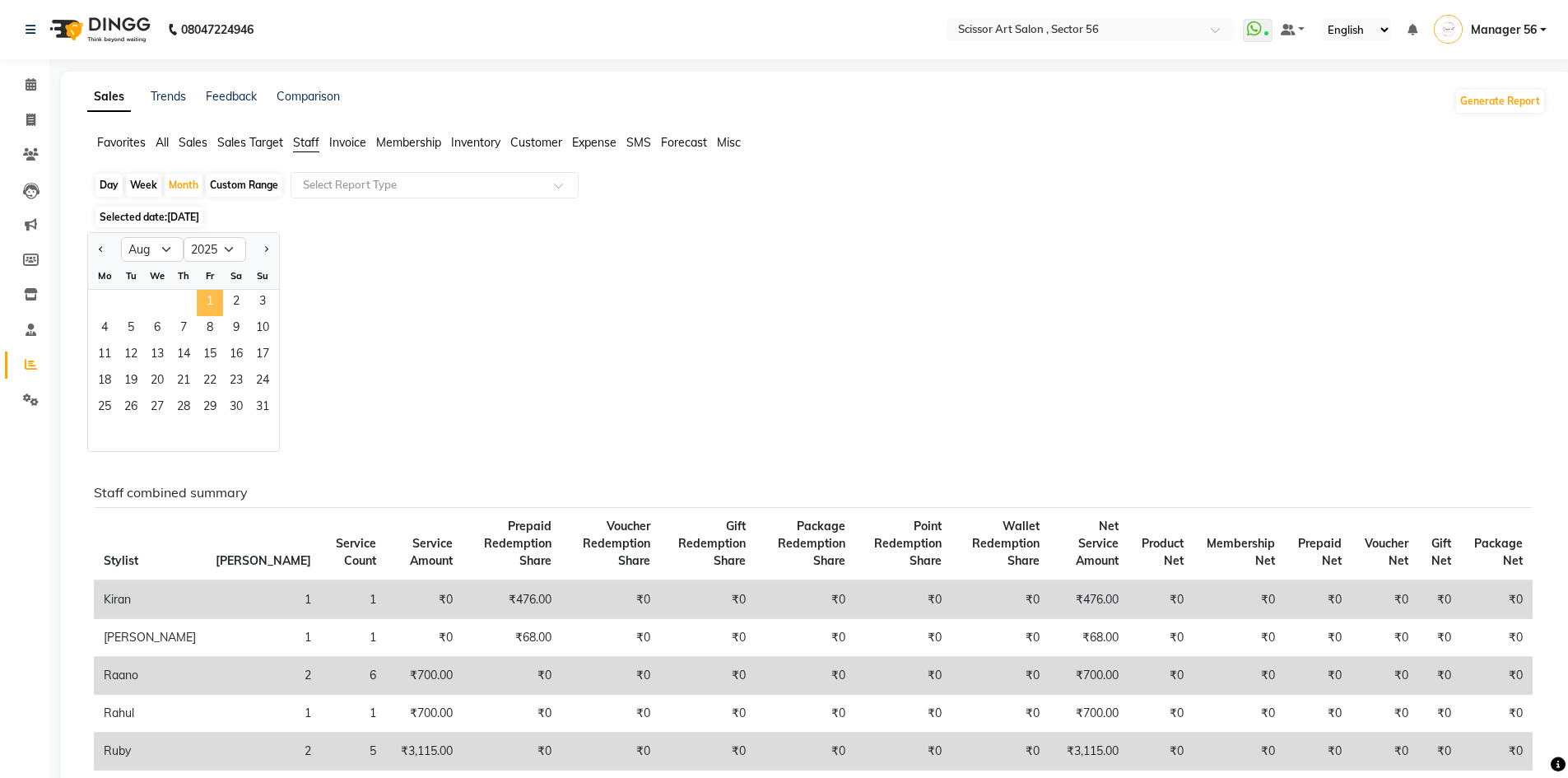
click at [202, 297] on span "1" at bounding box center [210, 303] width 26 height 26
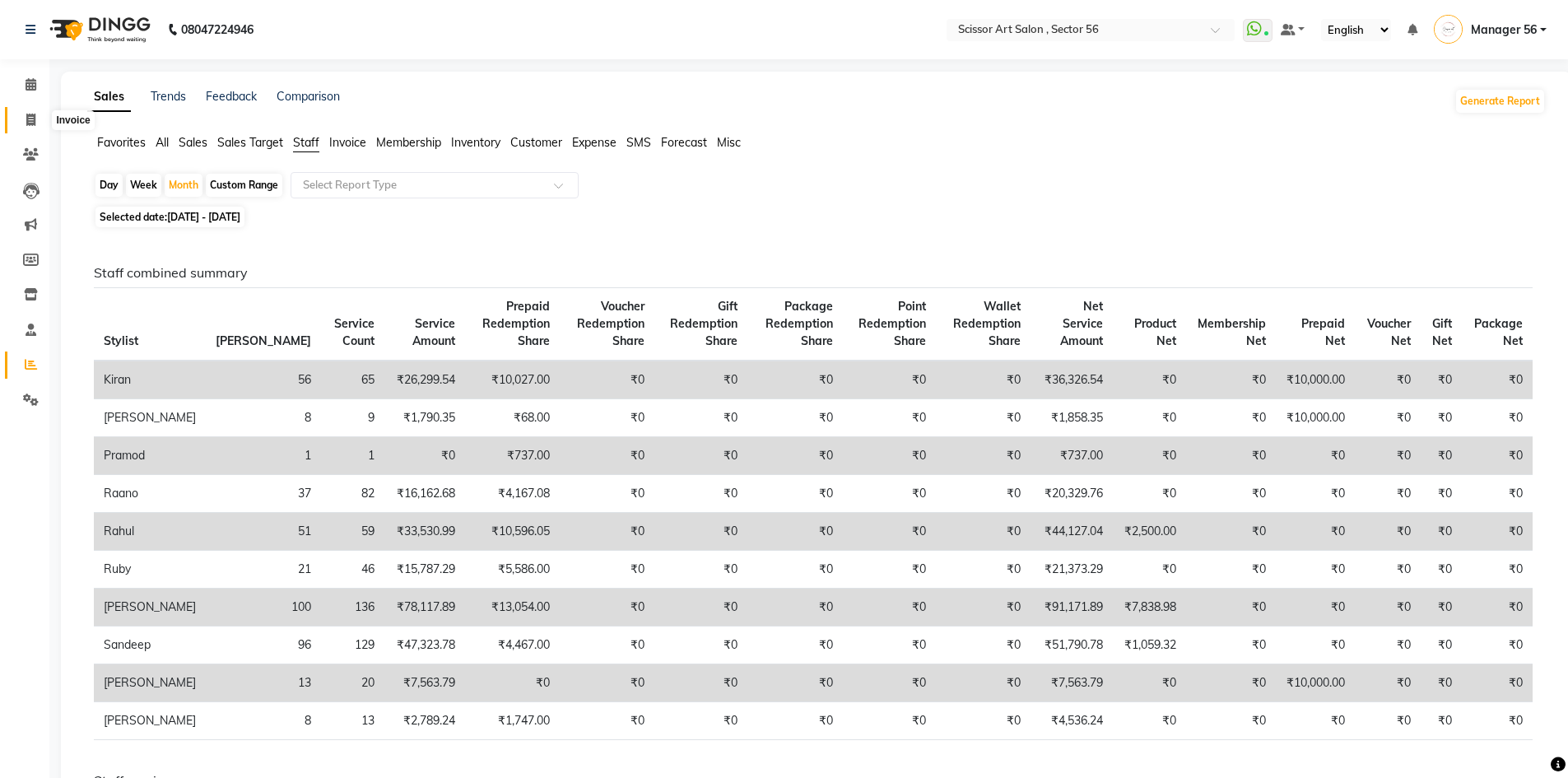
click at [28, 120] on icon at bounding box center [31, 119] width 9 height 12
select select "service"
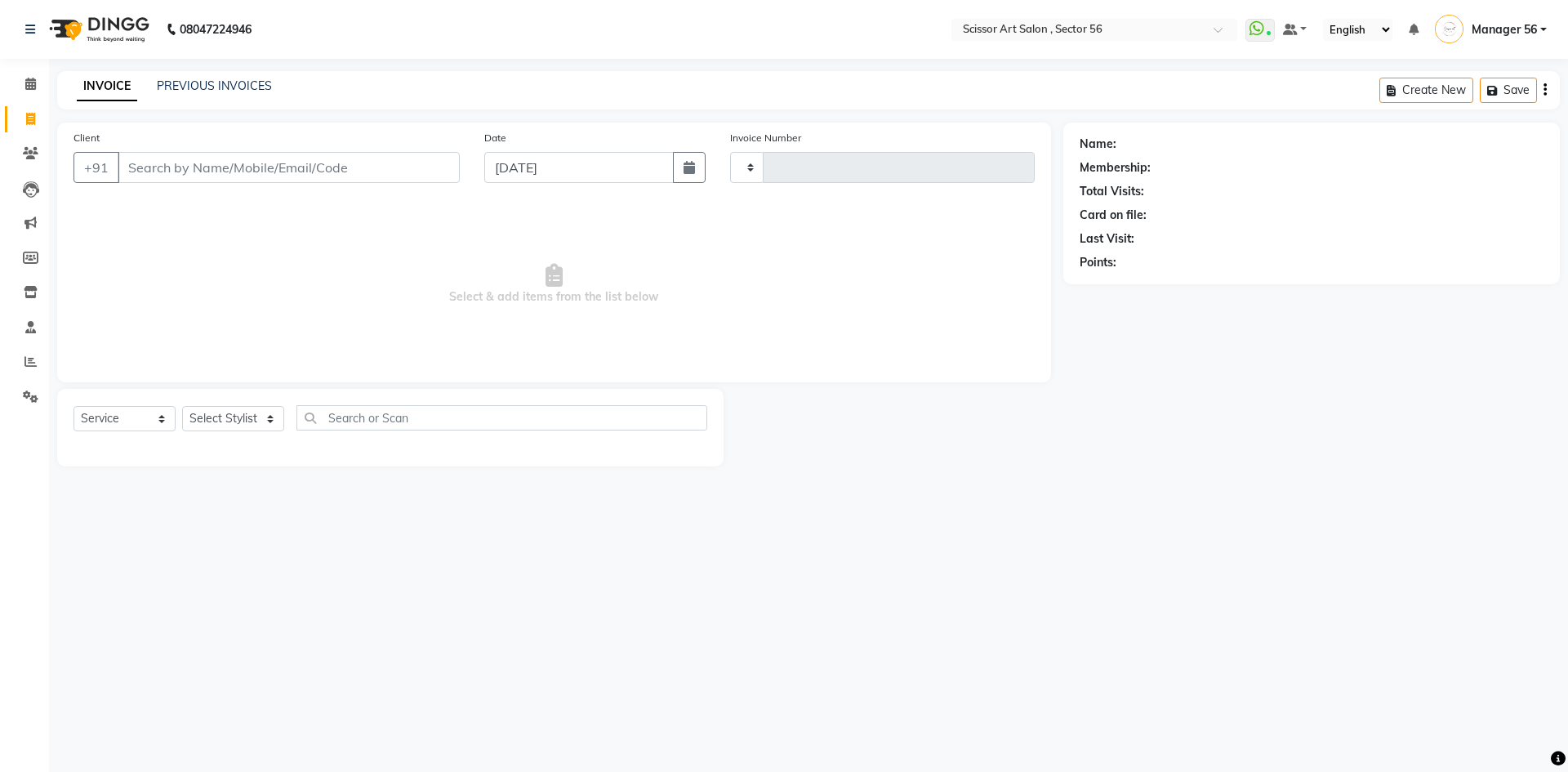
type input "1327"
select select "6185"
click at [225, 414] on select "Select Stylist Anees DEV DAS Kiran Manager 56 [PERSON_NAME] [PERSON_NAME] Raano…" at bounding box center [233, 418] width 102 height 25
select select "87827"
click at [182, 406] on select "Select Stylist Anees DEV DAS Kiran Manager 56 [PERSON_NAME] [PERSON_NAME] Raano…" at bounding box center [233, 418] width 102 height 25
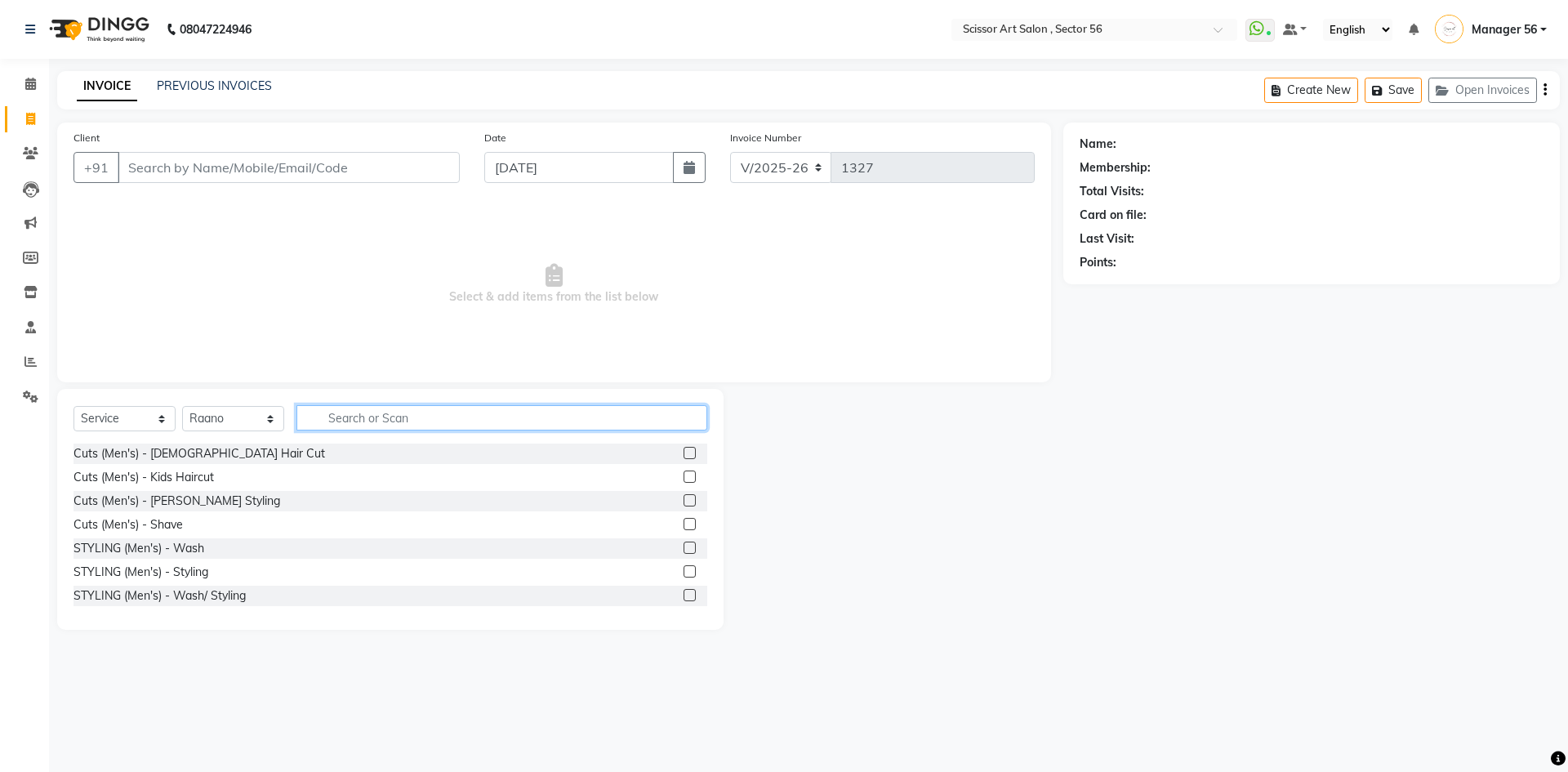
click at [369, 417] on input "text" at bounding box center [502, 417] width 411 height 25
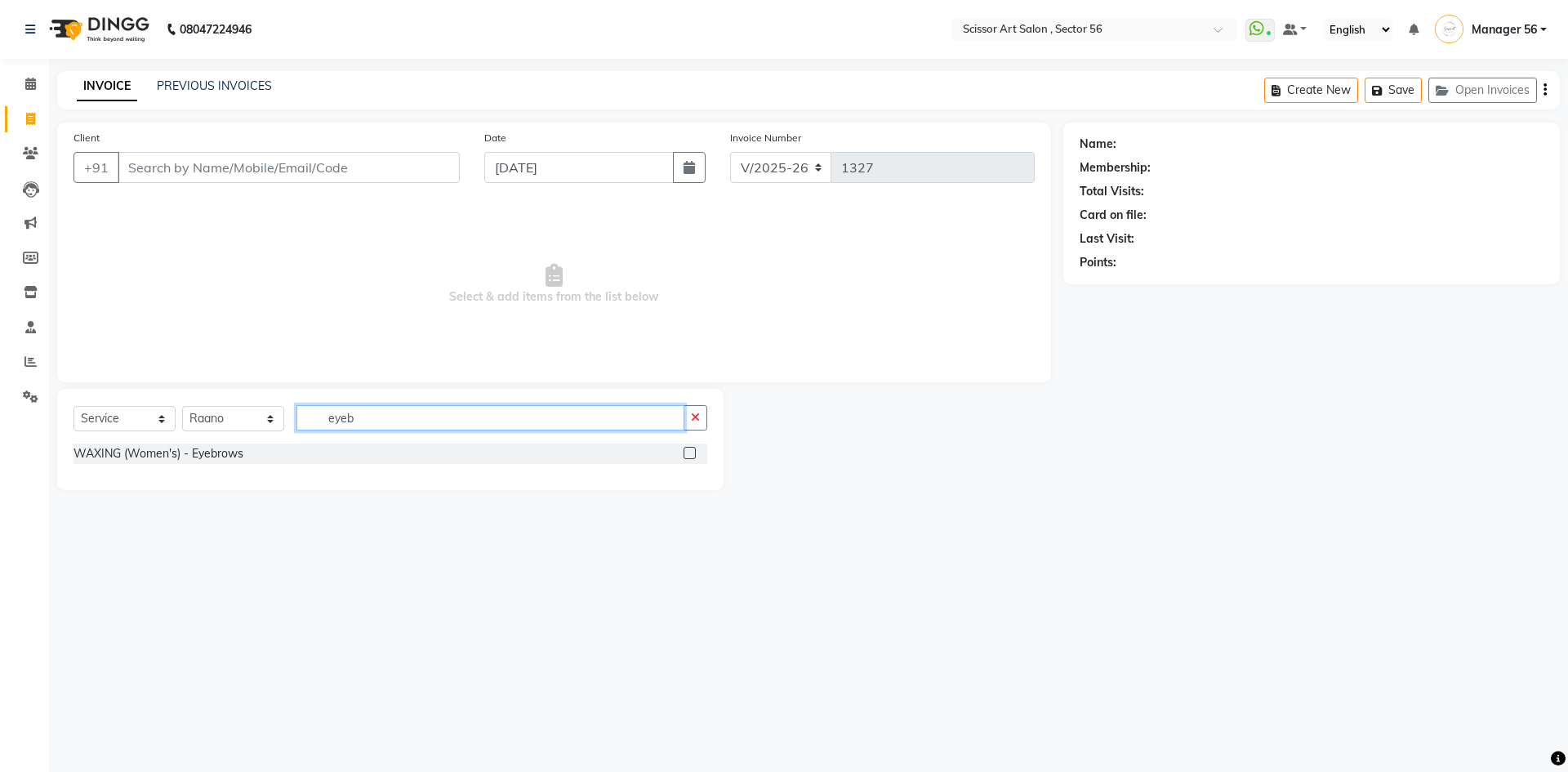
type input "eyeb"
click at [685, 450] on label at bounding box center [689, 452] width 12 height 12
click at [685, 450] on input "checkbox" at bounding box center [688, 453] width 10 height 10
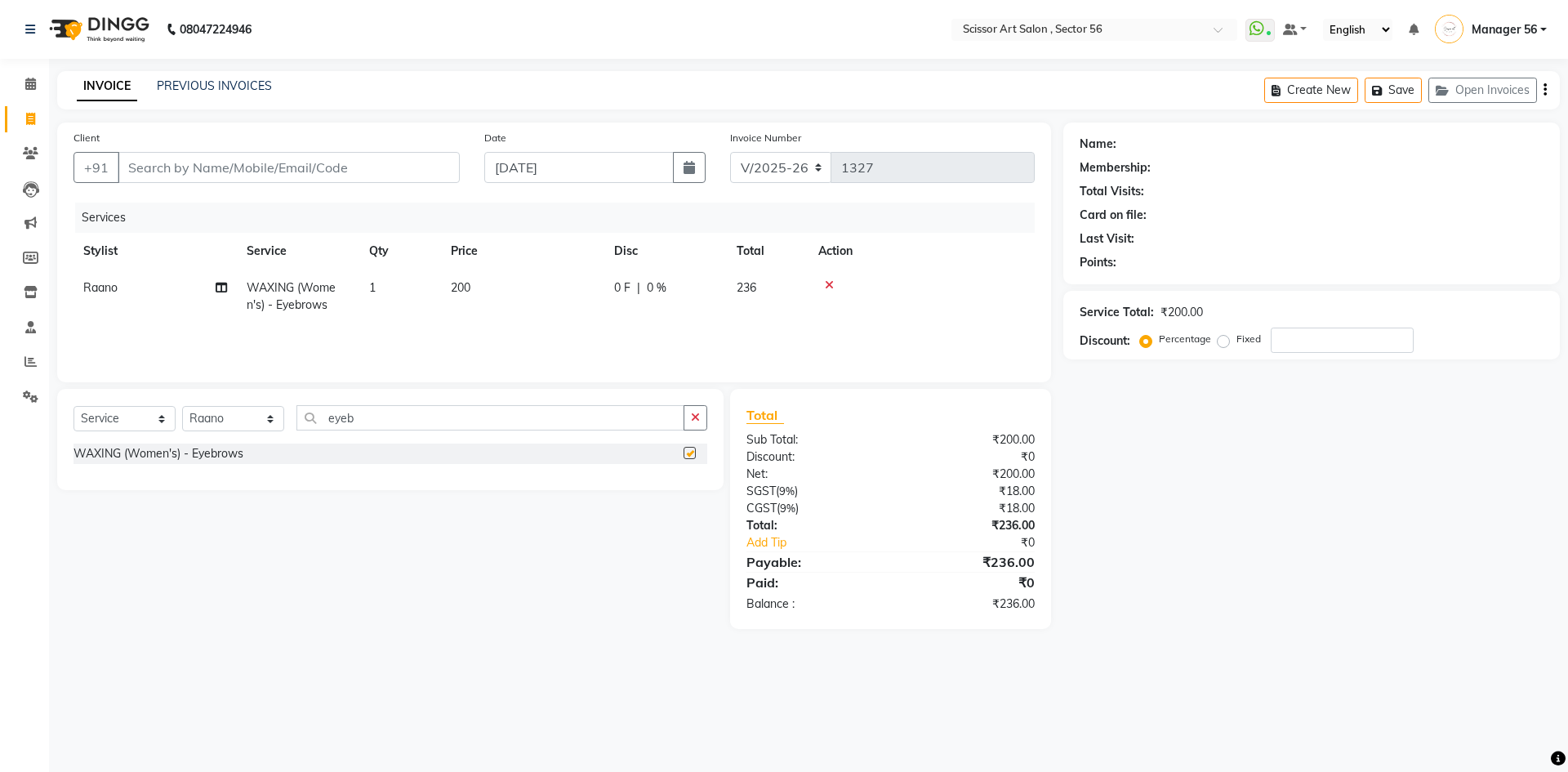
checkbox input "false"
click at [470, 295] on td "200" at bounding box center [522, 295] width 163 height 53
select select "87827"
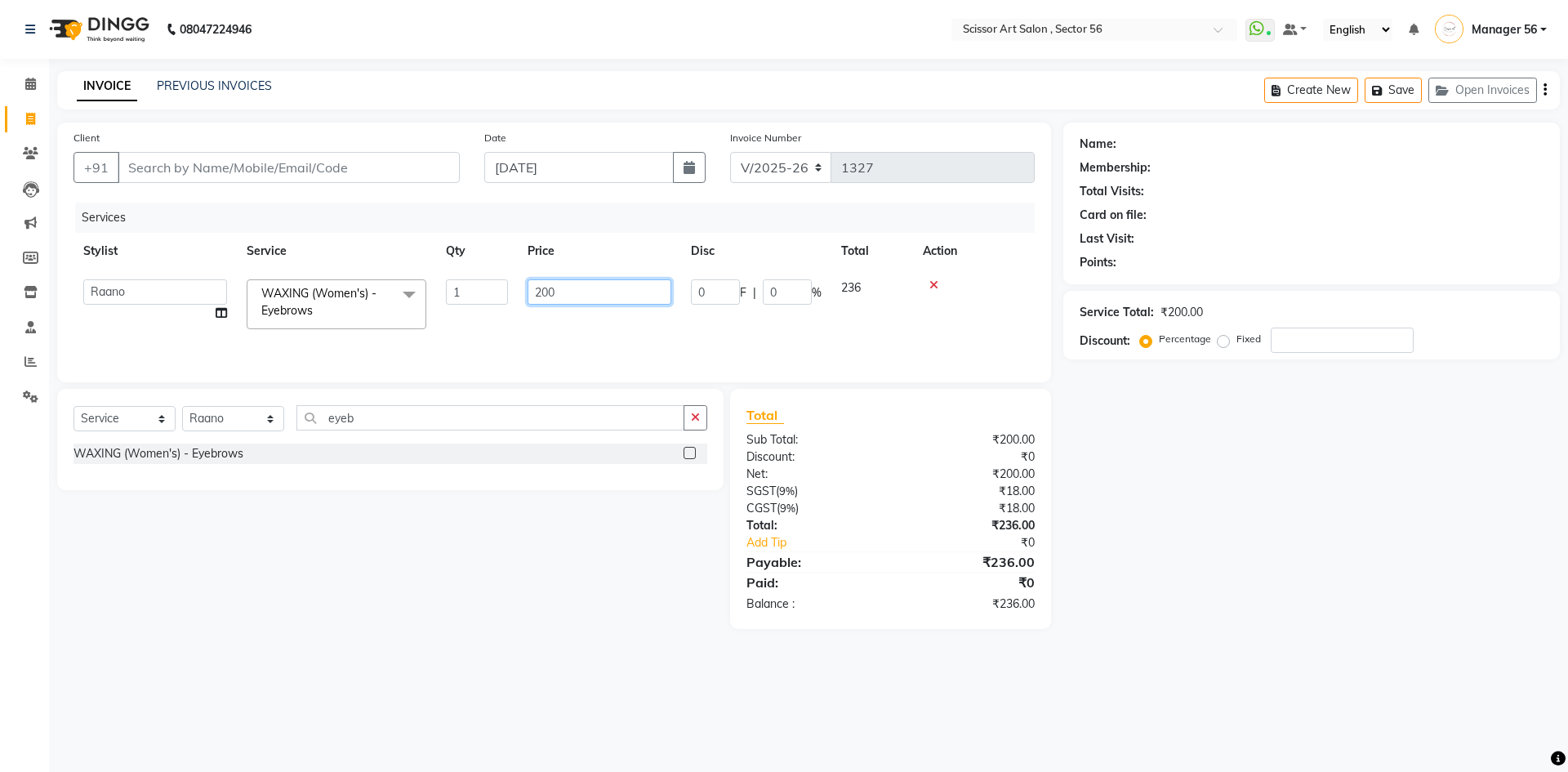
click at [539, 291] on input "200" at bounding box center [598, 292] width 143 height 25
type input "100"
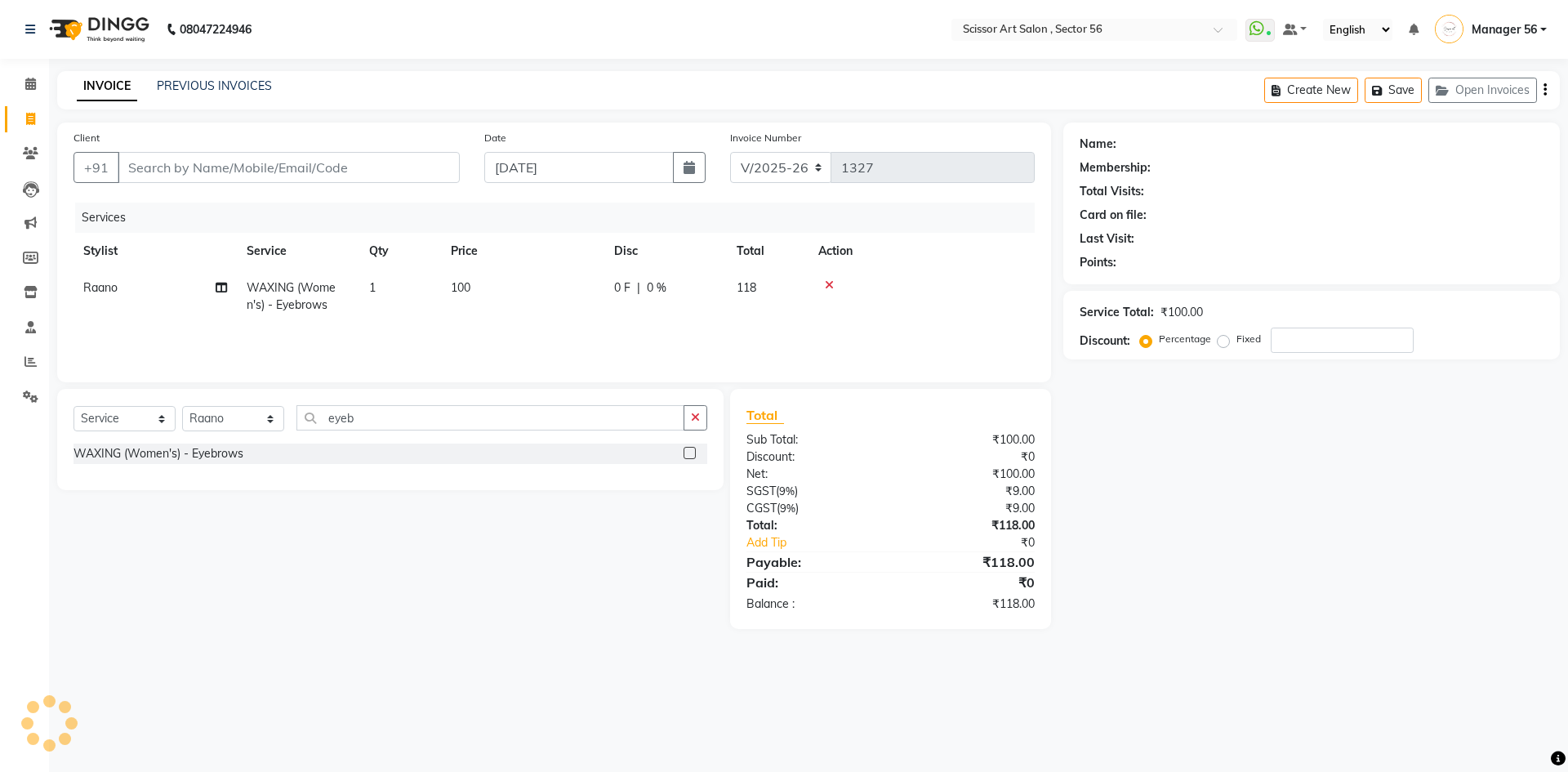
click at [1386, 477] on div "Name: Membership: Total Visits: Card on file: Last Visit: Points: Service Total…" at bounding box center [1317, 376] width 508 height 507
click at [233, 160] on input "Client" at bounding box center [288, 167] width 342 height 31
type input "s"
type input "0"
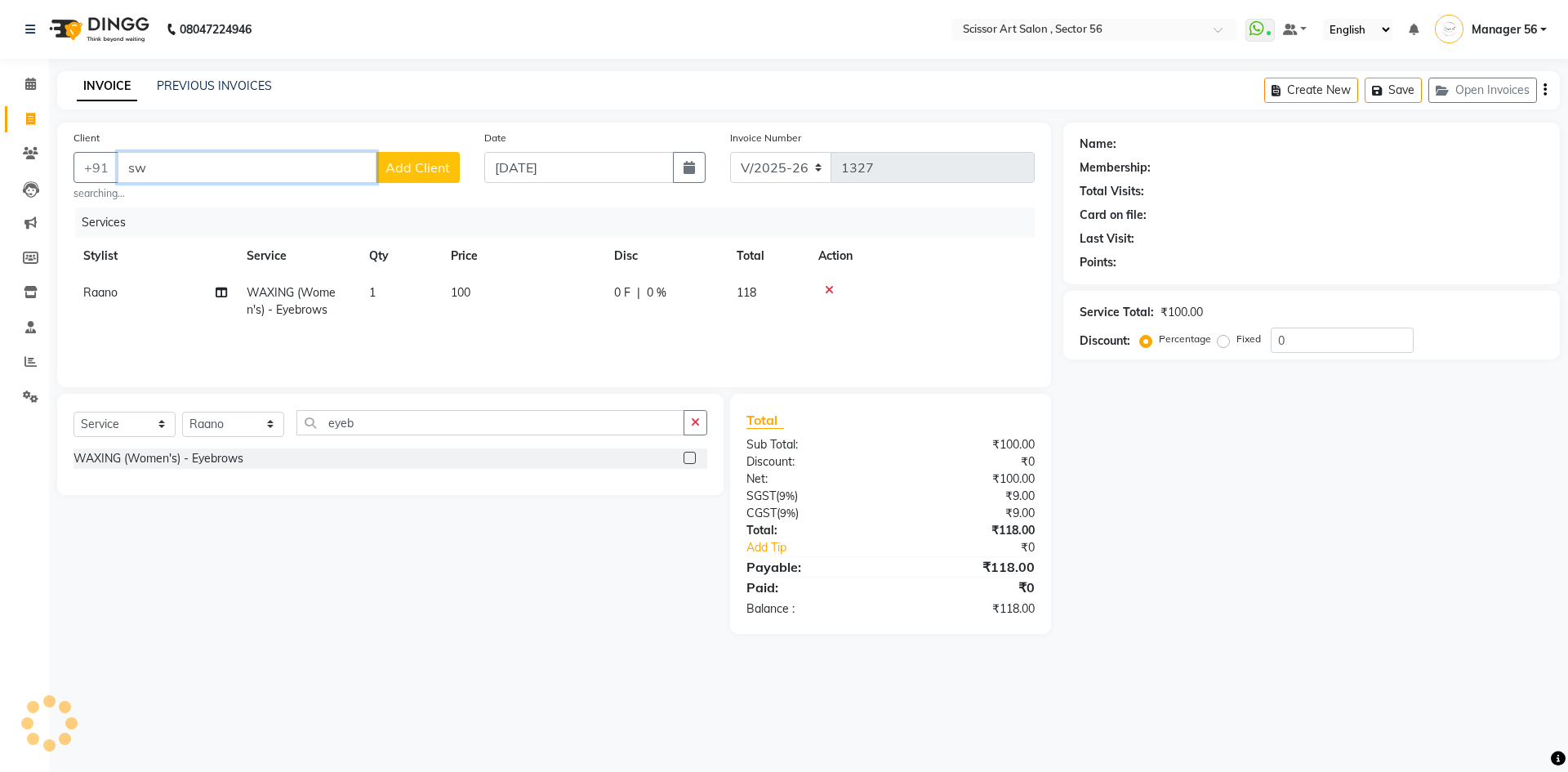
type input "s"
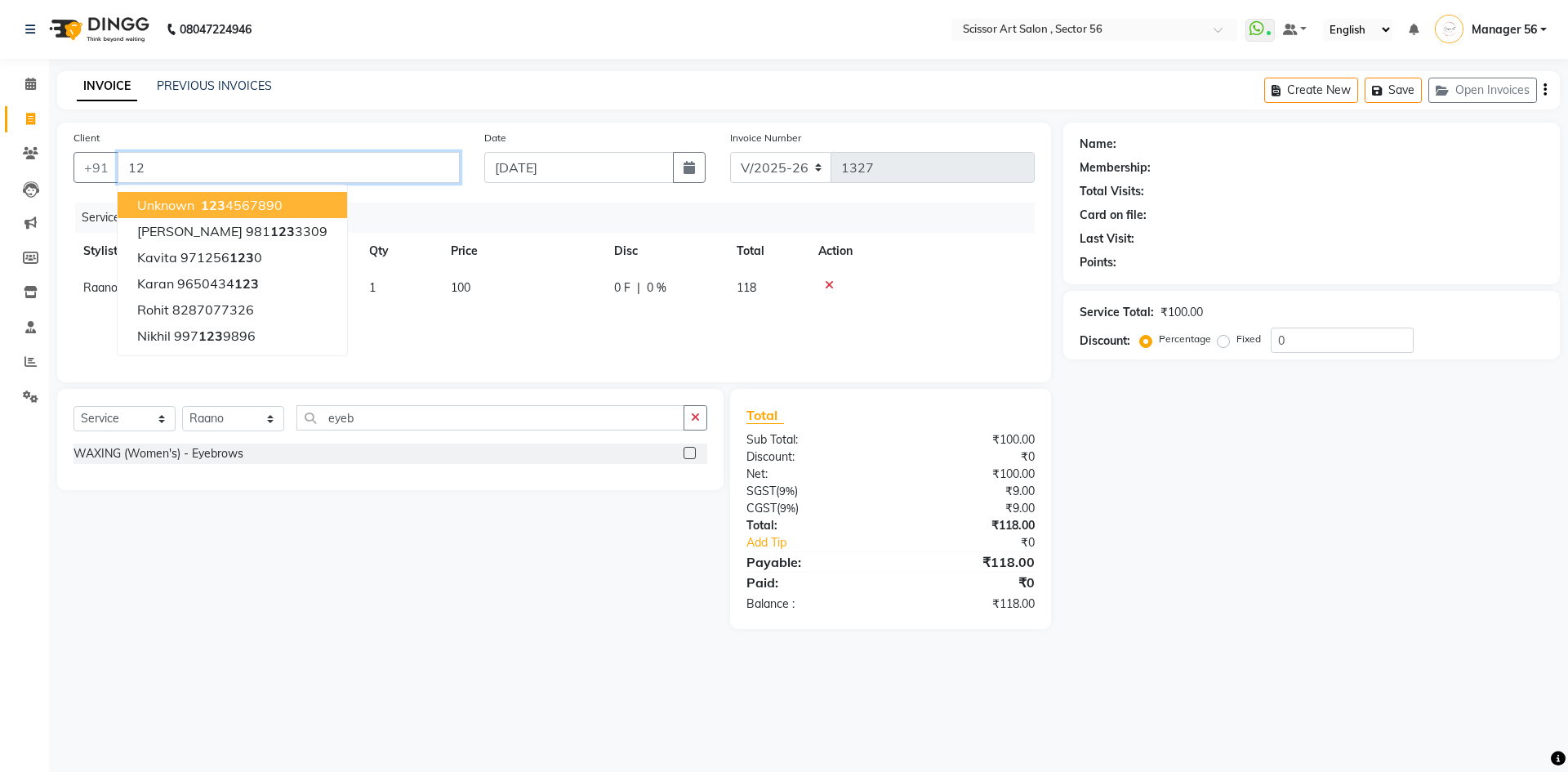
type input "1"
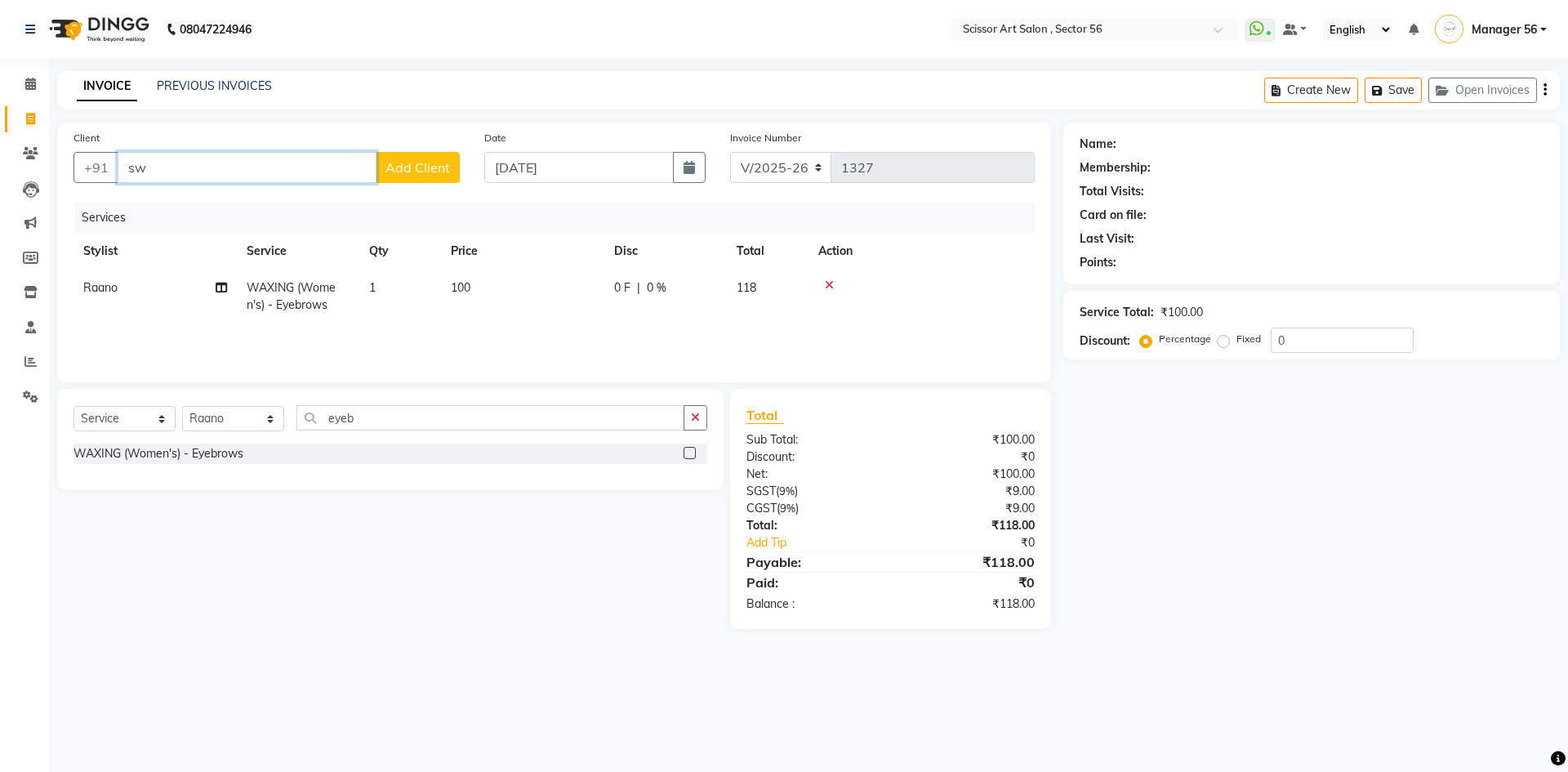
type input "s"
drag, startPoint x: 270, startPoint y: 203, endPoint x: 262, endPoint y: 198, distance: 9.4
click at [268, 204] on ngb-highlight "12345 67890" at bounding box center [240, 204] width 85 height 16
type input "1234567890"
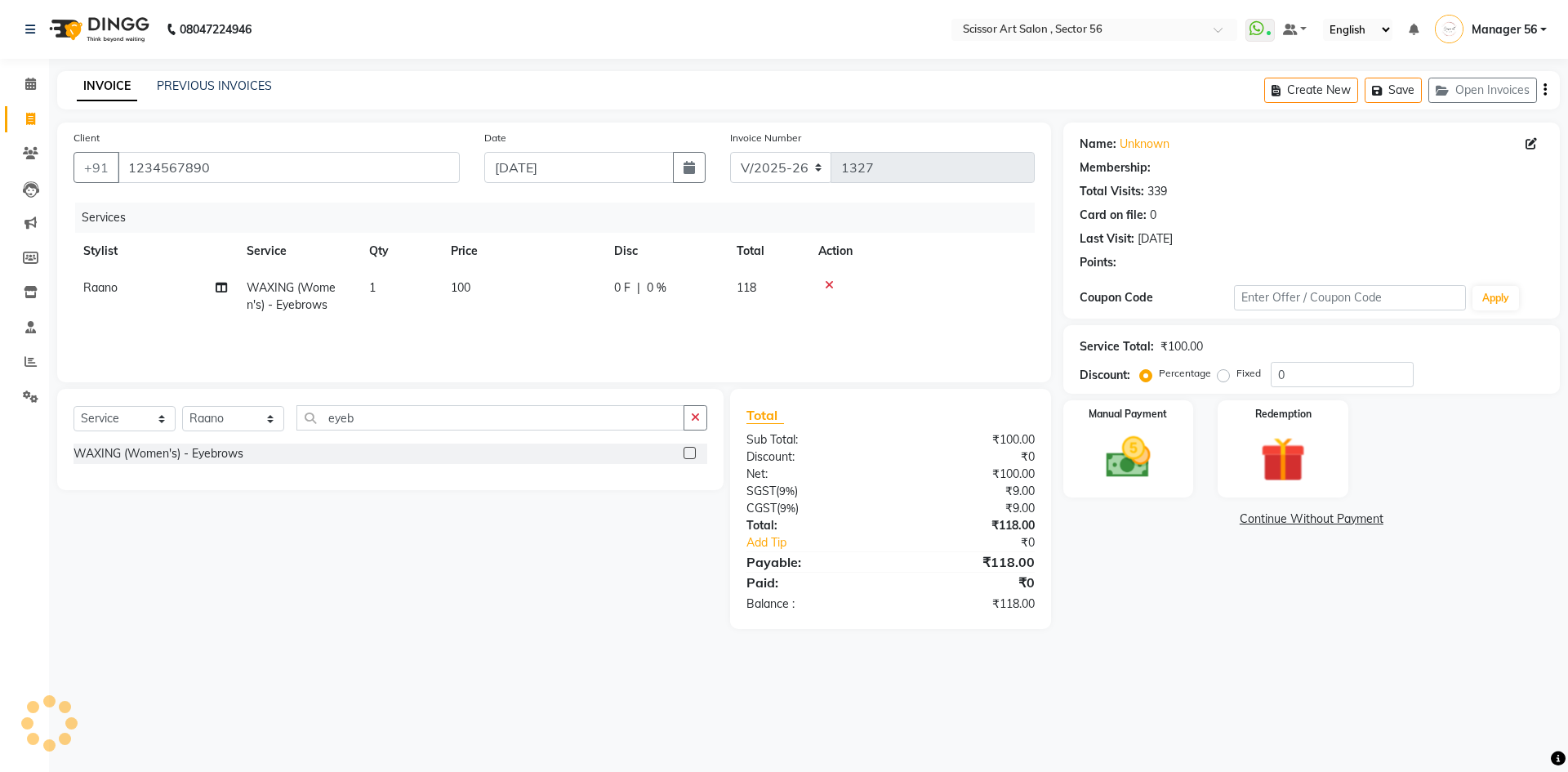
select select "1: Object"
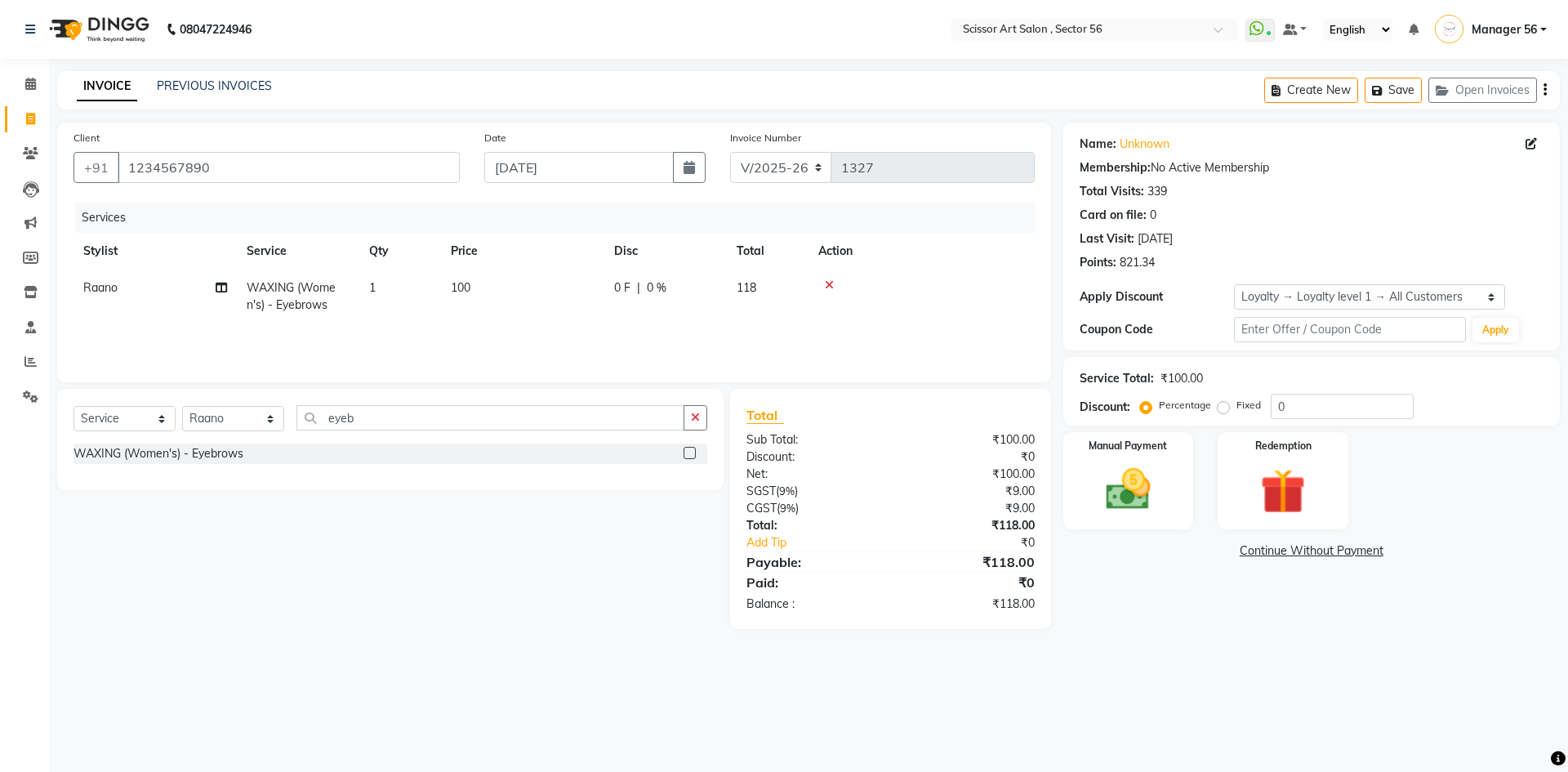
drag, startPoint x: 1215, startPoint y: 407, endPoint x: 1271, endPoint y: 407, distance: 56.0
click at [1236, 407] on label "Fixed" at bounding box center [1248, 405] width 24 height 15
click at [1221, 407] on input "Fixed" at bounding box center [1227, 405] width 11 height 11
radio input "true"
click at [1317, 407] on input "0" at bounding box center [1342, 406] width 143 height 25
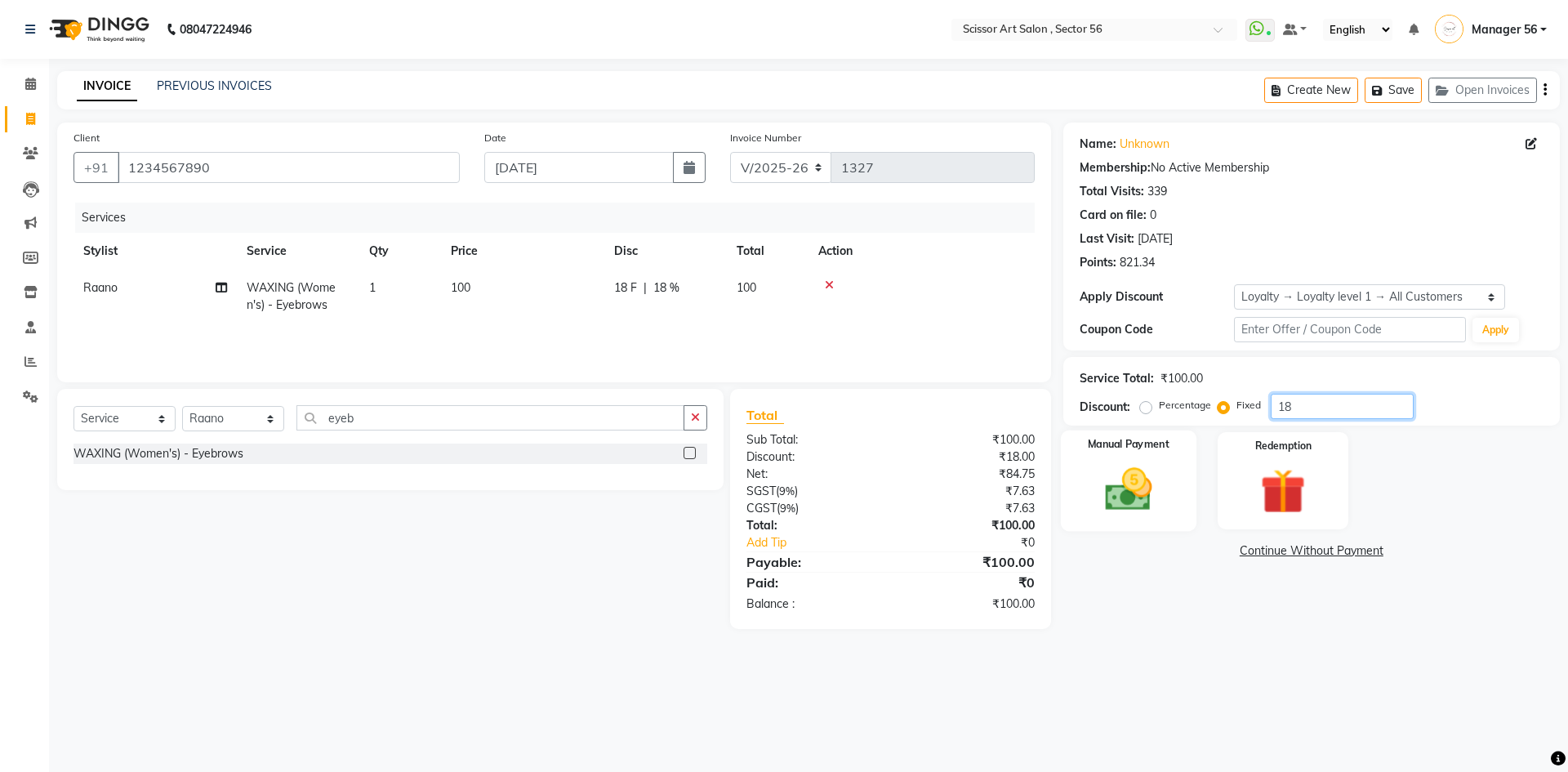
type input "18"
click at [1123, 477] on img at bounding box center [1127, 489] width 76 height 53
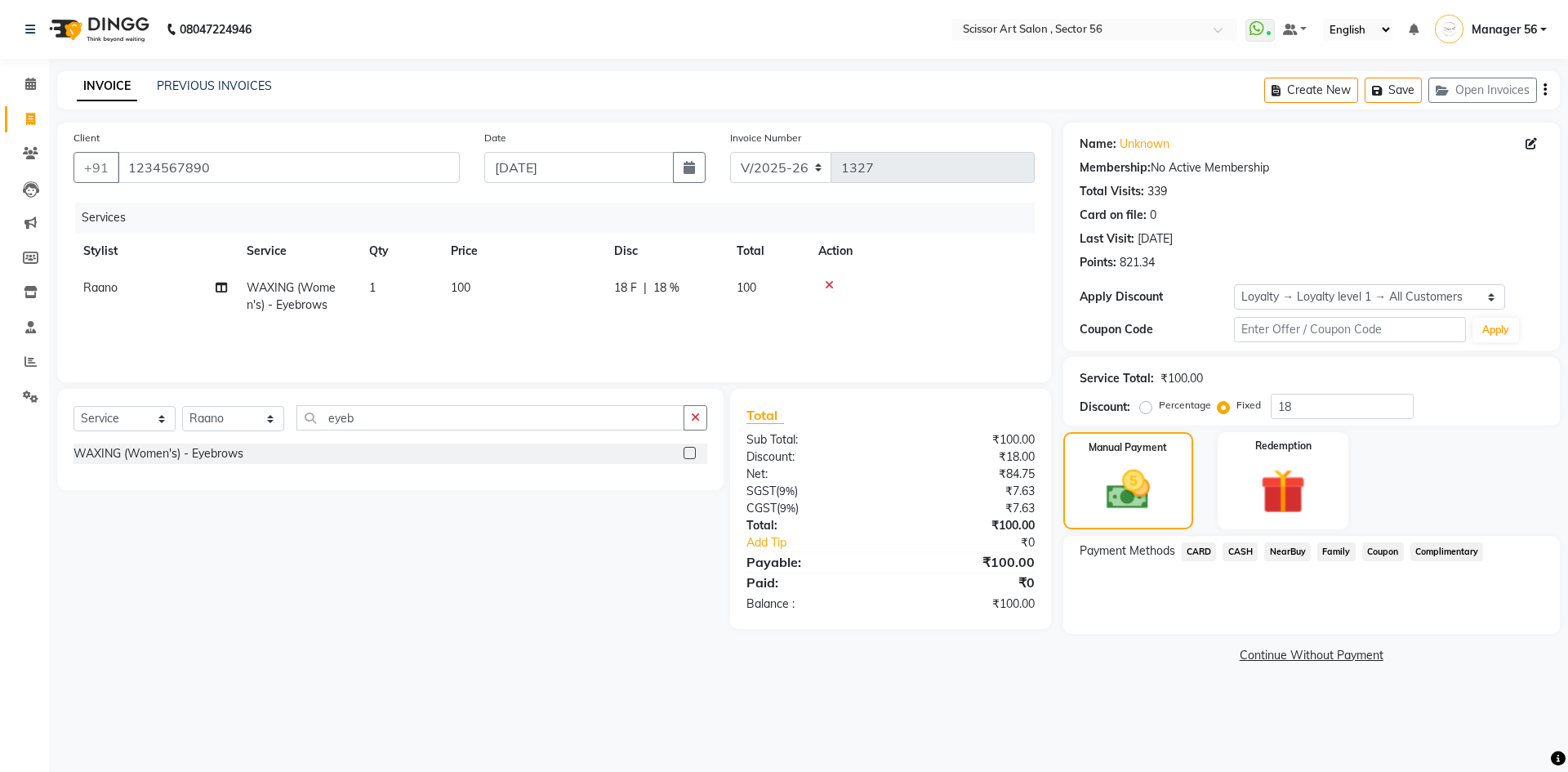
click at [1229, 550] on span "CASH" at bounding box center [1239, 552] width 35 height 19
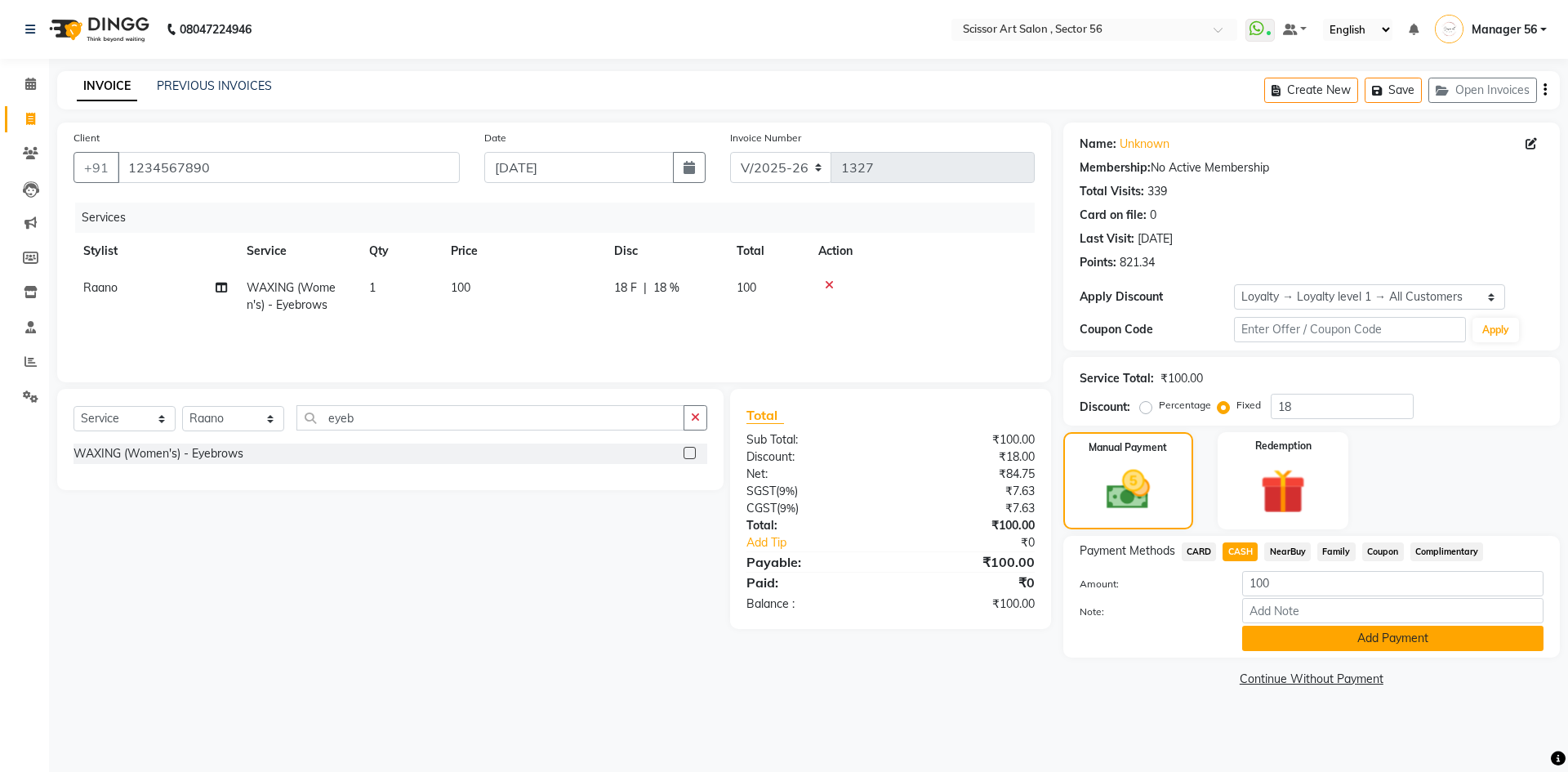
click at [1297, 635] on button "Add Payment" at bounding box center [1392, 638] width 301 height 25
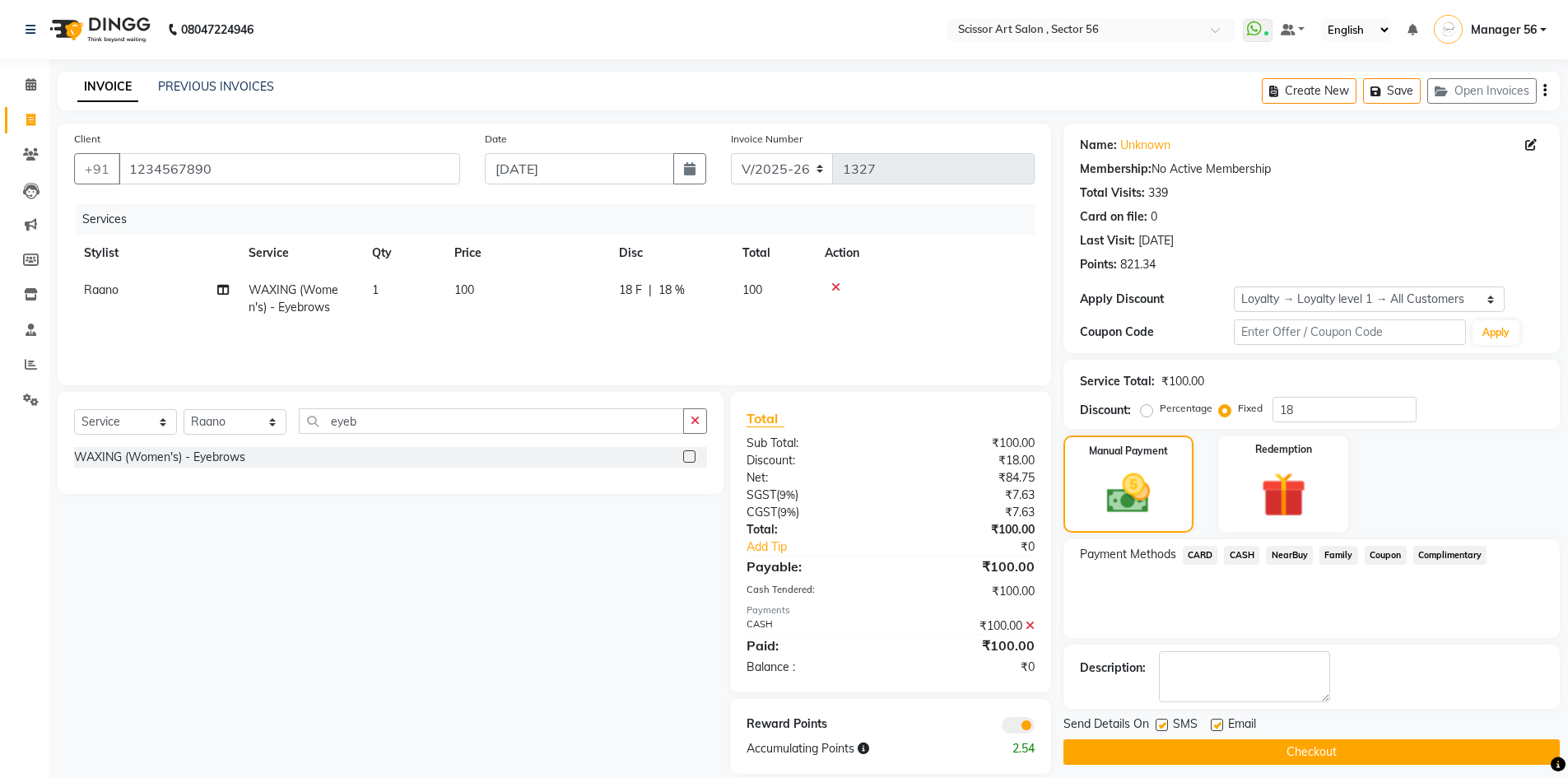
click at [1317, 753] on button "Checkout" at bounding box center [1312, 752] width 497 height 26
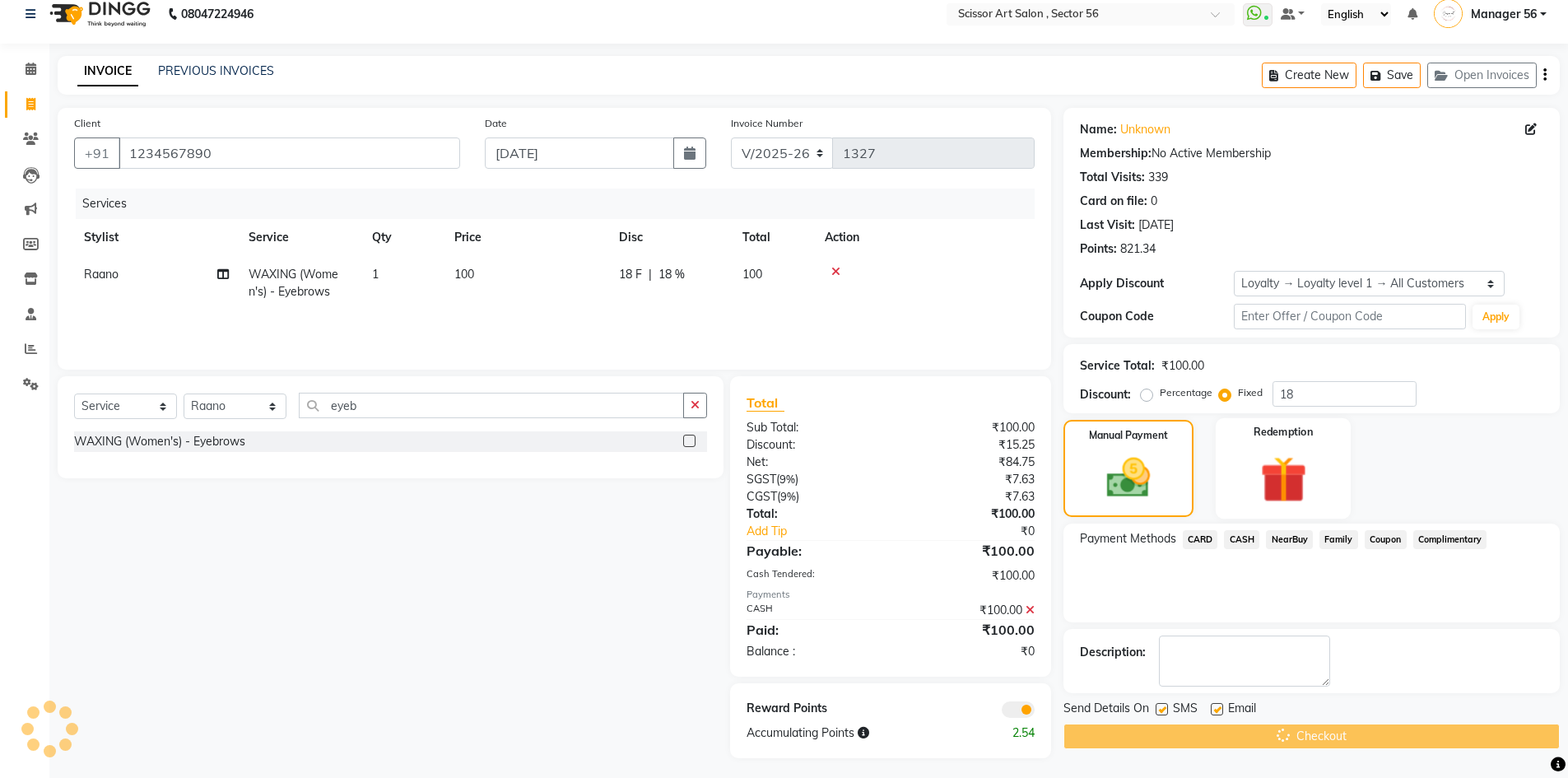
scroll to position [21, 0]
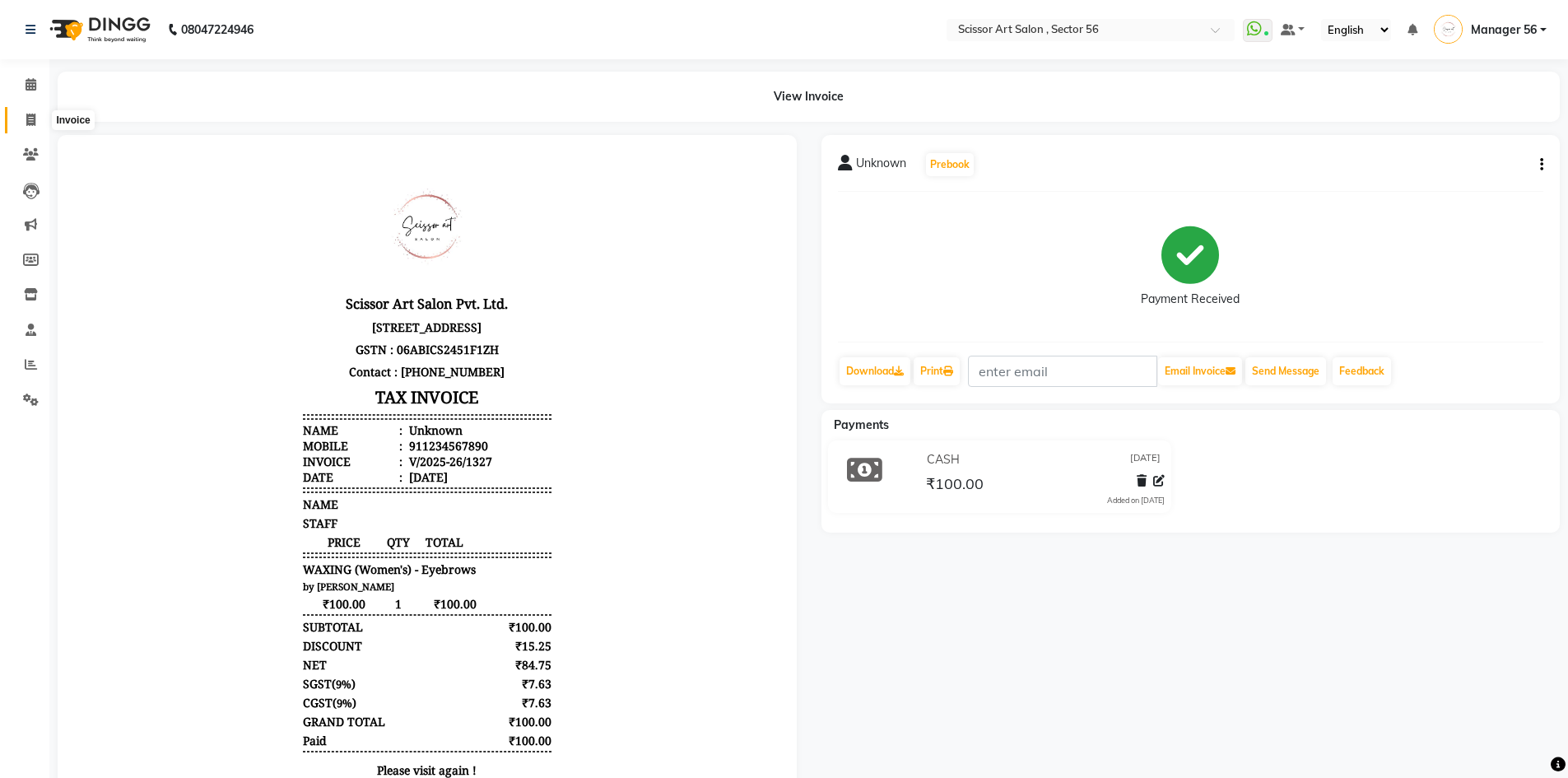
click at [28, 118] on icon at bounding box center [31, 119] width 9 height 12
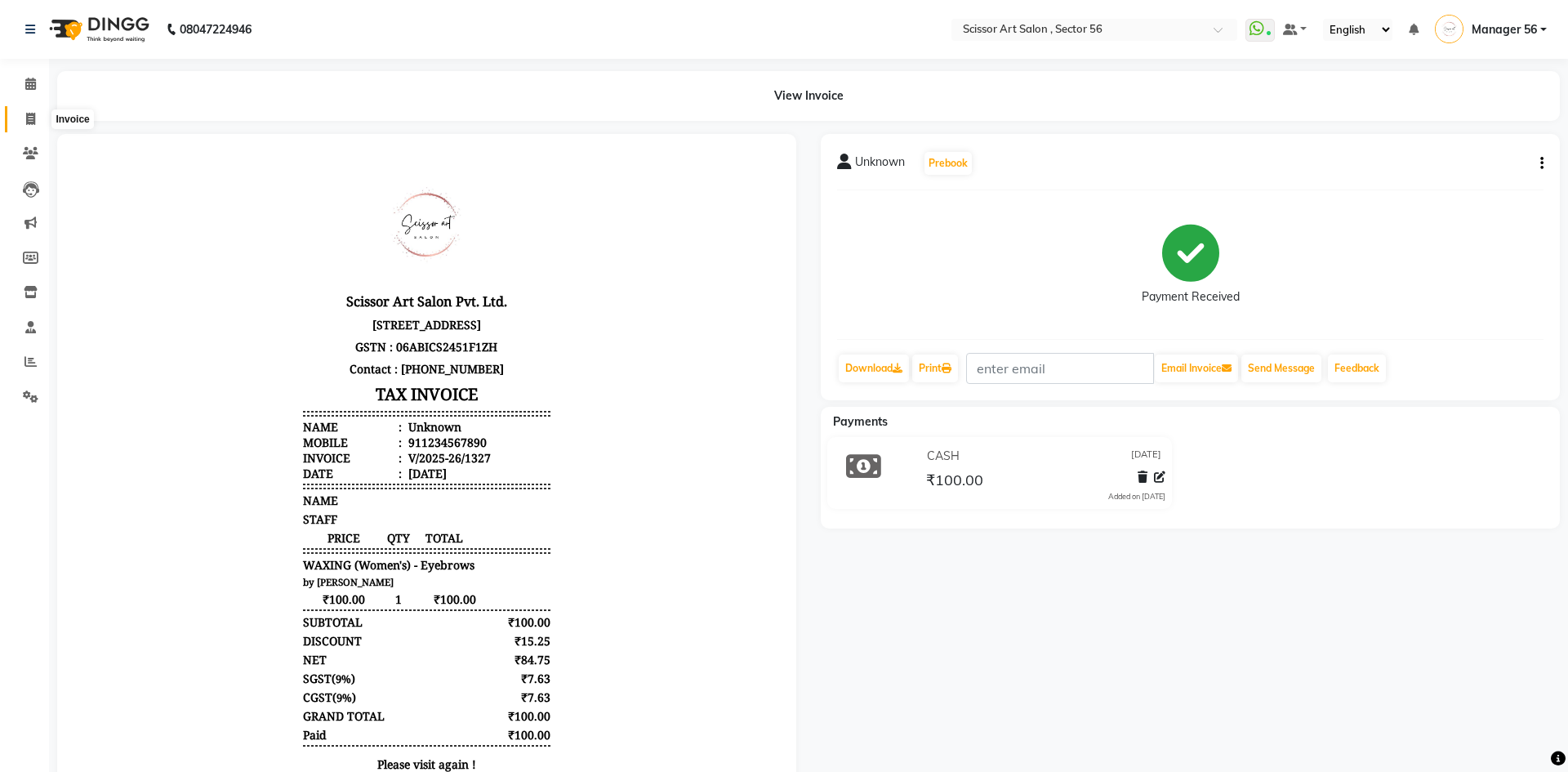
select select "service"
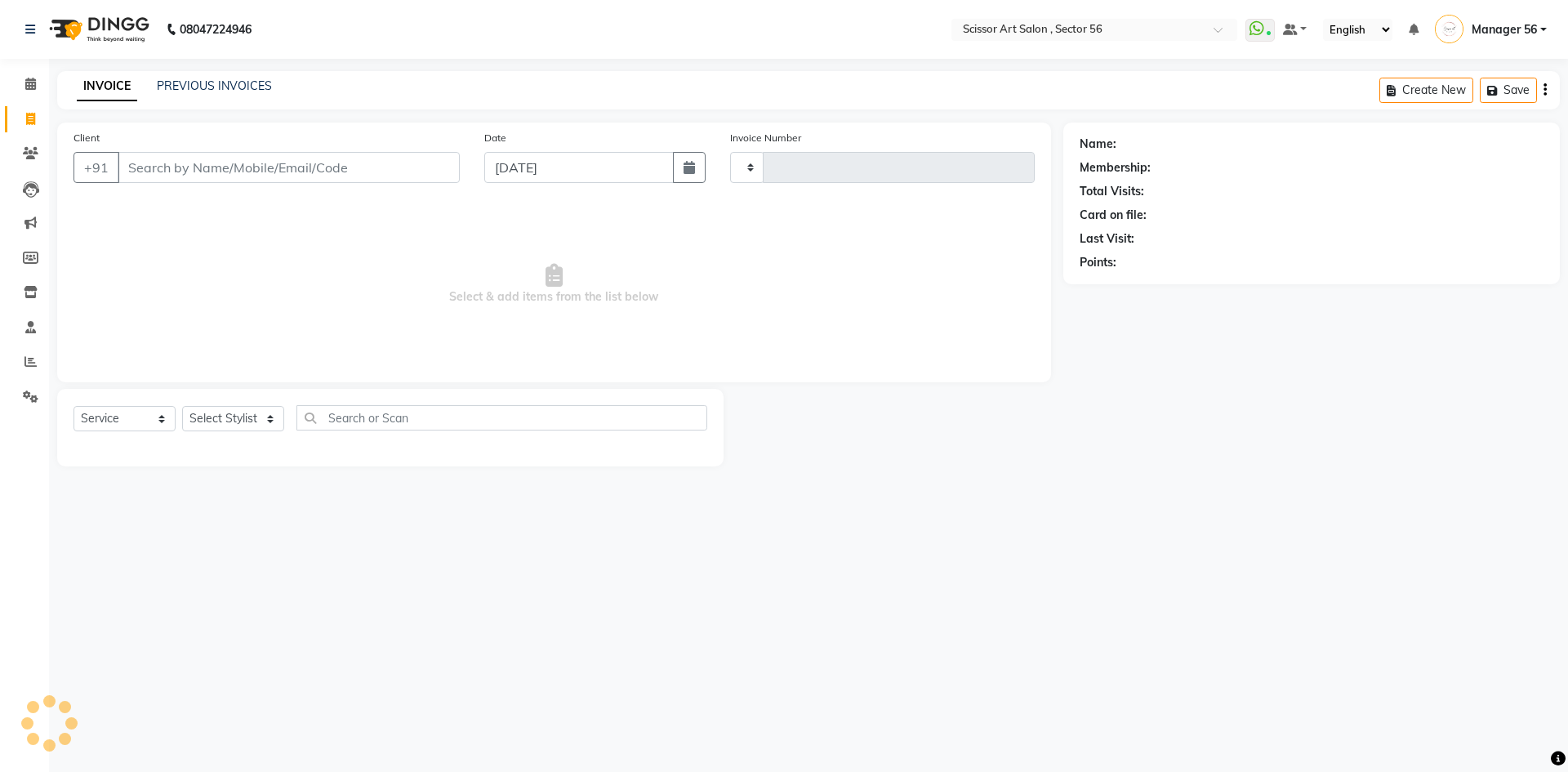
type input "1328"
select select "6185"
click at [181, 79] on link "PREVIOUS INVOICES" at bounding box center [214, 86] width 115 height 15
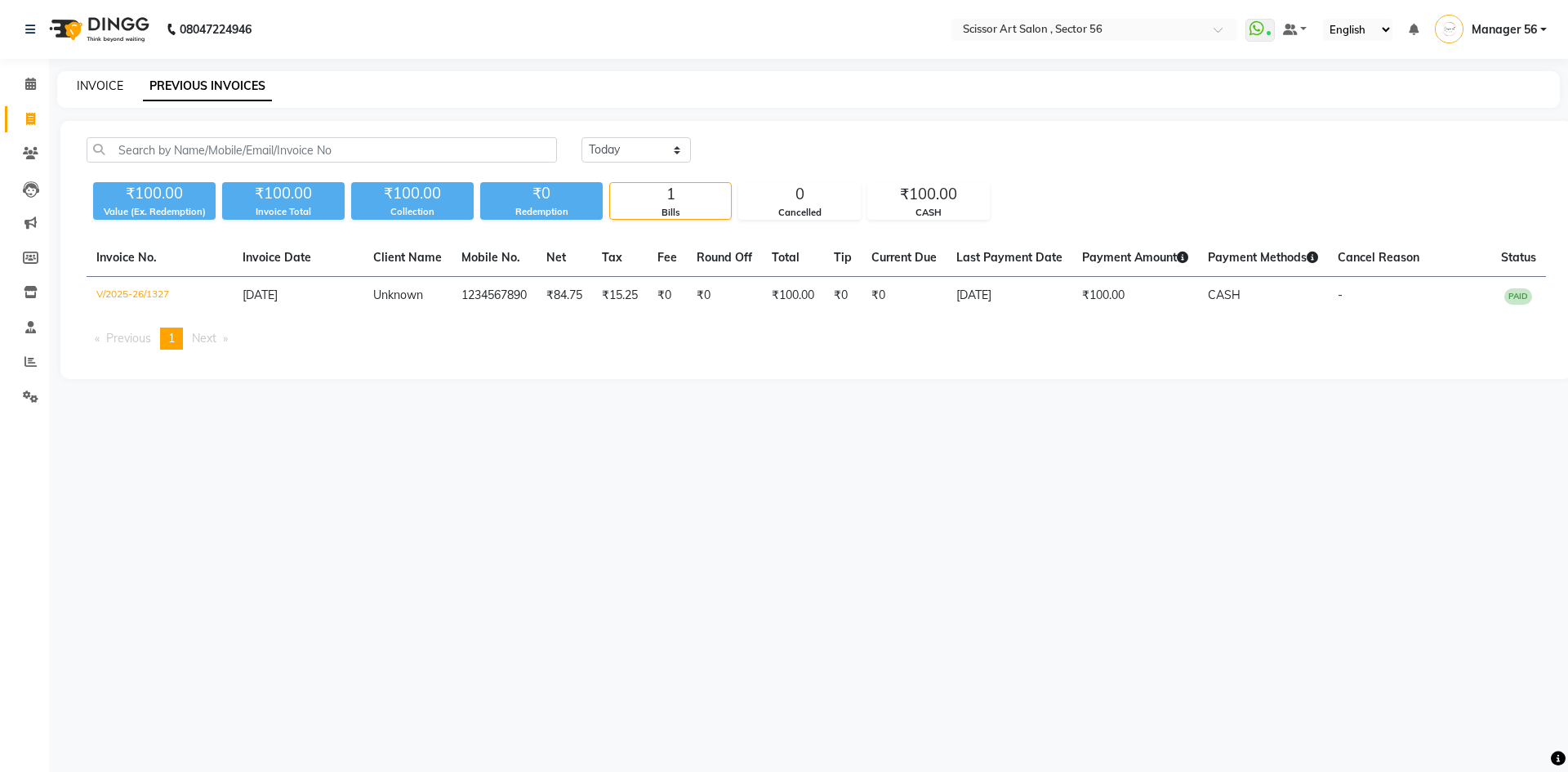
click at [94, 79] on link "INVOICE" at bounding box center [100, 86] width 47 height 15
select select "6185"
select select "service"
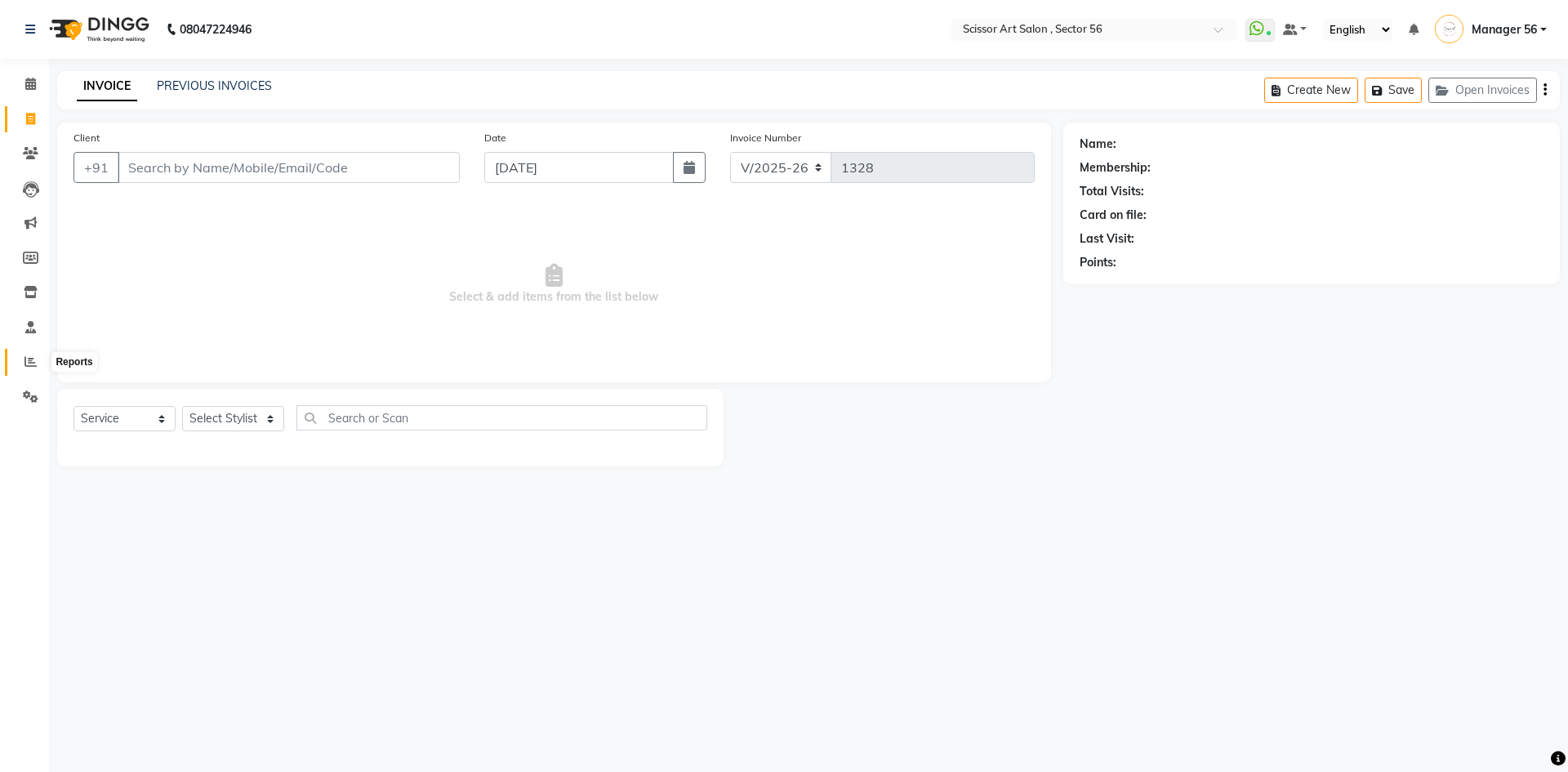
click at [27, 362] on icon at bounding box center [30, 361] width 12 height 12
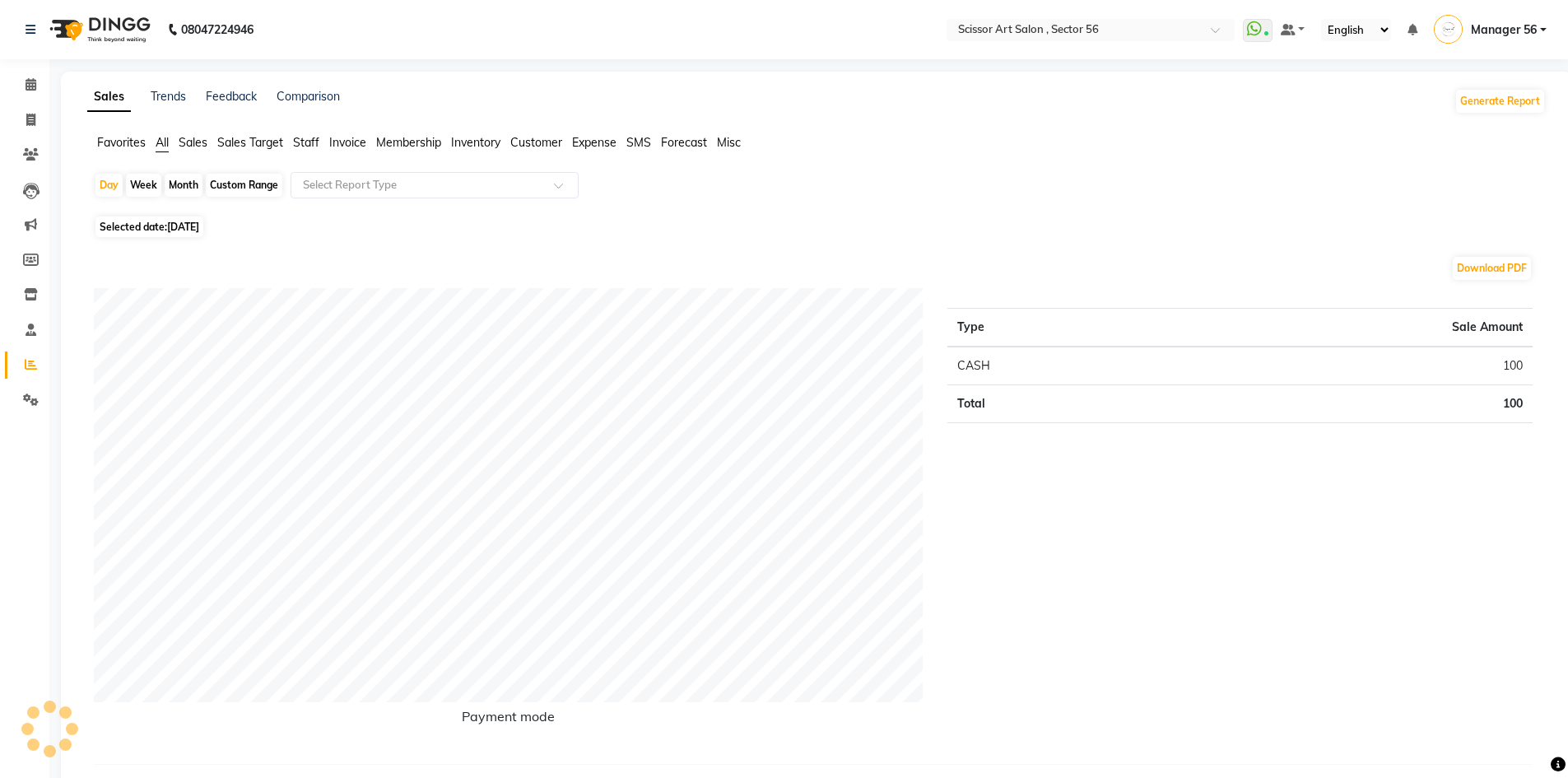
drag, startPoint x: 182, startPoint y: 182, endPoint x: 187, endPoint y: 226, distance: 44.3
click at [182, 182] on div "Month" at bounding box center [183, 185] width 38 height 23
select select "9"
select select "2025"
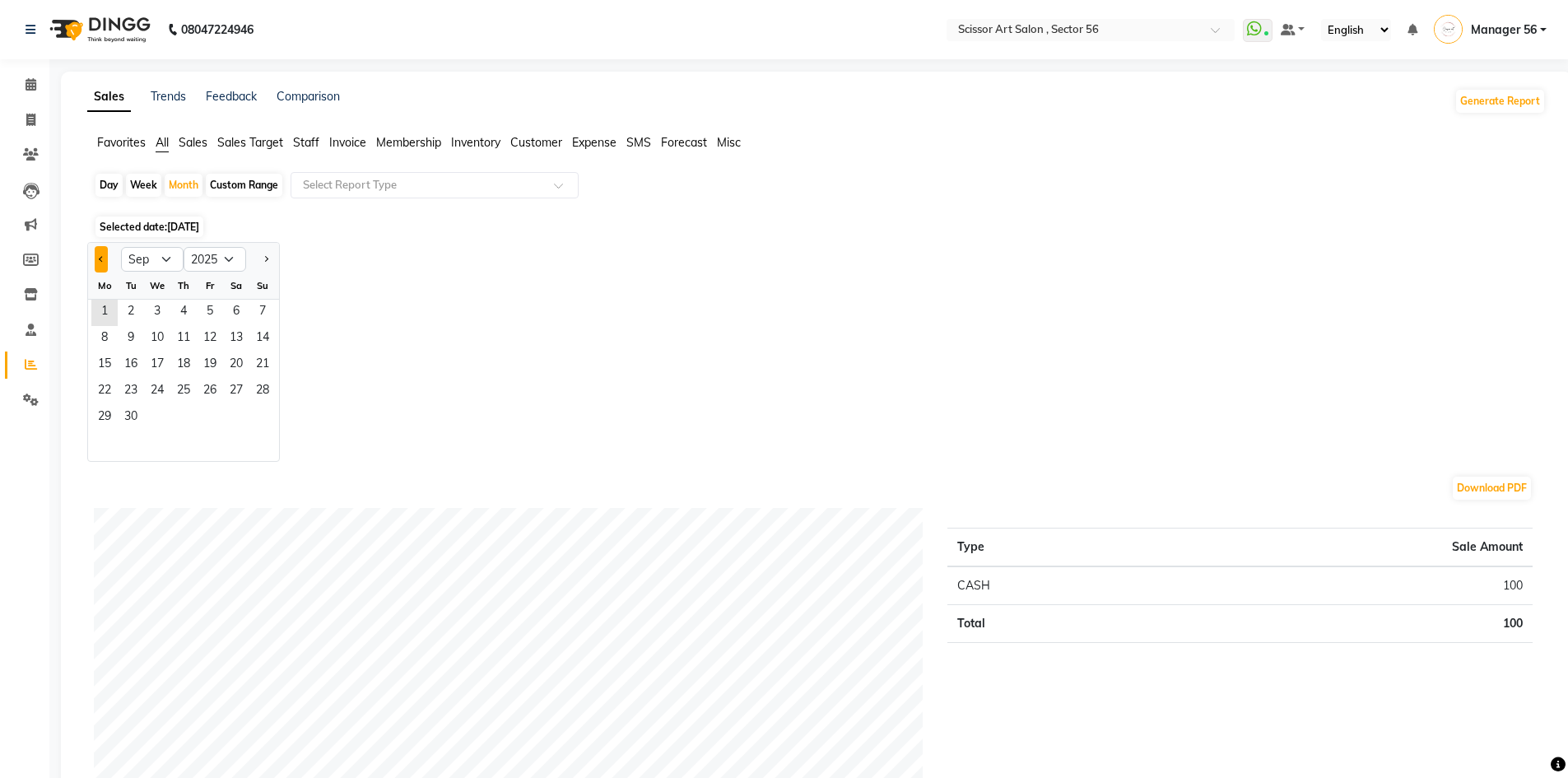
click at [102, 259] on span "Previous month" at bounding box center [101, 258] width 6 height 6
select select "8"
click at [214, 301] on span "1" at bounding box center [210, 313] width 26 height 26
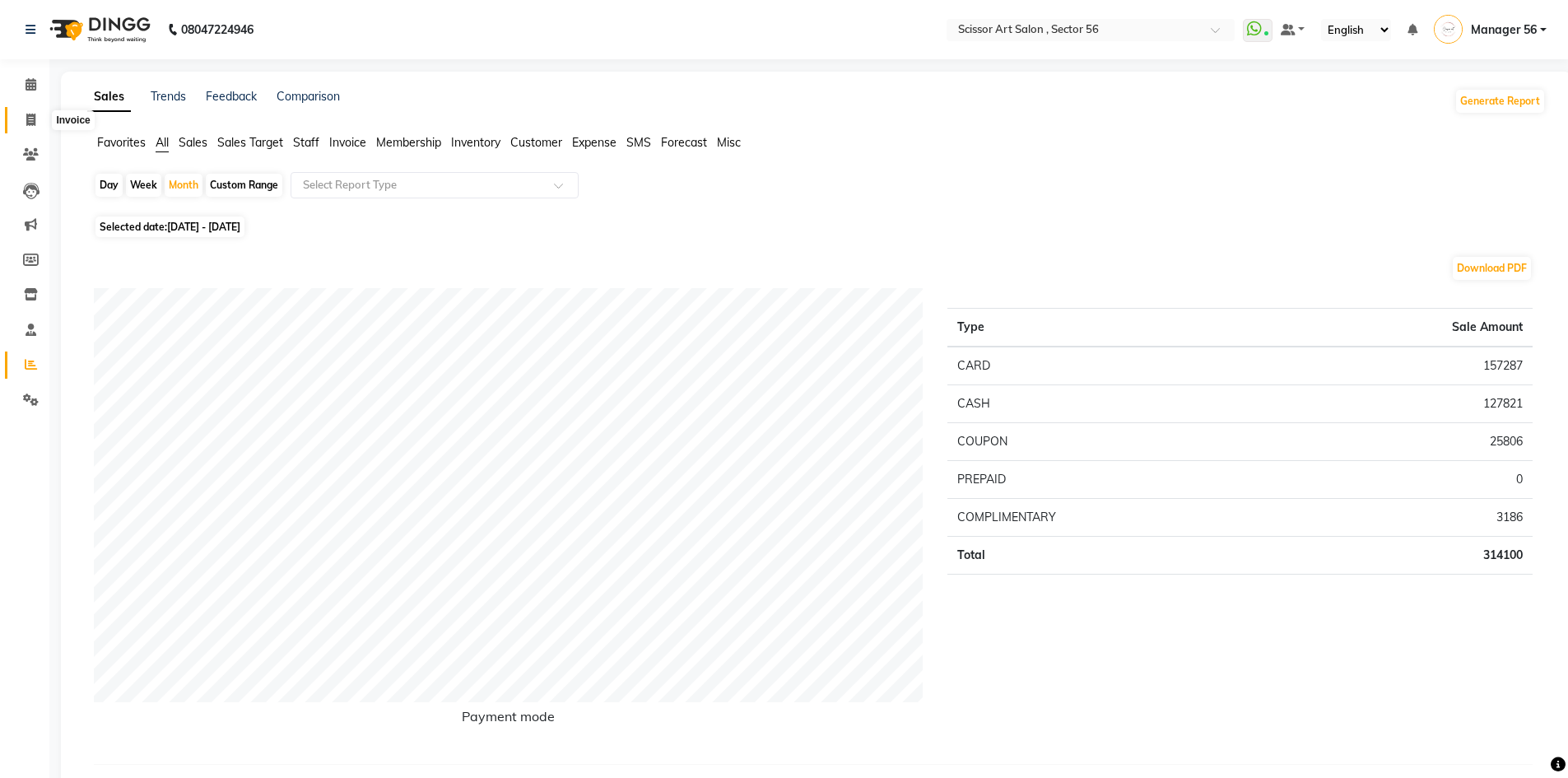
click at [32, 116] on icon at bounding box center [31, 119] width 9 height 12
select select "service"
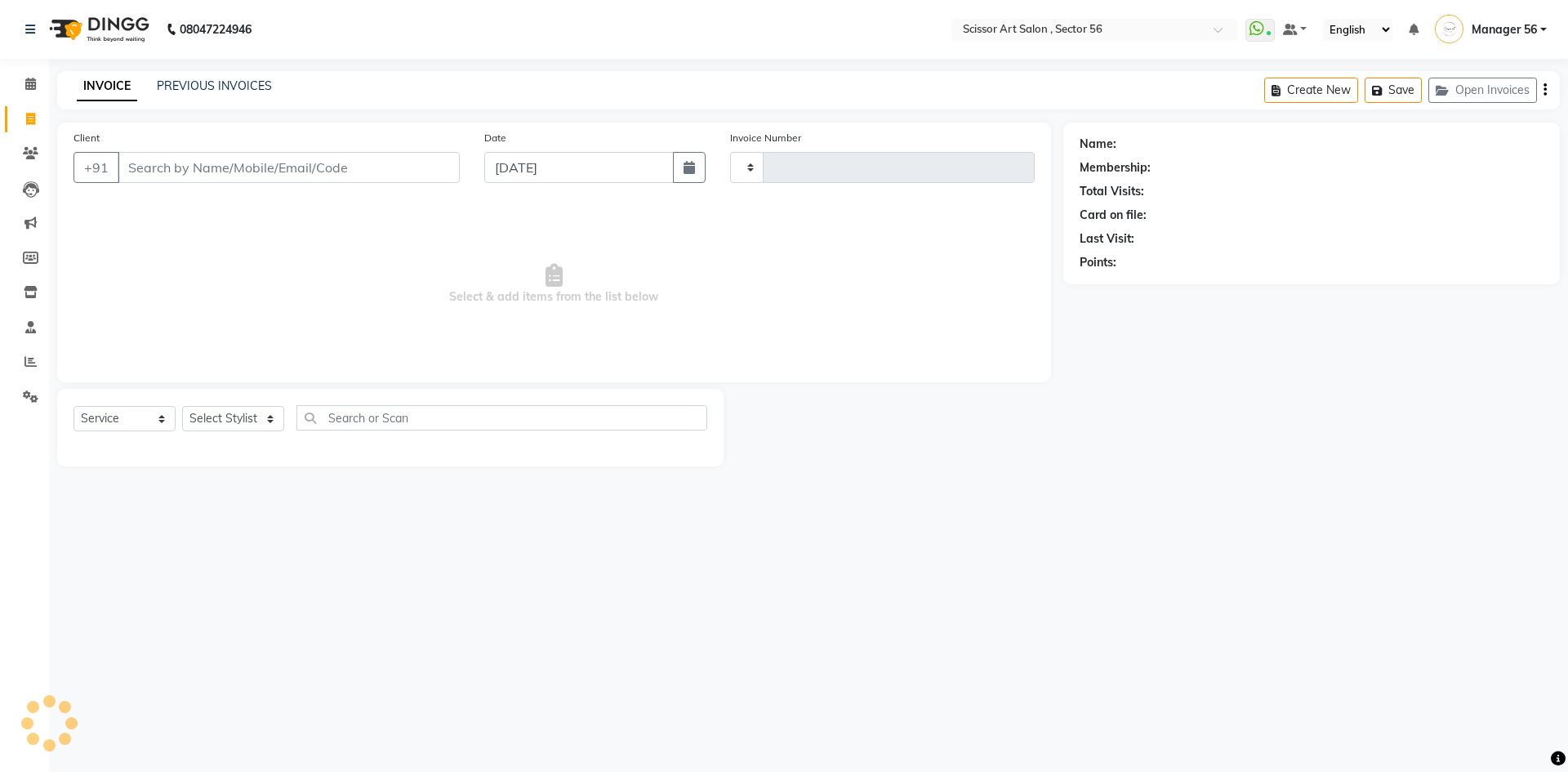
type input "1328"
select select "6185"
click at [200, 81] on link "PREVIOUS INVOICES" at bounding box center [214, 86] width 115 height 15
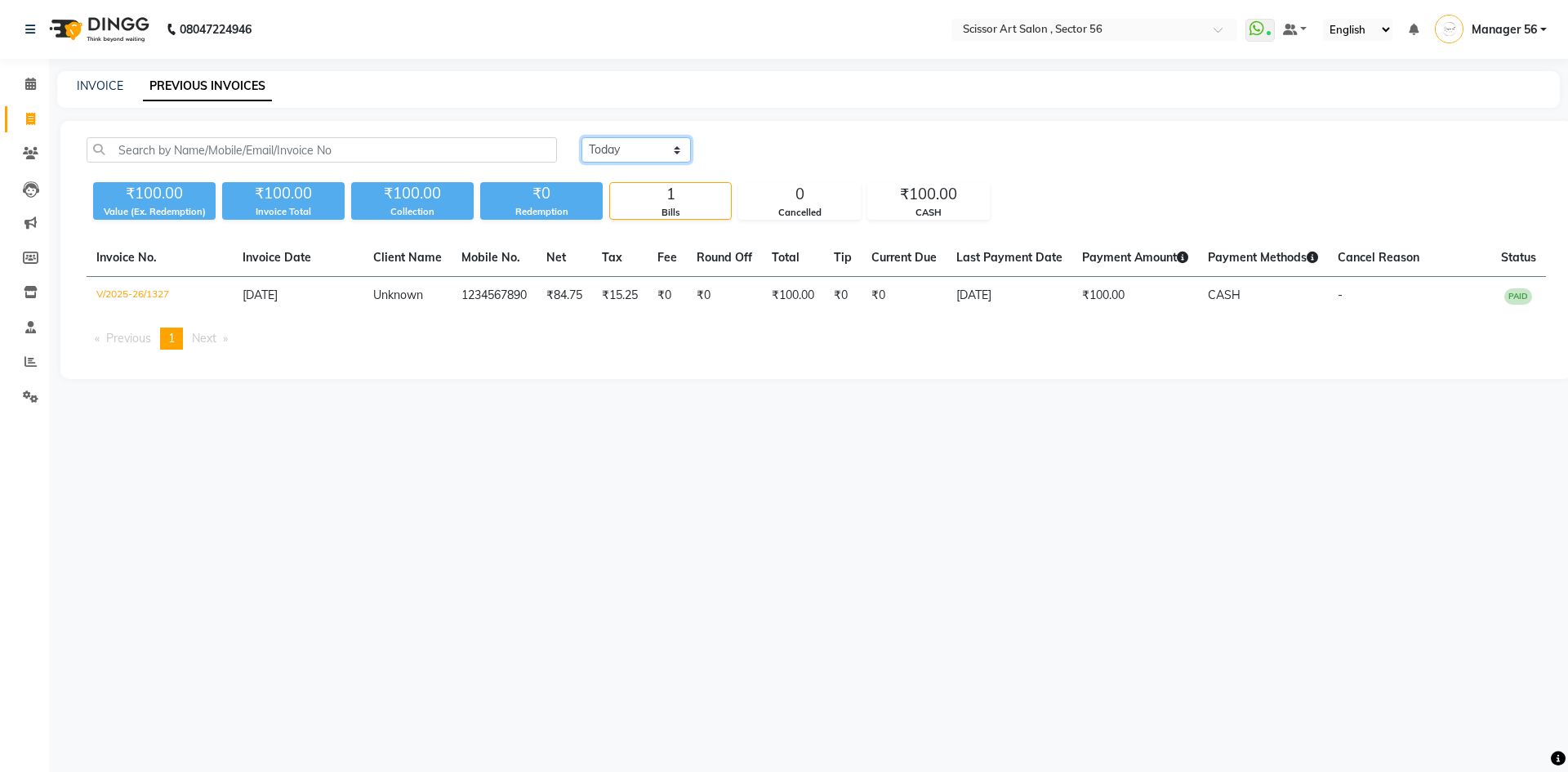
click at [607, 156] on select "[DATE] [DATE] Custom Range" at bounding box center [636, 149] width 110 height 25
select select "[DATE]"
click at [581, 137] on select "[DATE] [DATE] Custom Range" at bounding box center [636, 149] width 110 height 25
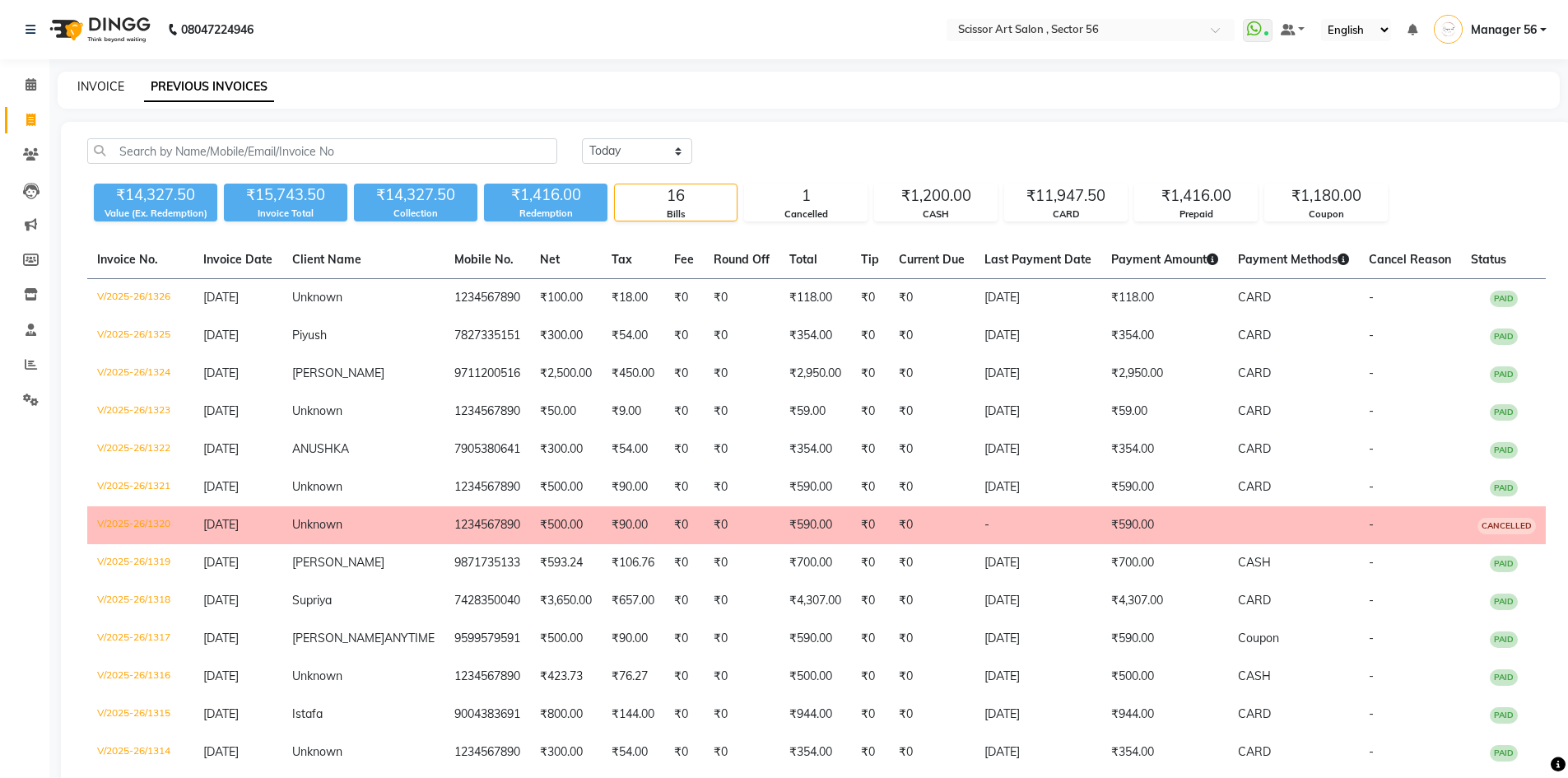
click at [81, 89] on link "INVOICE" at bounding box center [101, 87] width 47 height 15
select select "service"
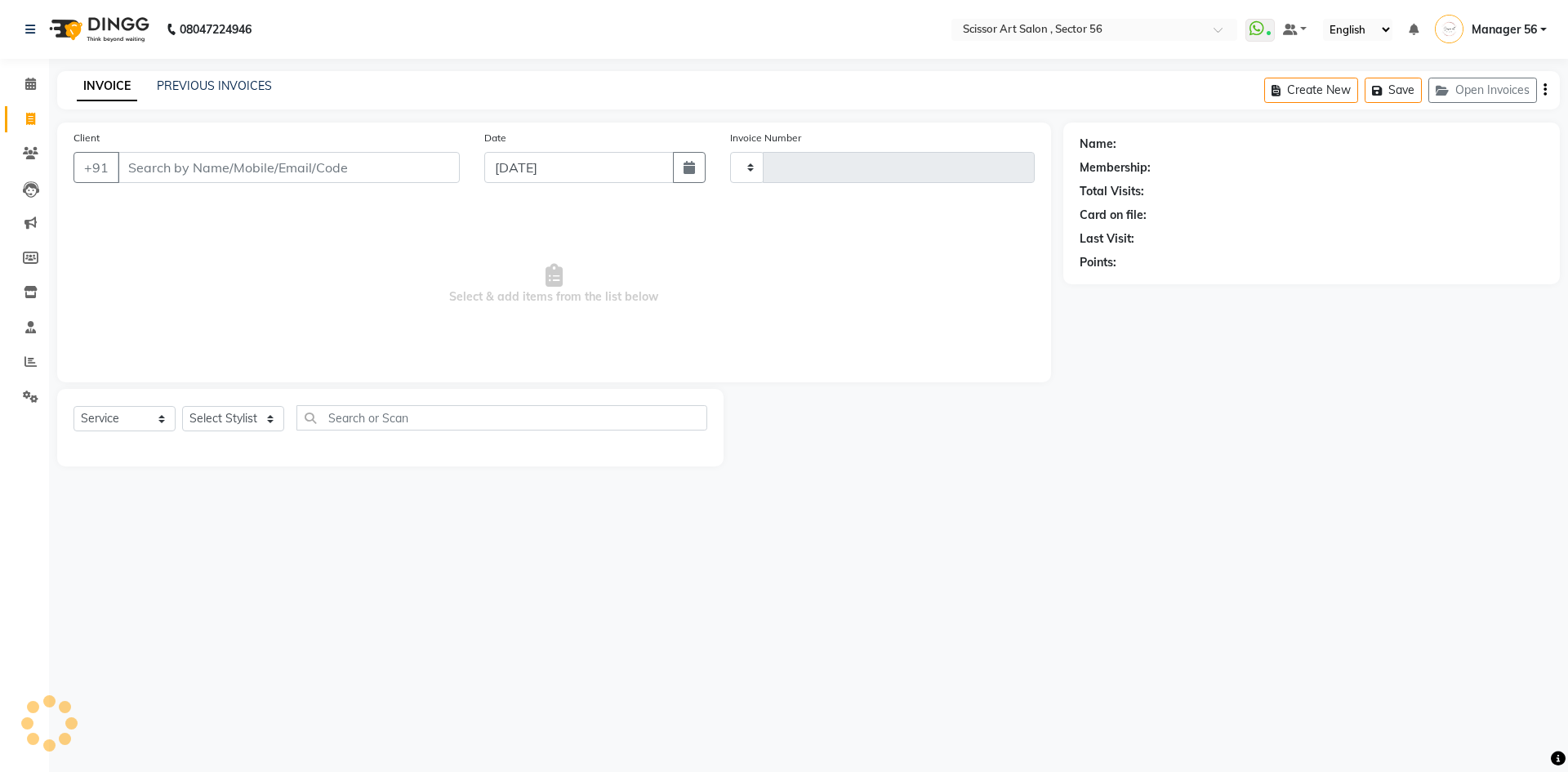
type input "1328"
select select "6185"
click at [192, 85] on link "PREVIOUS INVOICES" at bounding box center [214, 86] width 115 height 15
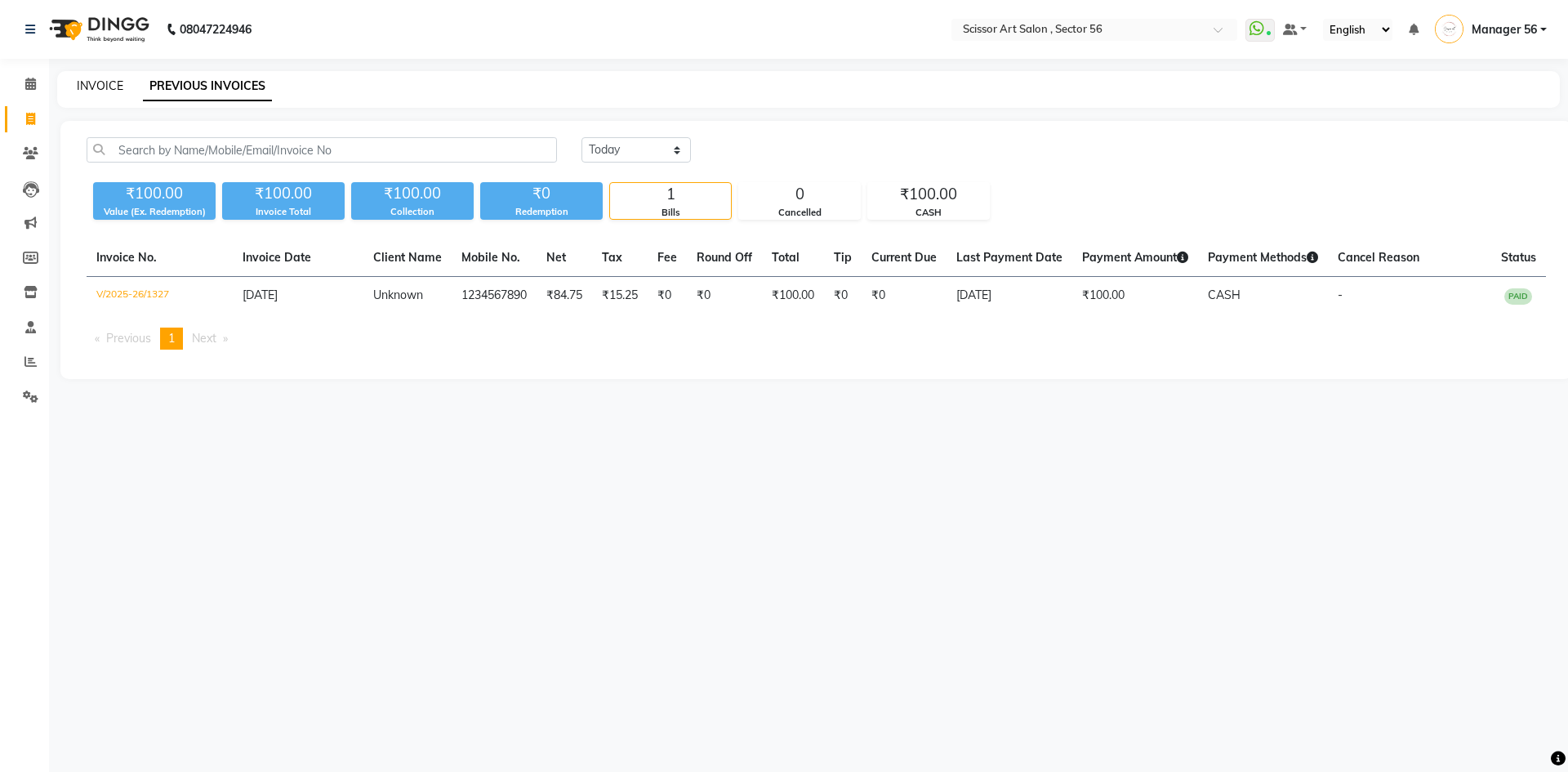
click at [98, 82] on link "INVOICE" at bounding box center [100, 86] width 47 height 15
select select "service"
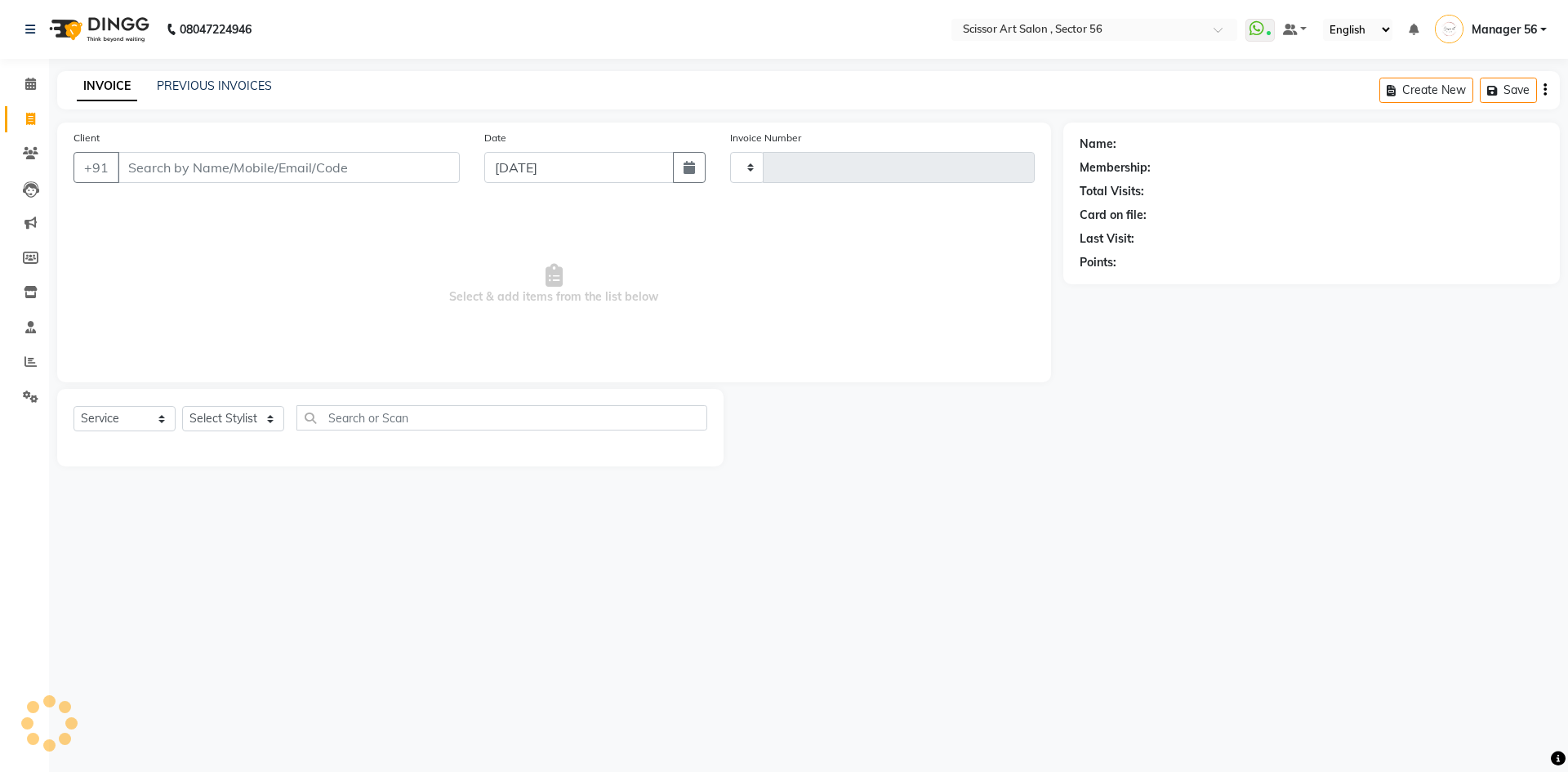
type input "1328"
select select "6185"
click at [29, 356] on icon at bounding box center [30, 361] width 12 height 12
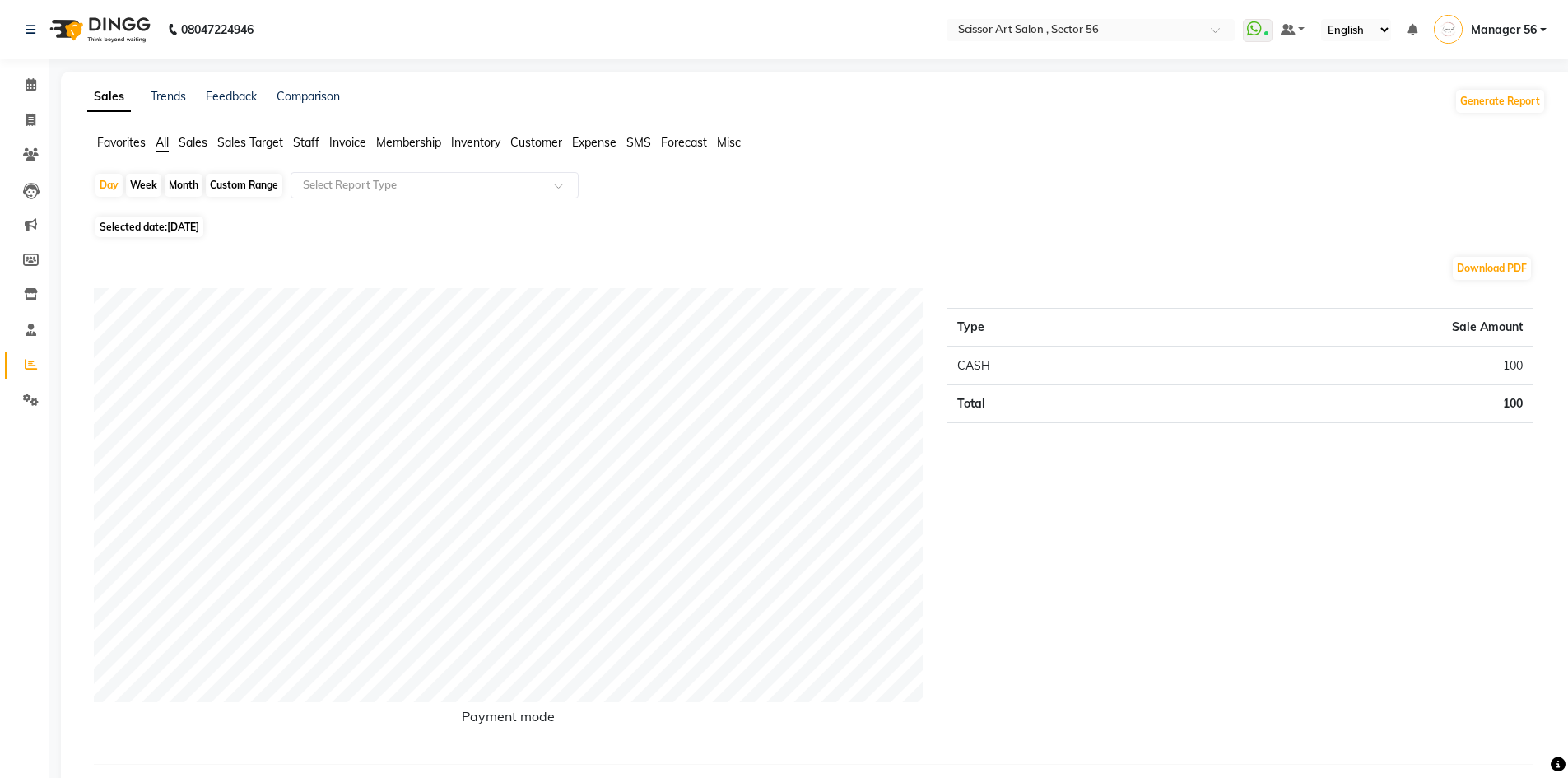
click at [183, 186] on div "Month" at bounding box center [183, 185] width 38 height 23
select select "9"
select select "2025"
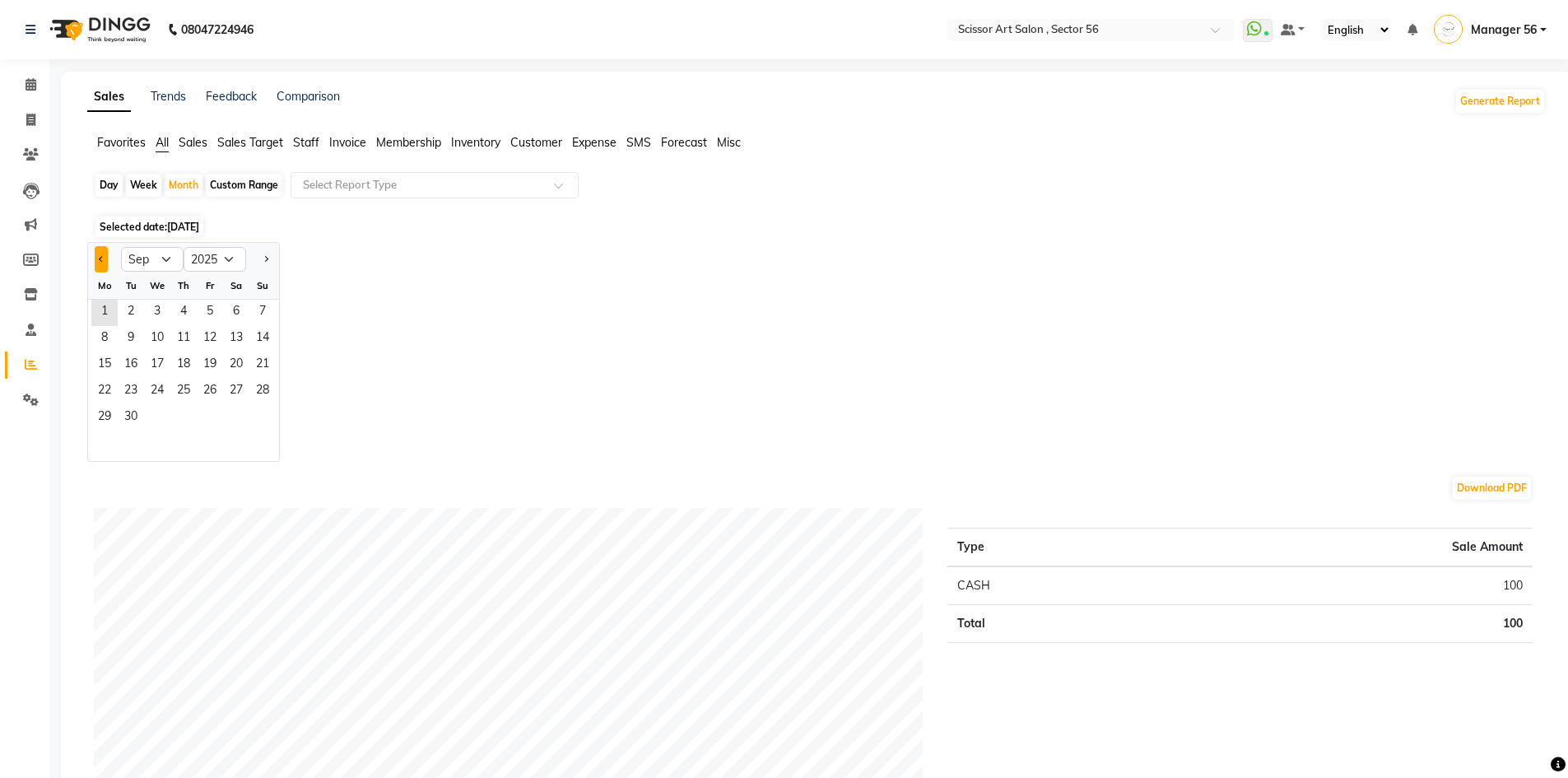
click at [103, 250] on button "Previous month" at bounding box center [101, 259] width 13 height 26
select select "8"
click at [207, 315] on span "1" at bounding box center [210, 313] width 26 height 26
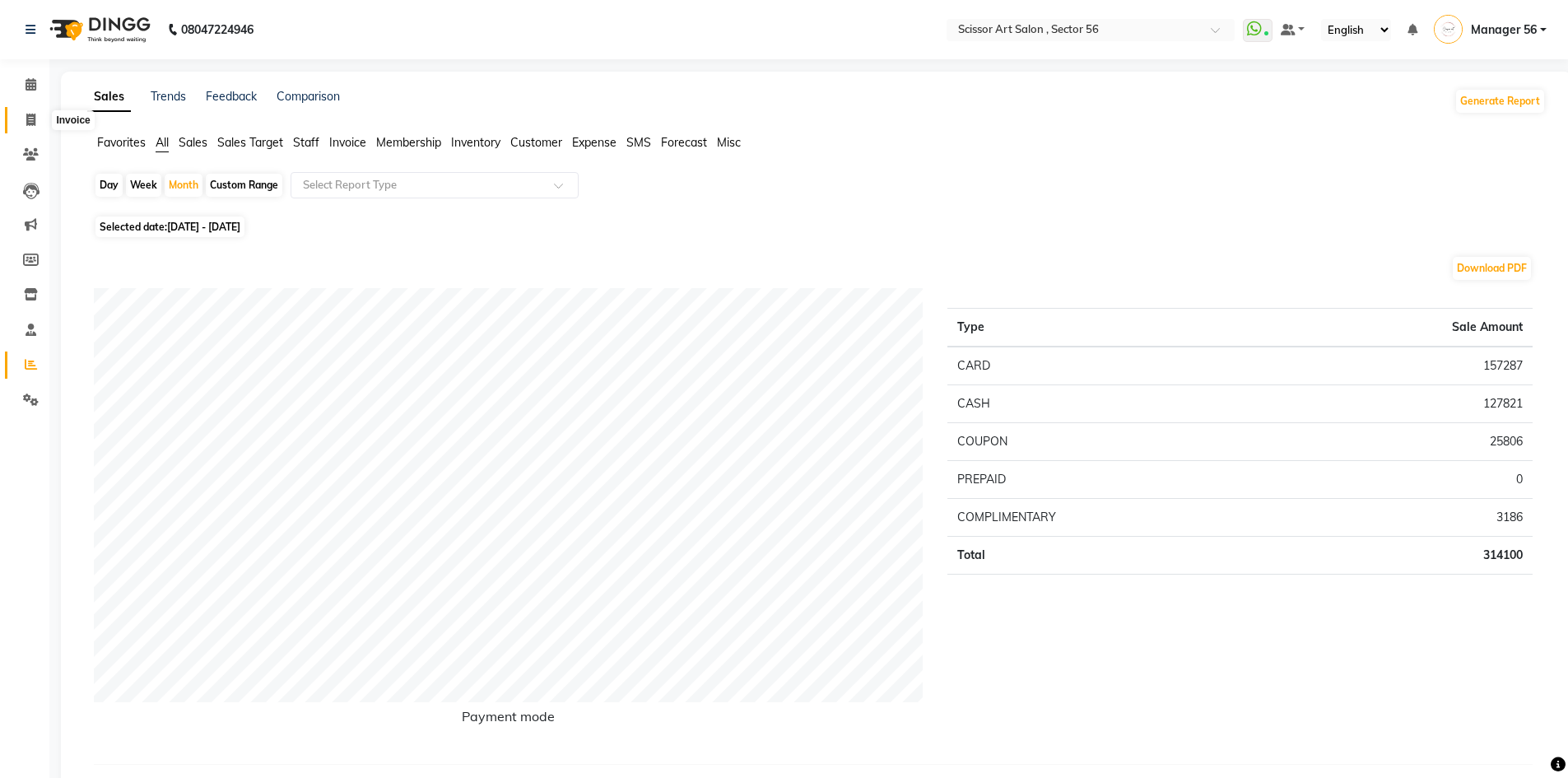
click at [37, 121] on span at bounding box center [30, 121] width 28 height 19
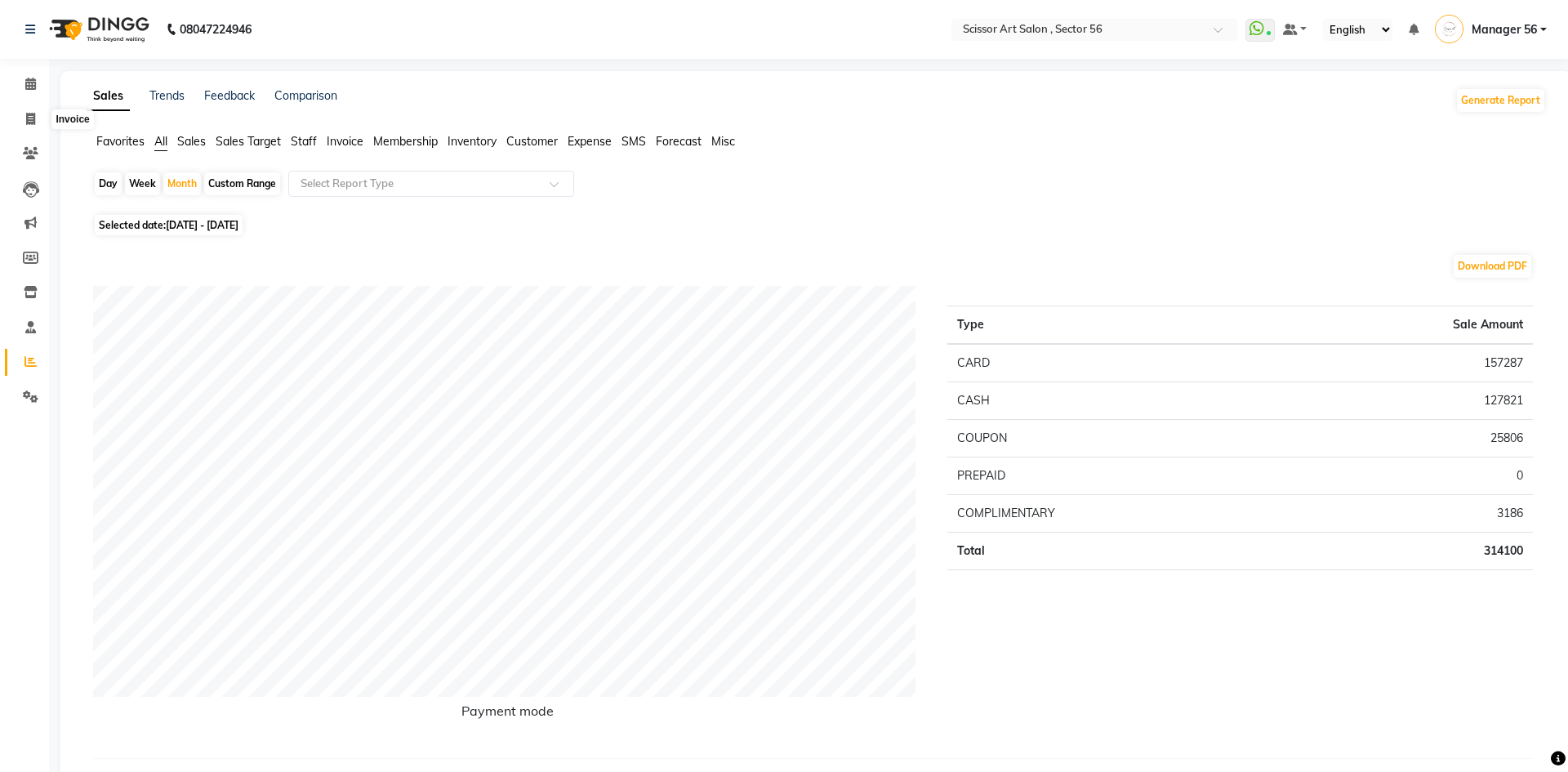
select select "service"
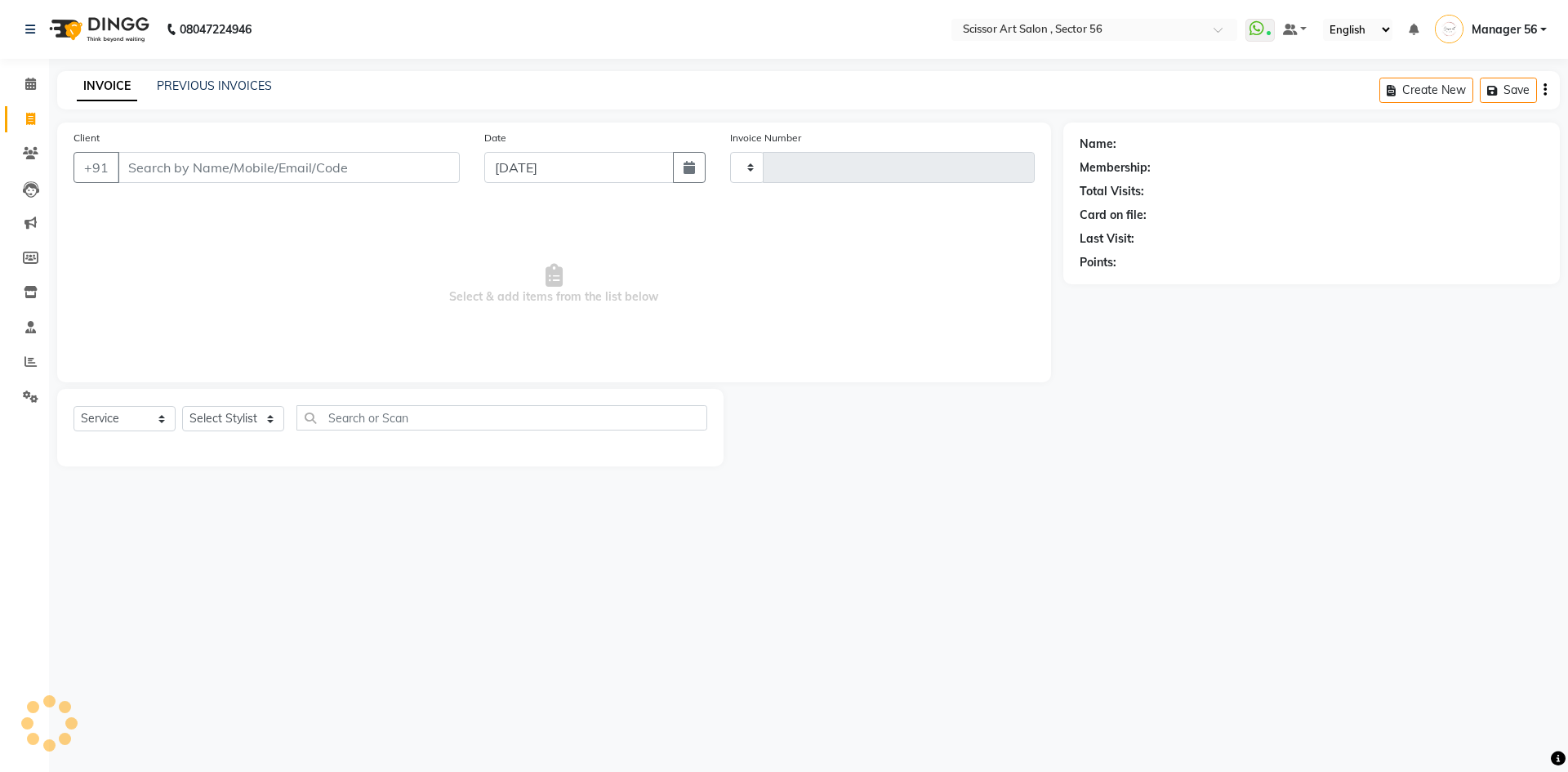
type input "1328"
select select "6185"
click at [211, 421] on select "Select Stylist Anees DEV DAS Kiran Manager 56 [PERSON_NAME] [PERSON_NAME] Raano…" at bounding box center [233, 418] width 102 height 25
select select "76503"
click at [182, 406] on select "Select Stylist Anees DEV DAS Kiran Manager 56 [PERSON_NAME] [PERSON_NAME] Raano…" at bounding box center [233, 418] width 102 height 25
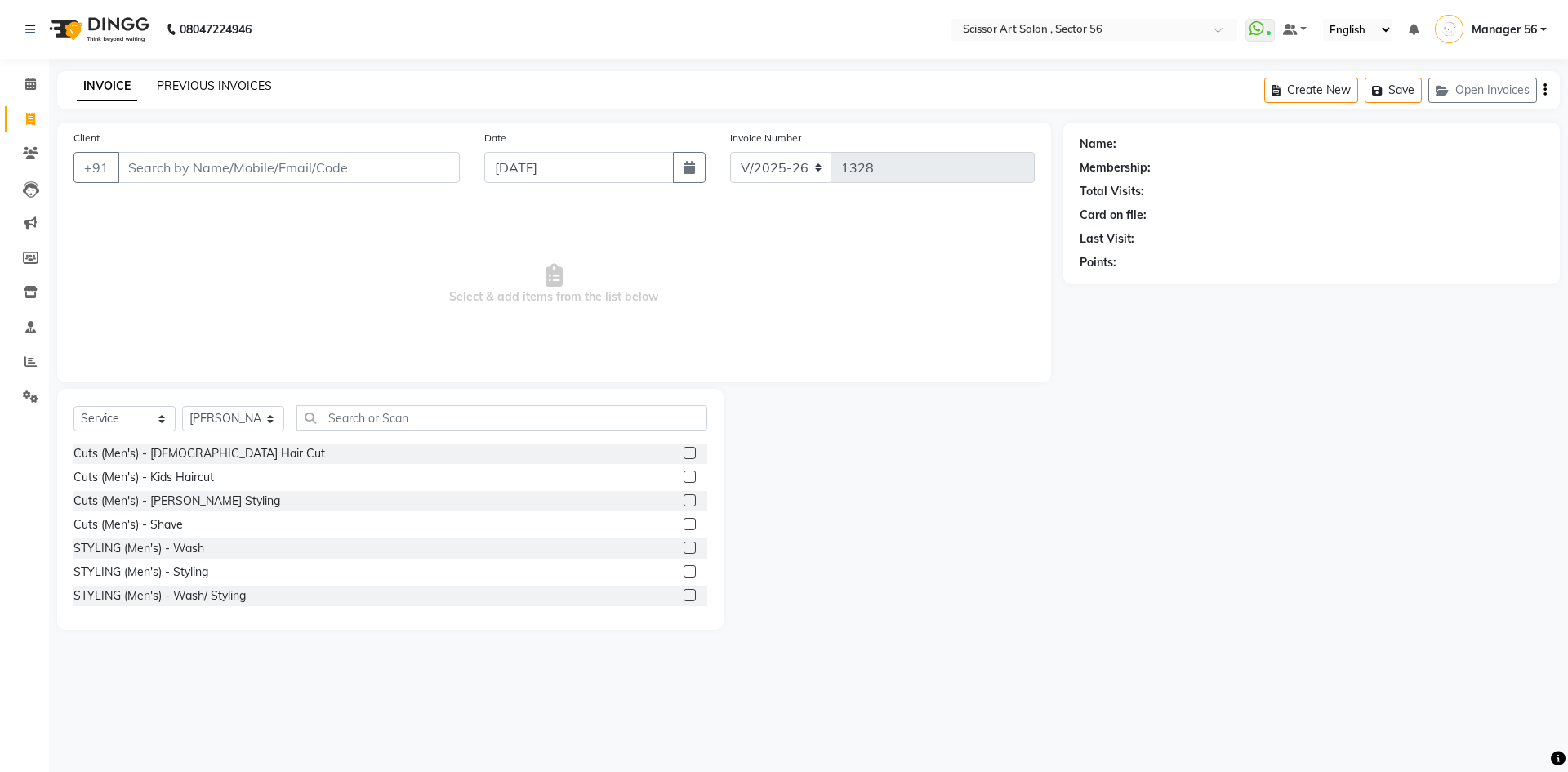
click at [205, 84] on link "PREVIOUS INVOICES" at bounding box center [214, 86] width 115 height 15
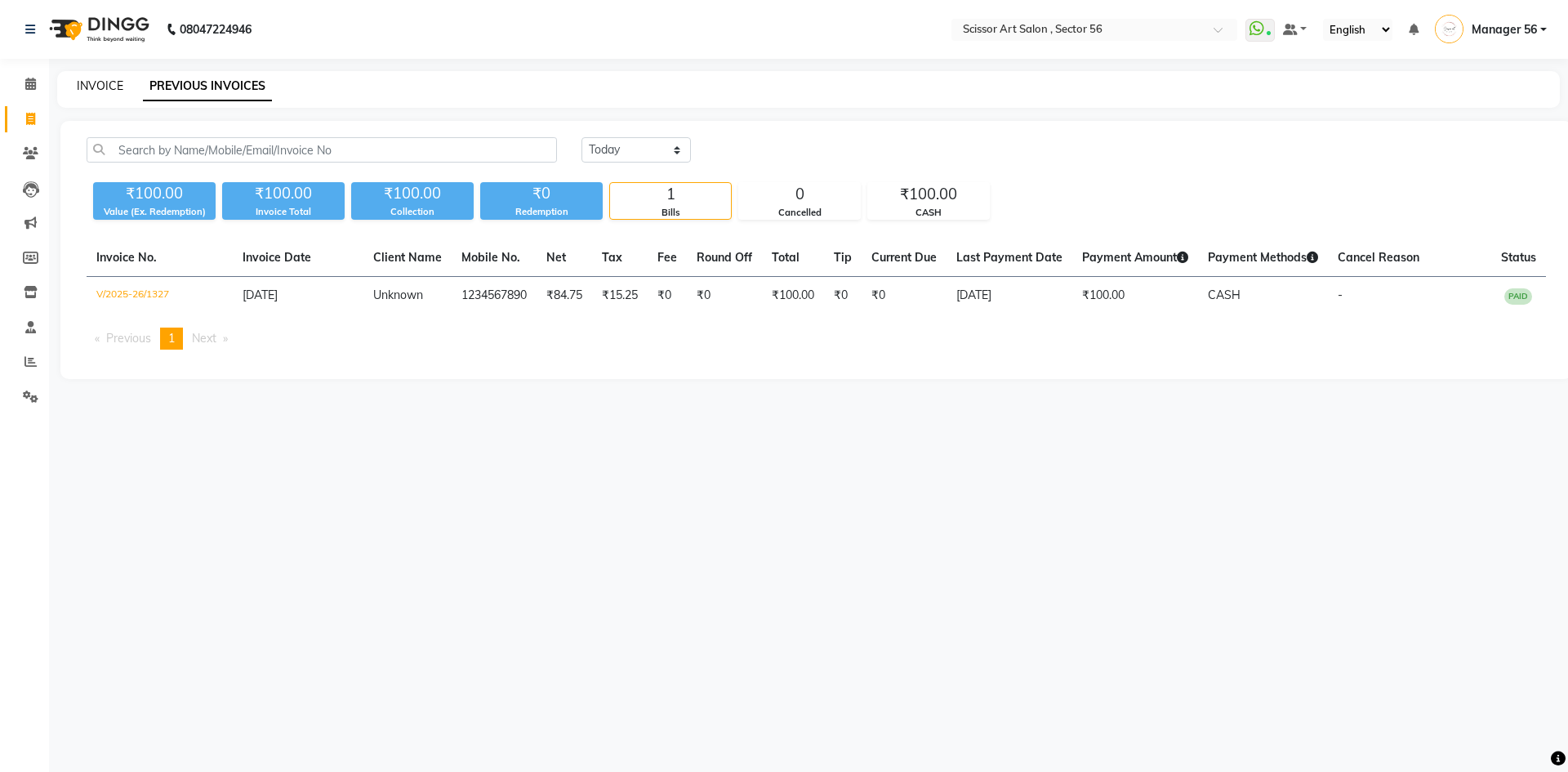
click at [99, 78] on div "INVOICE" at bounding box center [100, 86] width 47 height 17
click at [101, 86] on link "INVOICE" at bounding box center [100, 86] width 47 height 15
select select "service"
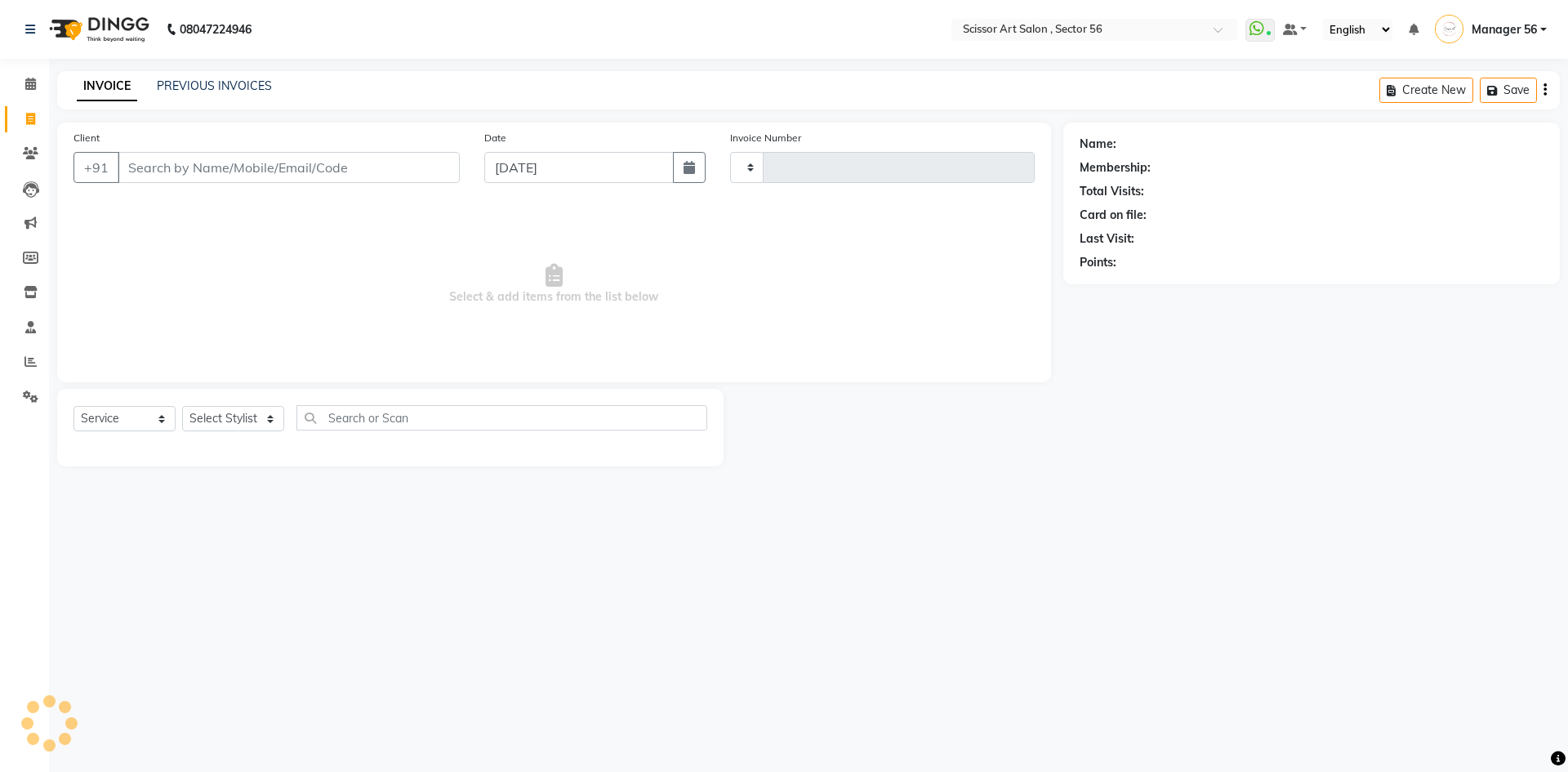
type input "1328"
select select "6185"
